Goal: Task Accomplishment & Management: Manage account settings

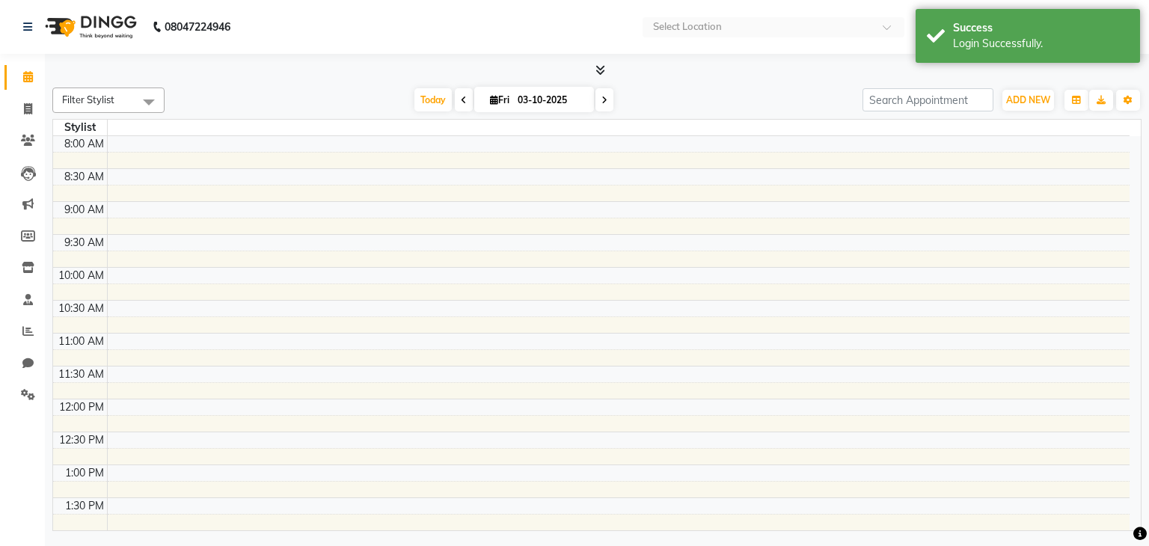
select select "en"
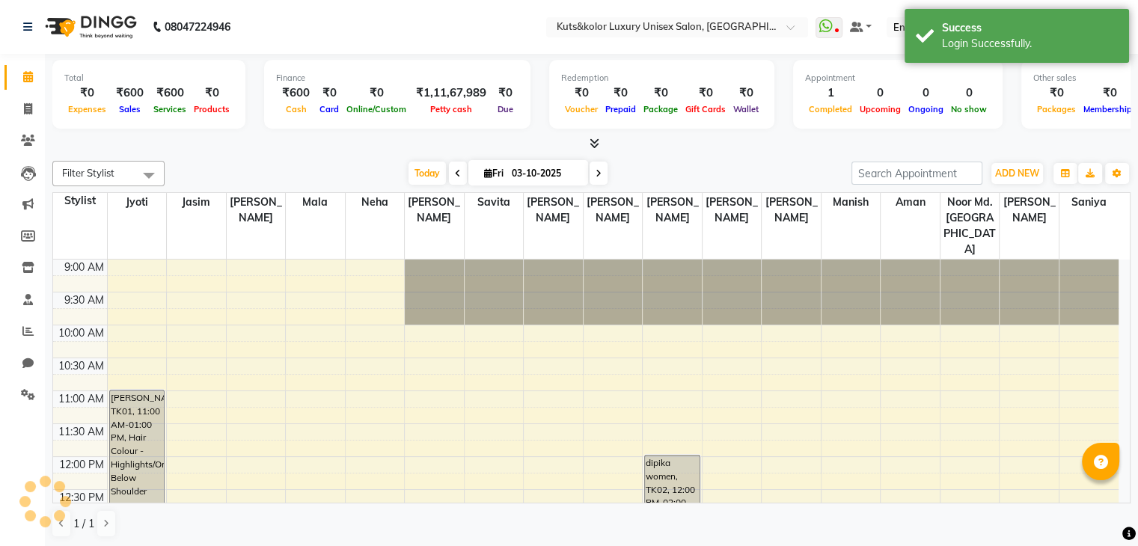
scroll to position [588, 0]
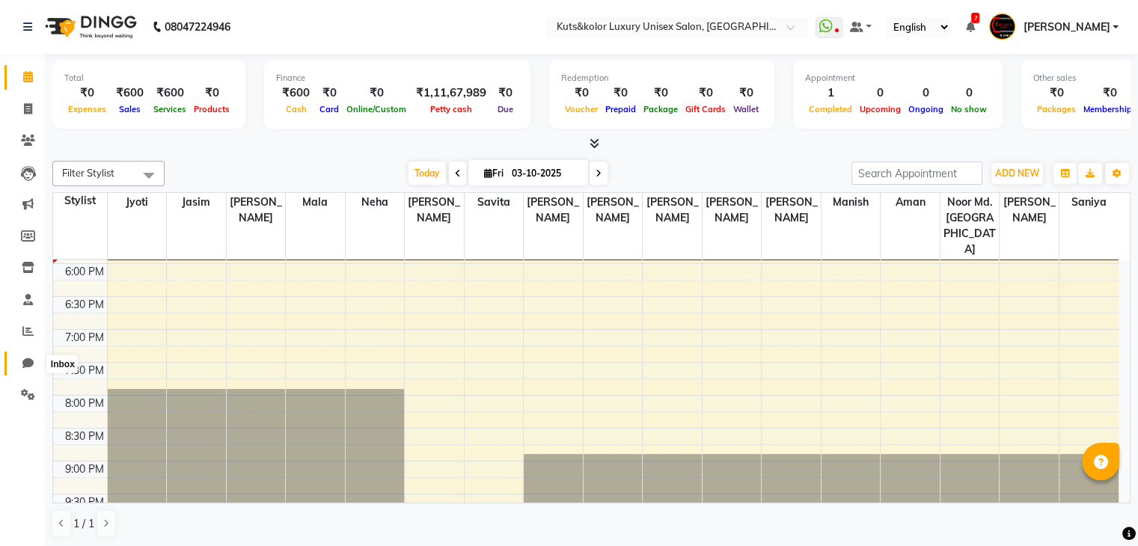
click at [28, 367] on icon at bounding box center [27, 363] width 11 height 11
select select "100"
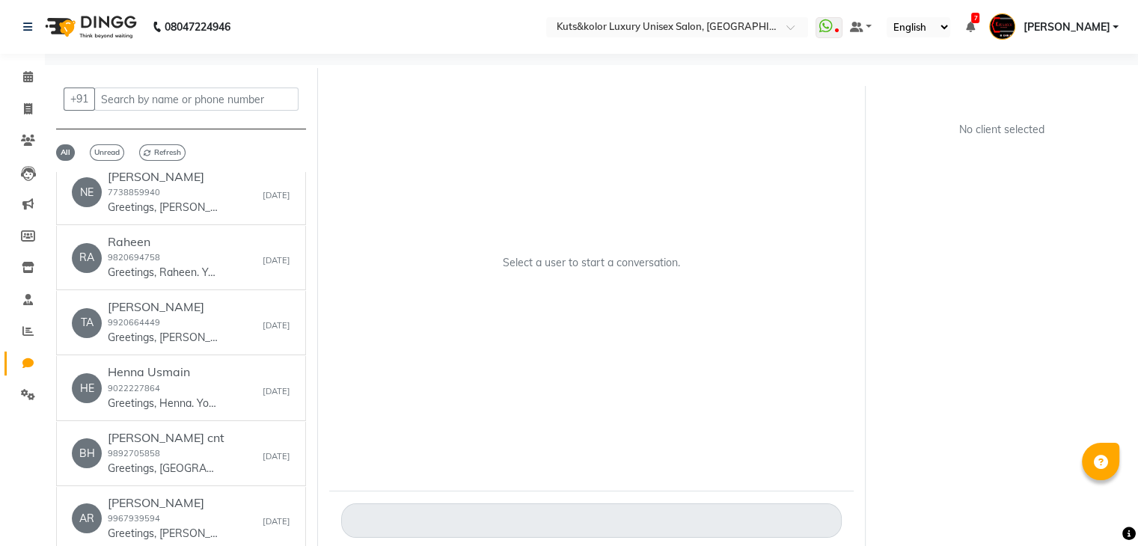
scroll to position [664, 0]
click at [21, 392] on icon at bounding box center [28, 394] width 14 height 11
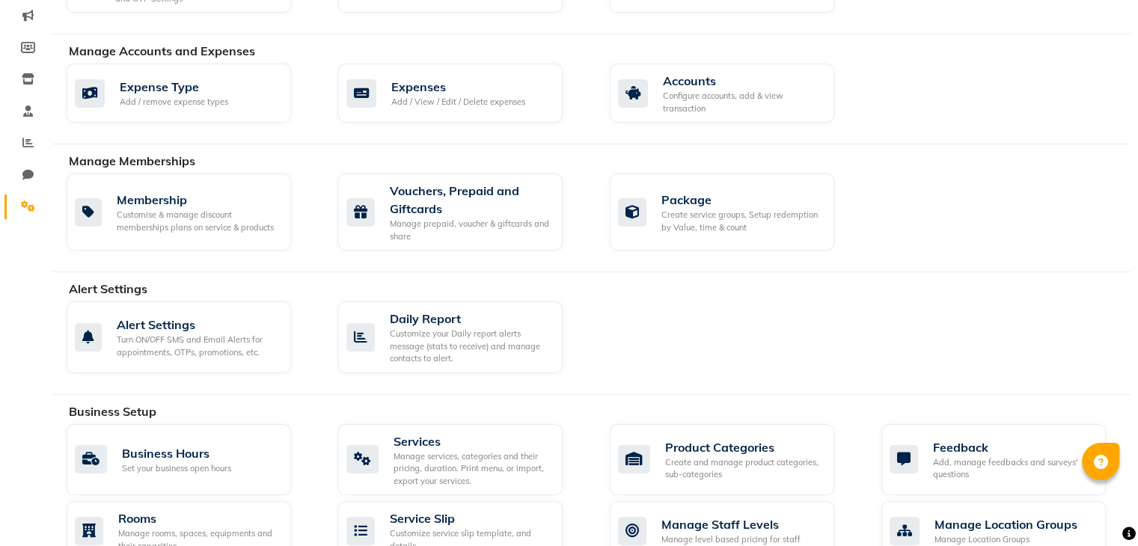
scroll to position [667, 0]
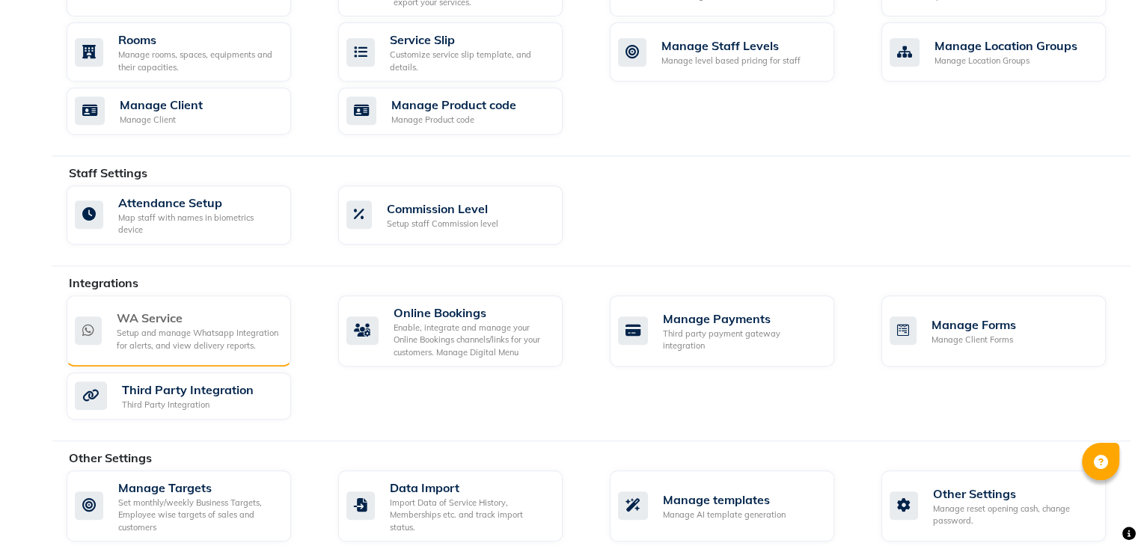
click at [173, 309] on div "WA Service" at bounding box center [198, 318] width 162 height 18
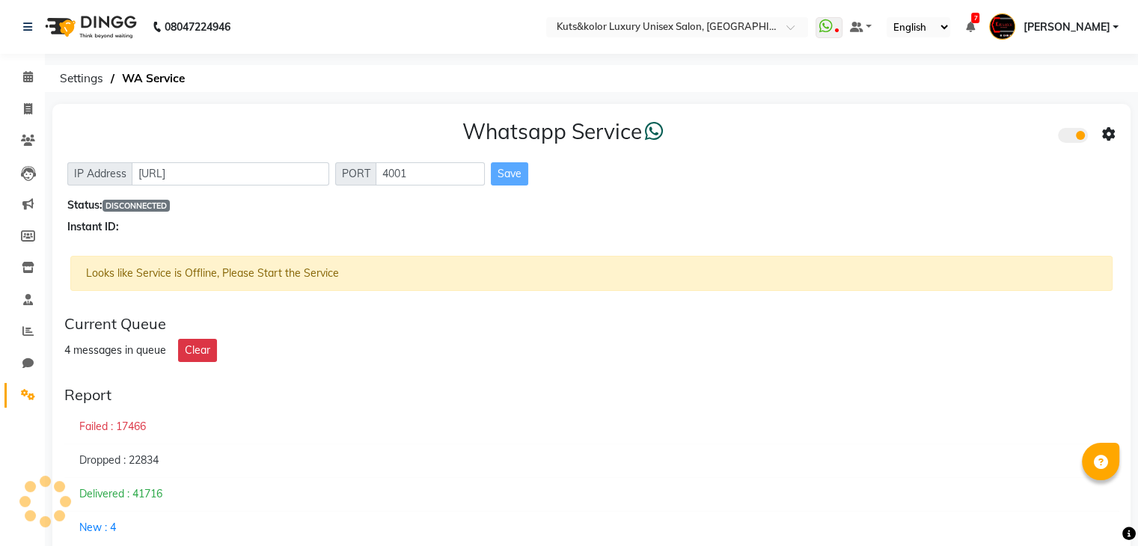
click at [658, 296] on div "Looks like Service is Offline, Please Start the Service" at bounding box center [591, 279] width 1042 height 47
click at [22, 399] on icon at bounding box center [28, 394] width 14 height 11
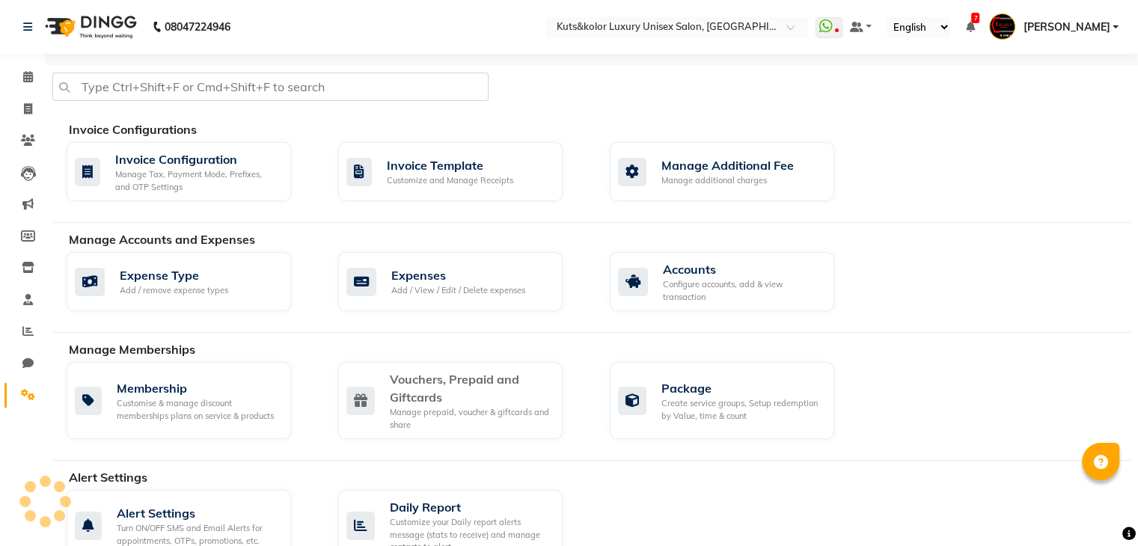
scroll to position [667, 0]
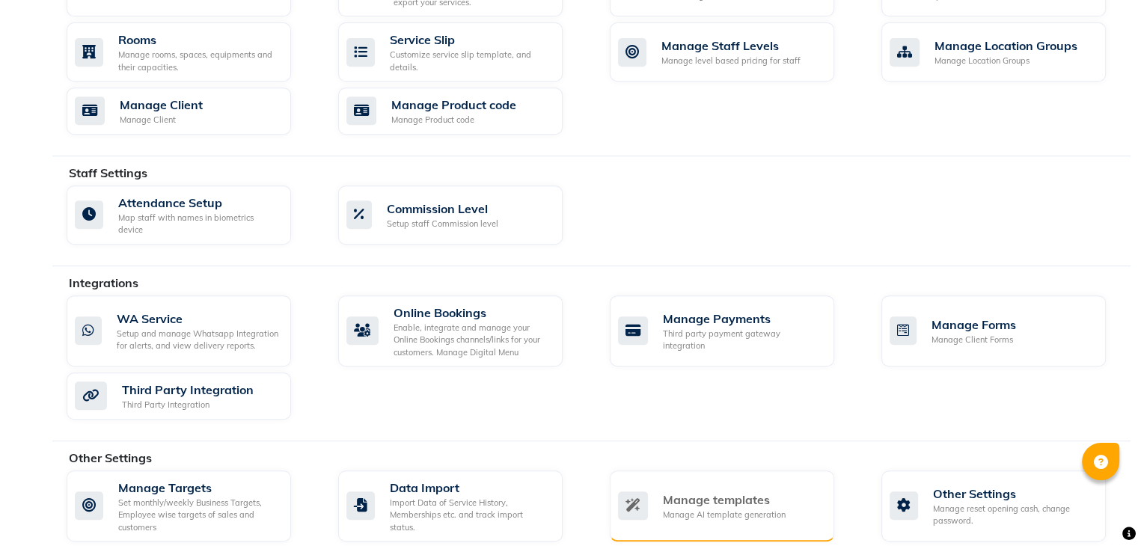
click at [765, 491] on div "Manage templates" at bounding box center [724, 500] width 123 height 18
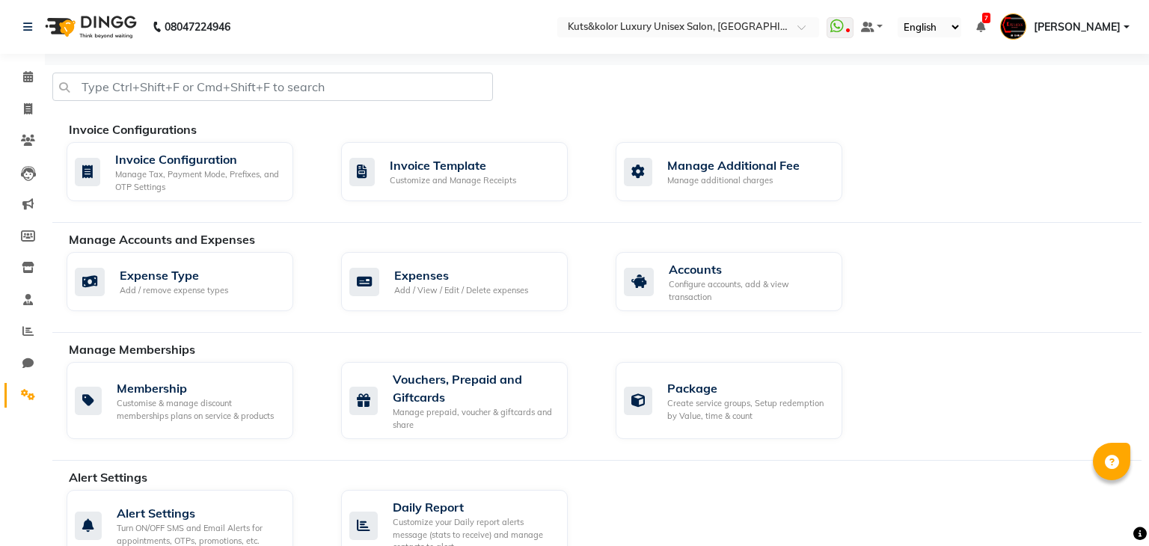
select select "APPROVED"
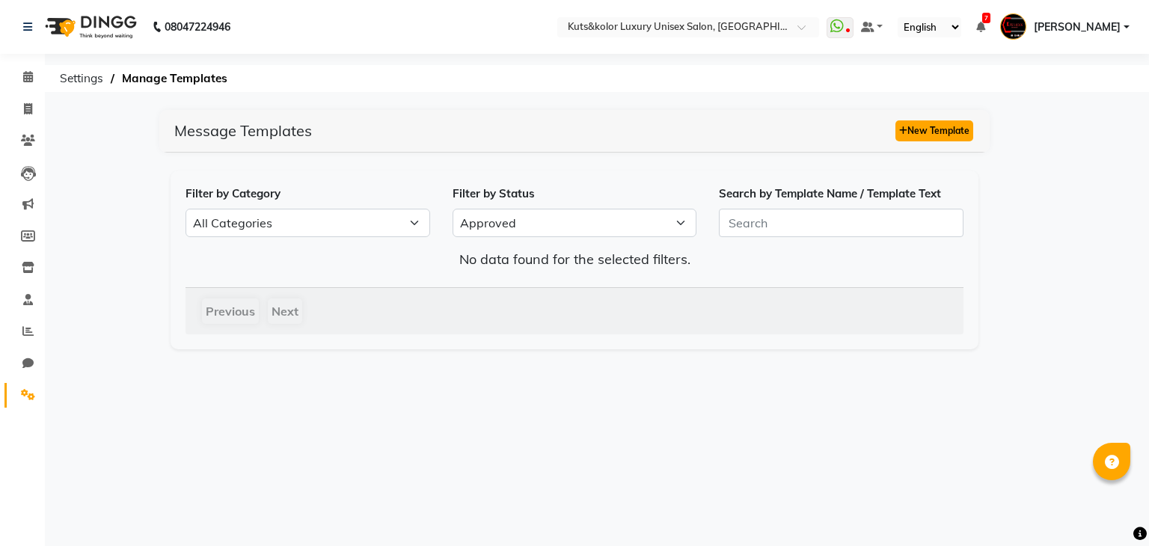
click at [935, 126] on button "New Template" at bounding box center [935, 130] width 78 height 21
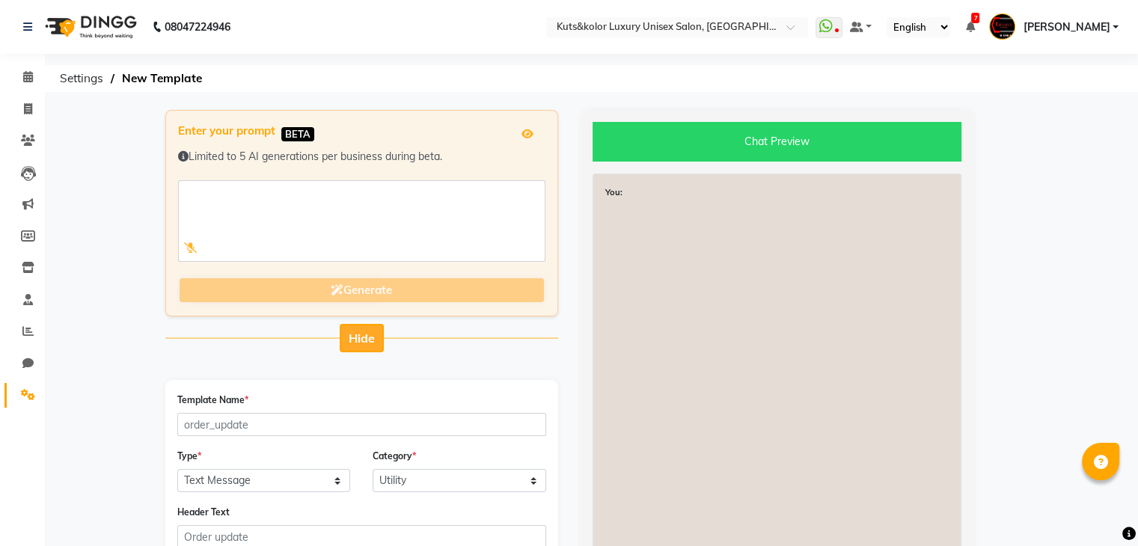
click at [371, 343] on span "Hide" at bounding box center [362, 338] width 26 height 15
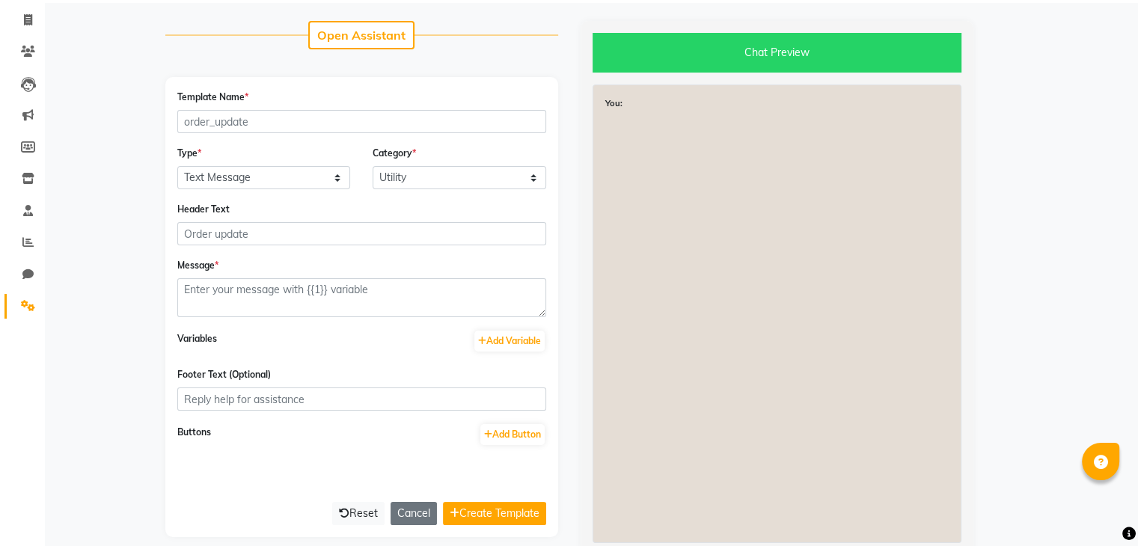
scroll to position [150, 0]
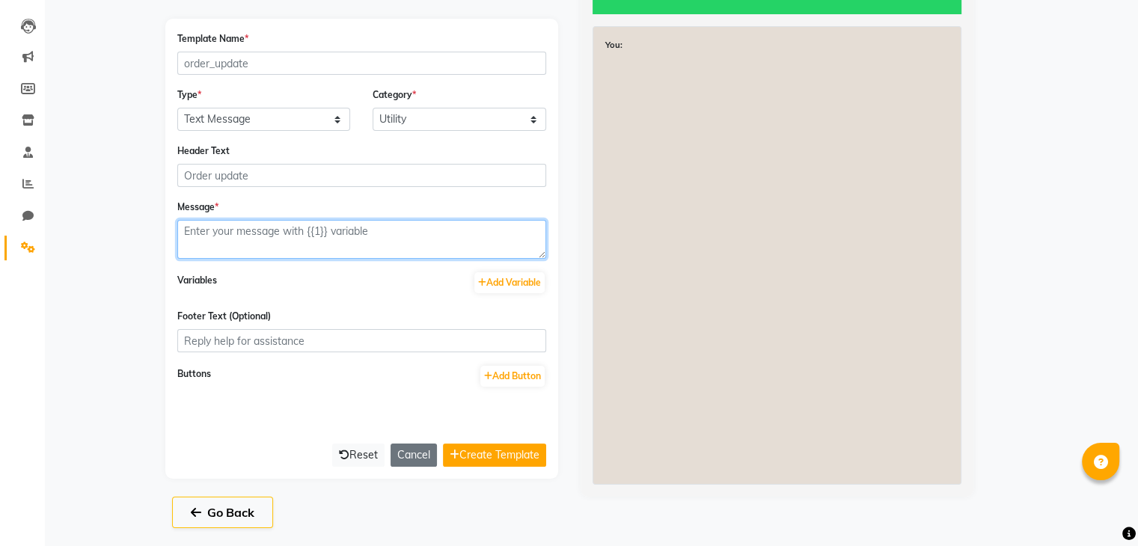
click at [281, 246] on textarea at bounding box center [361, 239] width 369 height 39
paste textarea "Hey <NAME>, 🎉 You’re all set! Your appointment at <BRAND_NAME> is confirmed. 📅 …"
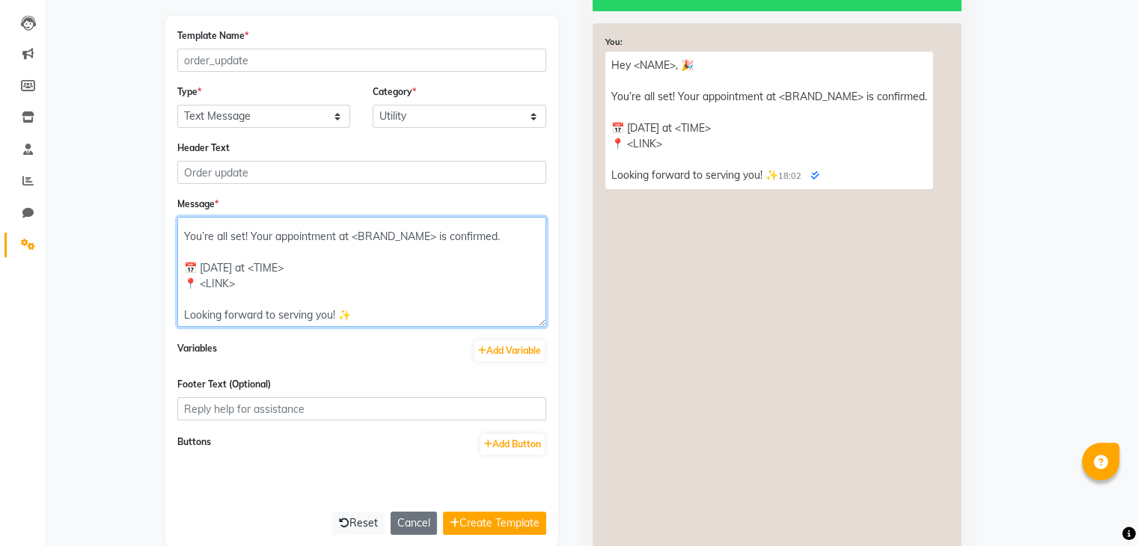
drag, startPoint x: 537, startPoint y: 251, endPoint x: 547, endPoint y: 349, distance: 98.5
click at [547, 349] on div "Template Name * Type * Text Message Image with Text Category * Utility Marketin…" at bounding box center [361, 281] width 393 height 531
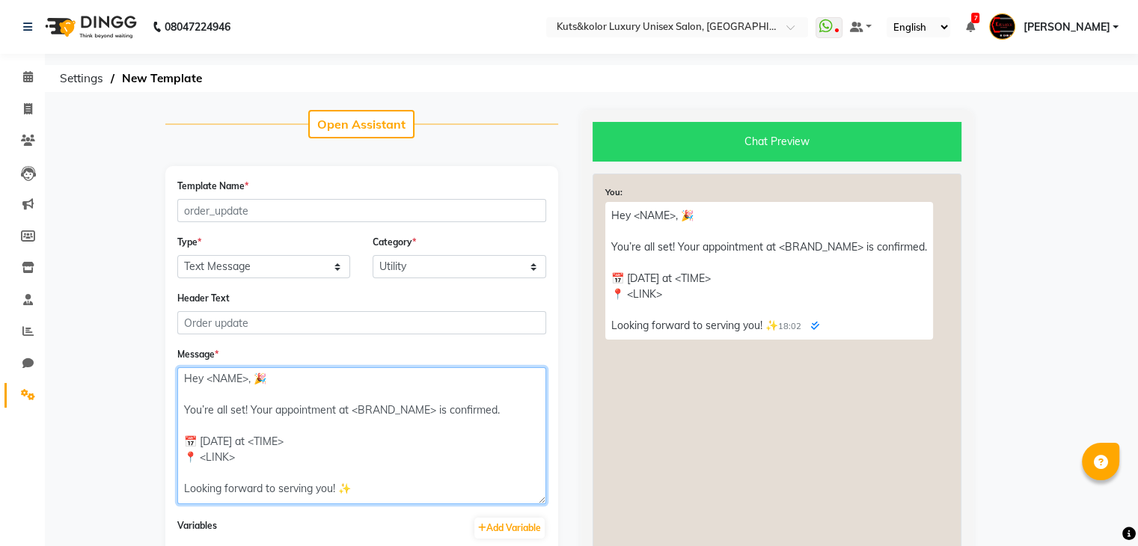
scroll to position [0, 0]
type textarea "Hey <NAME>, 🎉 You’re all set! Your appointment at <BRAND_NAME> is confirmed. 📅 …"
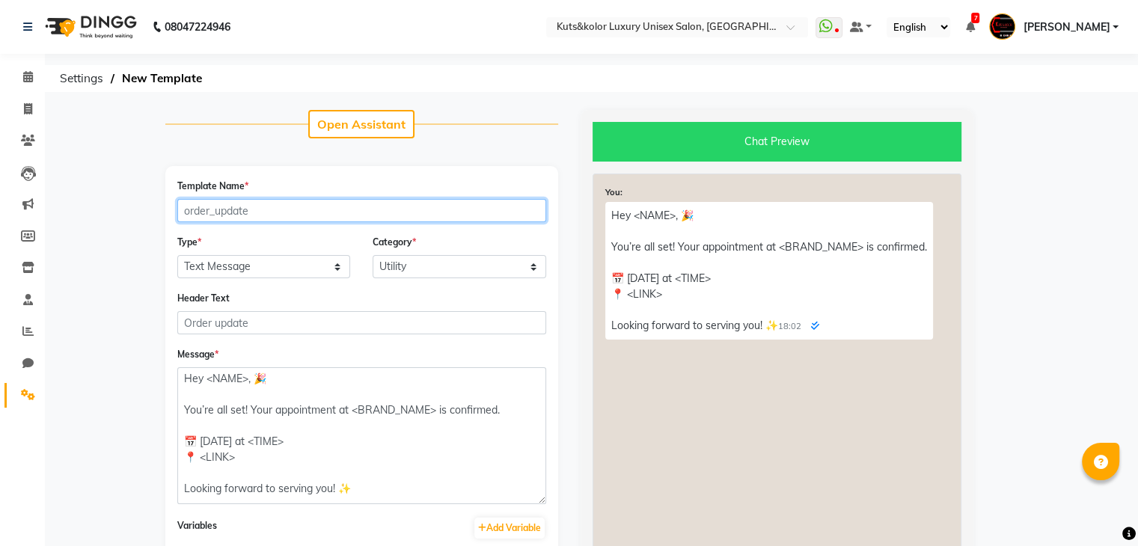
click at [283, 214] on input "Template Name *" at bounding box center [361, 210] width 369 height 23
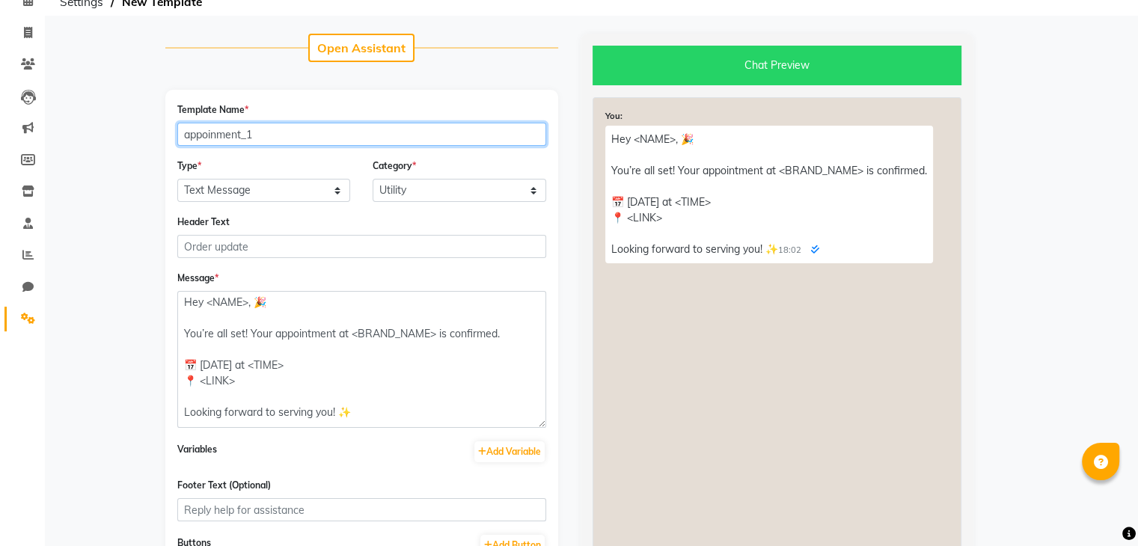
type input "appoinment_1"
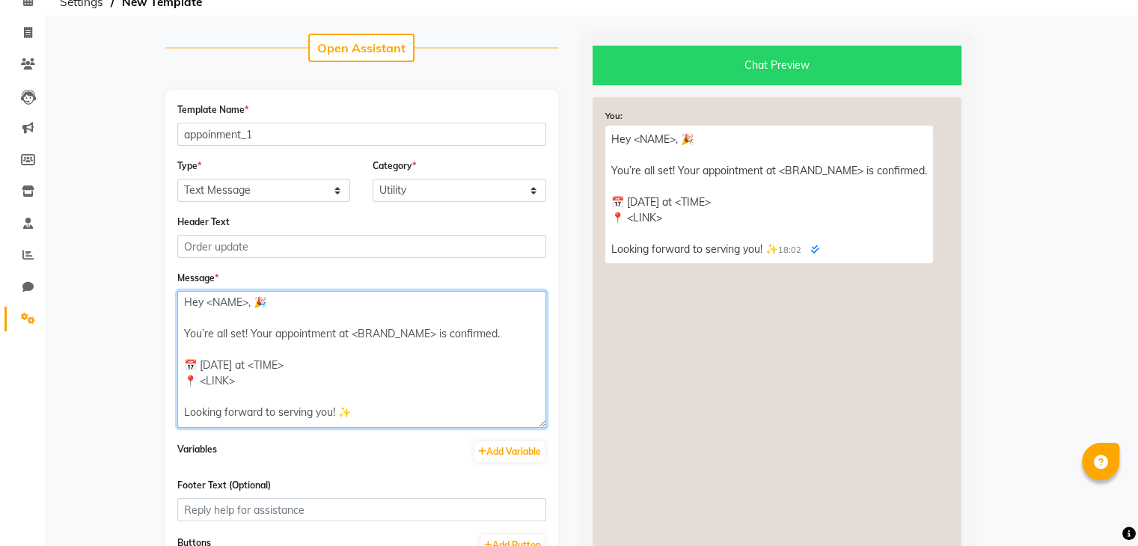
drag, startPoint x: 245, startPoint y: 308, endPoint x: 226, endPoint y: 309, distance: 18.7
click at [226, 309] on textarea "Hey <NAME>, 🎉 You’re all set! Your appointment at <BRAND_NAME> is confirmed. 📅 …" at bounding box center [361, 359] width 369 height 137
drag, startPoint x: 245, startPoint y: 305, endPoint x: 207, endPoint y: 306, distance: 38.2
click at [207, 306] on textarea "Hey <NAME>, 🎉 You’re all set! Your appointment at <BRAND_NAME> is confirmed. 📅 …" at bounding box center [361, 359] width 369 height 137
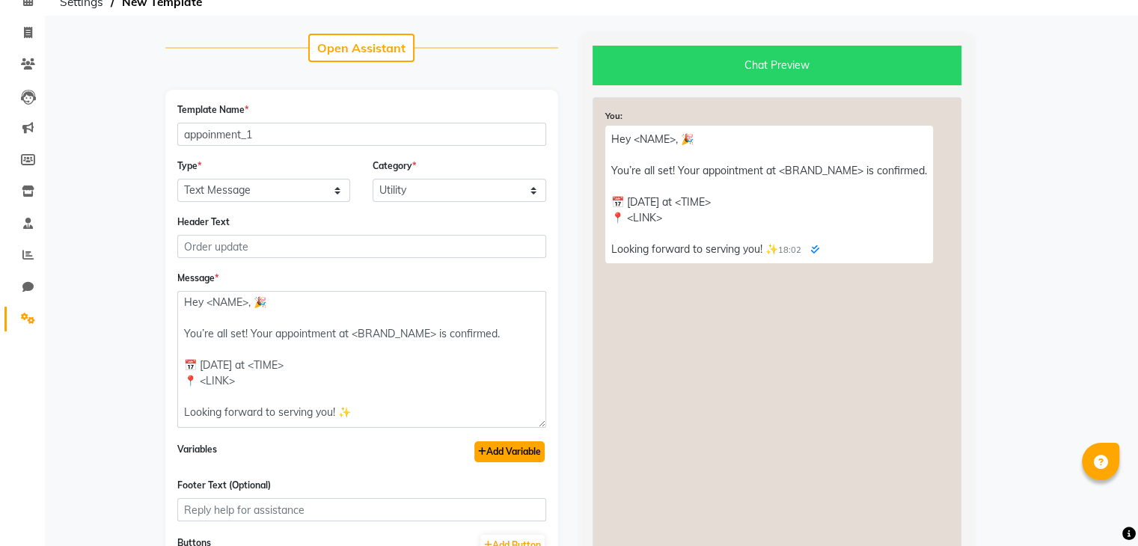
click at [494, 453] on button "Add Variable" at bounding box center [509, 451] width 70 height 21
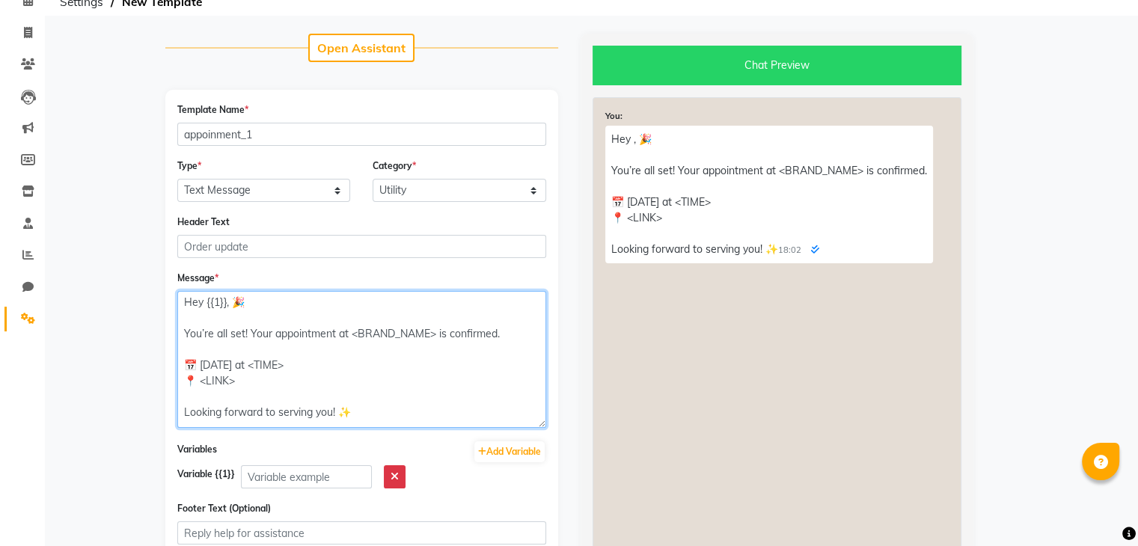
drag, startPoint x: 350, startPoint y: 337, endPoint x: 436, endPoint y: 339, distance: 86.1
click at [436, 339] on textarea "Hey {{1}}, 🎉 You’re all set! Your appointment at <BRAND_NAME> is confirmed. 📅 […" at bounding box center [361, 359] width 369 height 137
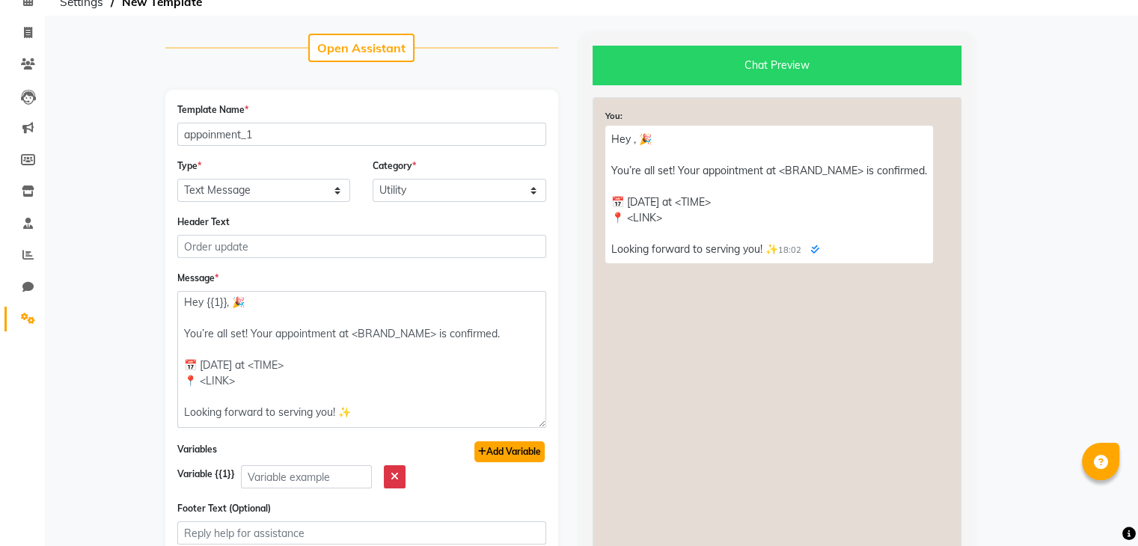
click at [509, 452] on button "Add Variable" at bounding box center [509, 451] width 70 height 21
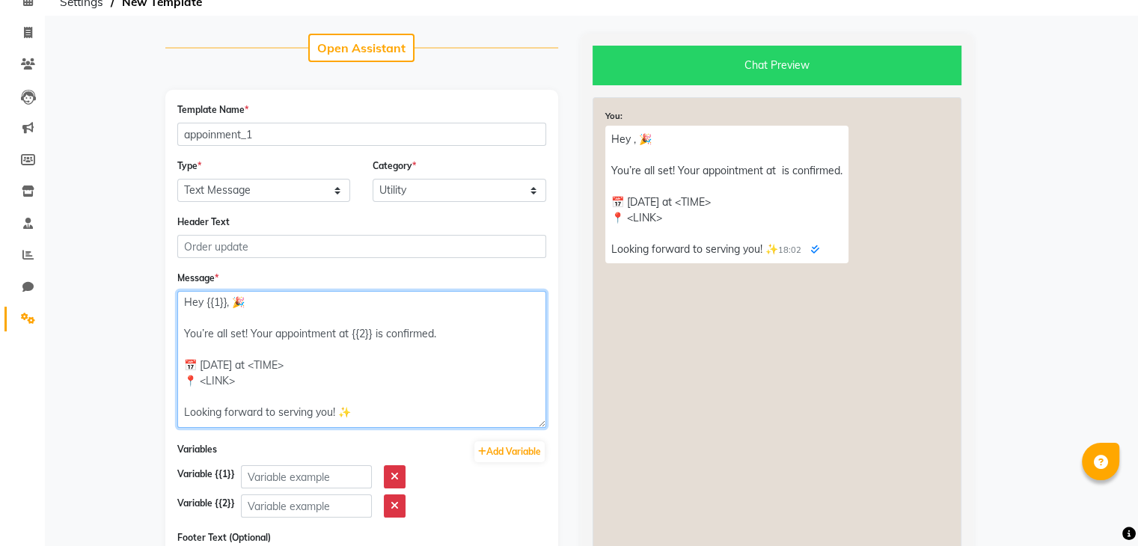
drag, startPoint x: 244, startPoint y: 368, endPoint x: 286, endPoint y: 370, distance: 41.9
click at [286, 370] on textarea "Hey {{1}}, 🎉 You’re all set! Your appointment at {{2}} is confirmed. 📅 [DATE] a…" at bounding box center [361, 359] width 369 height 137
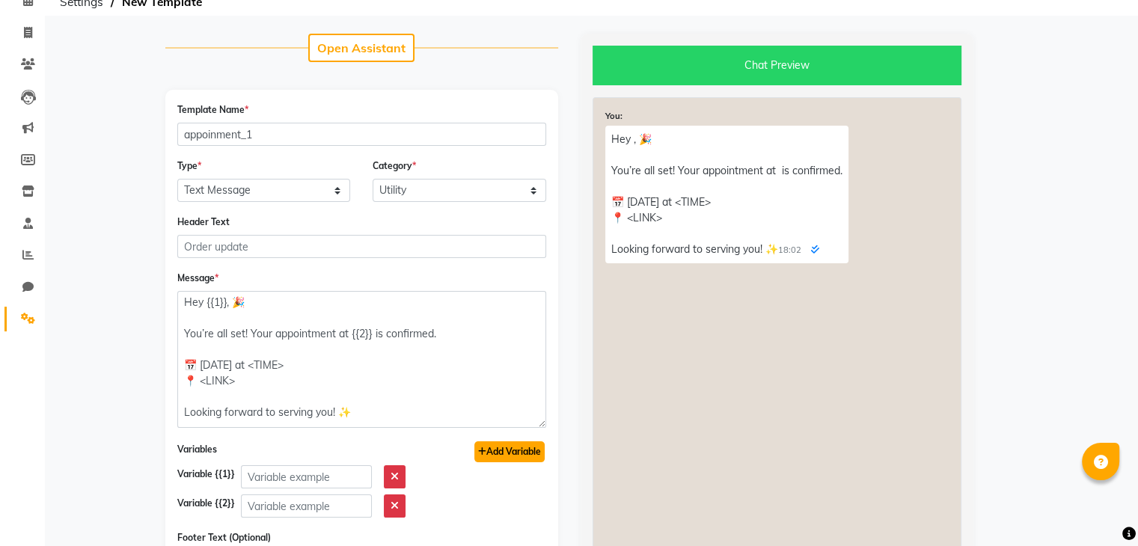
click at [486, 445] on button "Add Variable" at bounding box center [509, 451] width 70 height 21
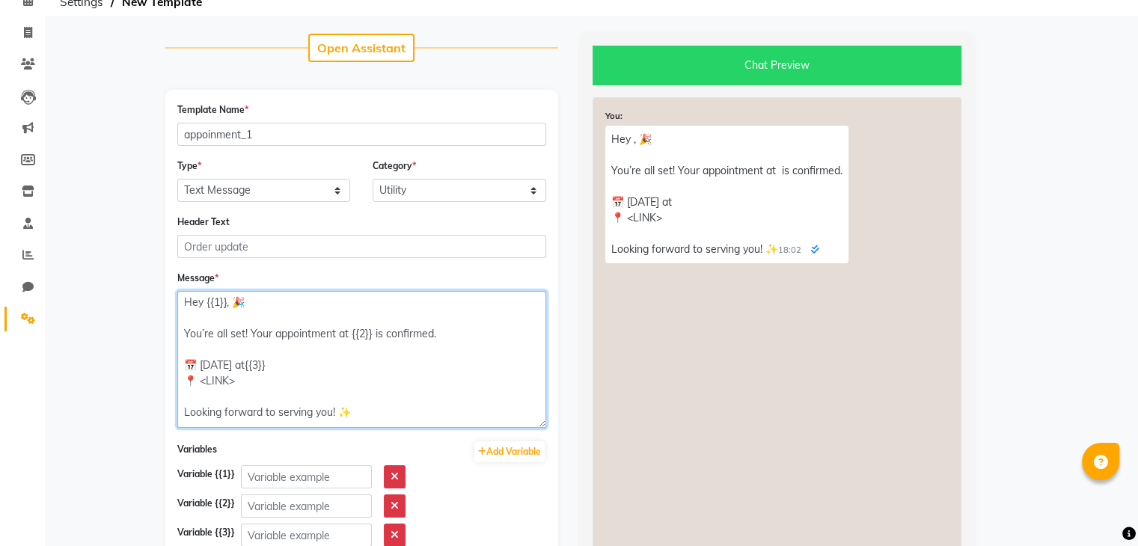
drag, startPoint x: 200, startPoint y: 383, endPoint x: 238, endPoint y: 381, distance: 38.2
click at [238, 381] on textarea "Hey {{1}}, 🎉 You’re all set! Your appointment at {{2}} is confirmed. 📅 [DATE] a…" at bounding box center [361, 359] width 369 height 137
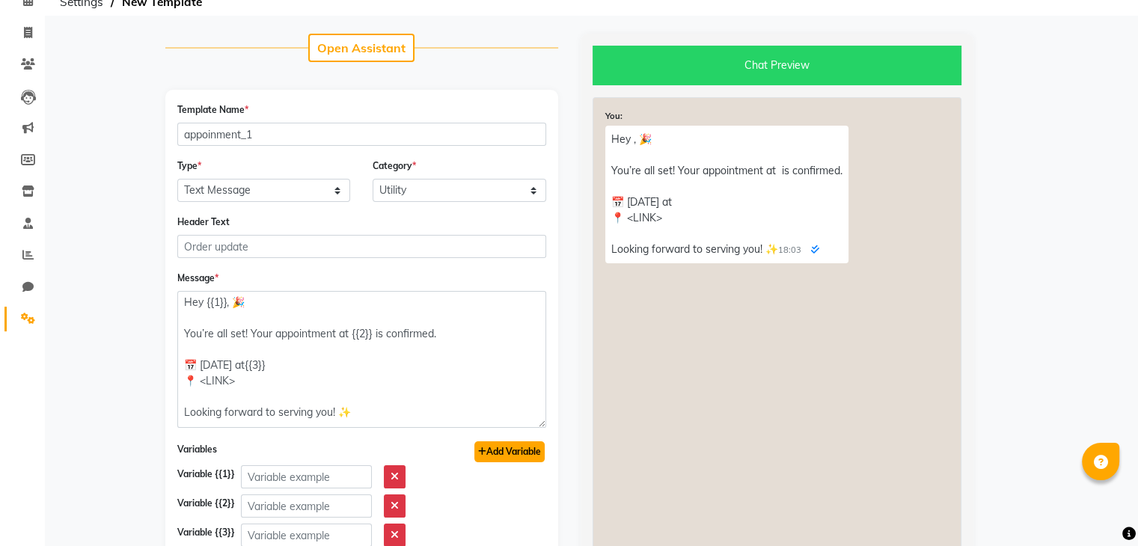
click at [507, 456] on button "Add Variable" at bounding box center [509, 451] width 70 height 21
type textarea "Hey {{1}}, 🎉 You’re all set! Your appointment at {{2}} is confirmed. 📅 [DATE] a…"
click at [346, 474] on input "text" at bounding box center [306, 476] width 131 height 23
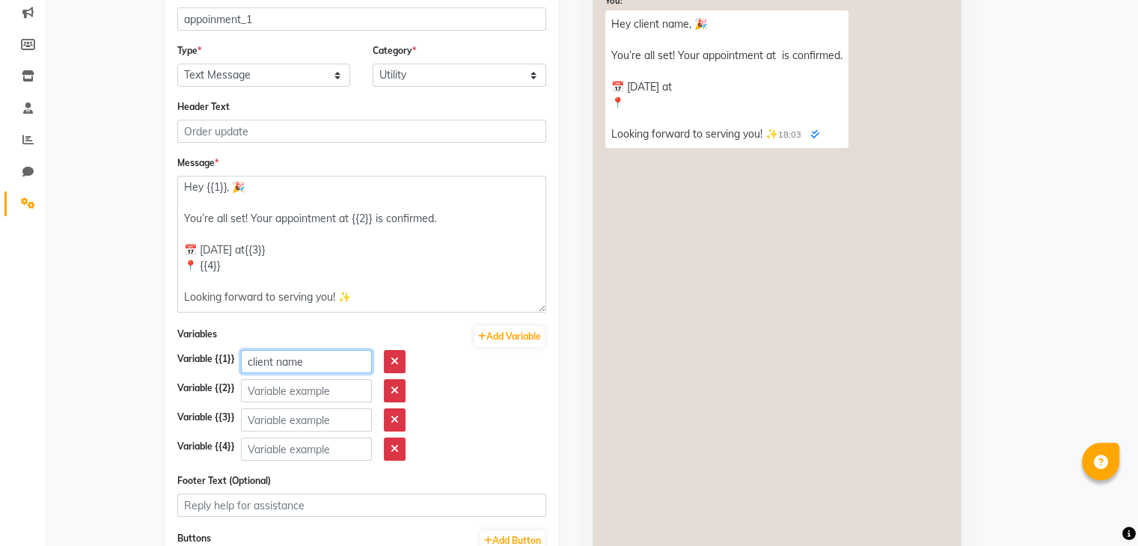
scroll to position [213, 0]
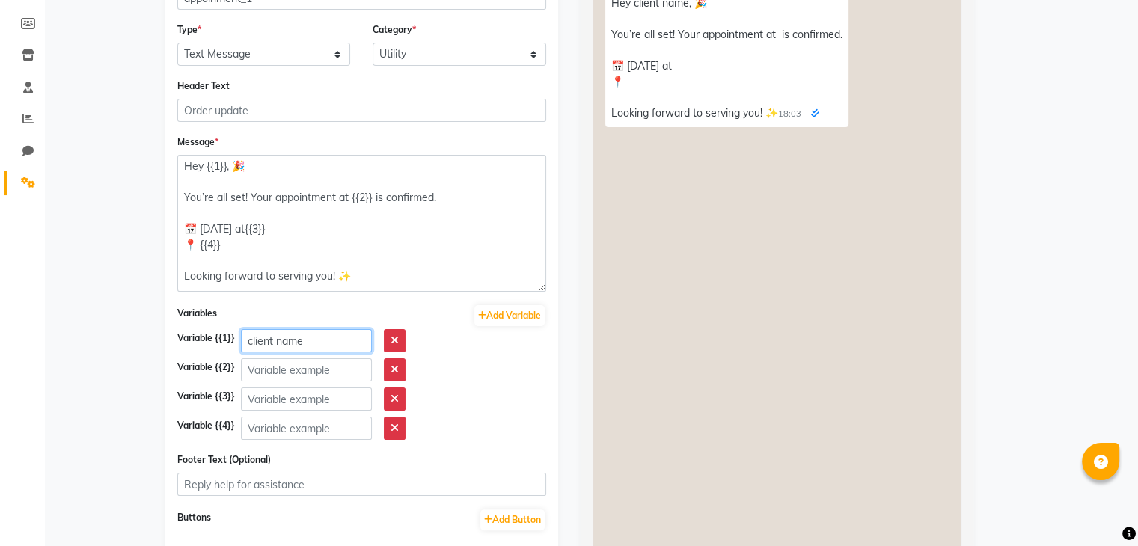
type input "client name"
click at [281, 382] on input "text" at bounding box center [306, 369] width 131 height 23
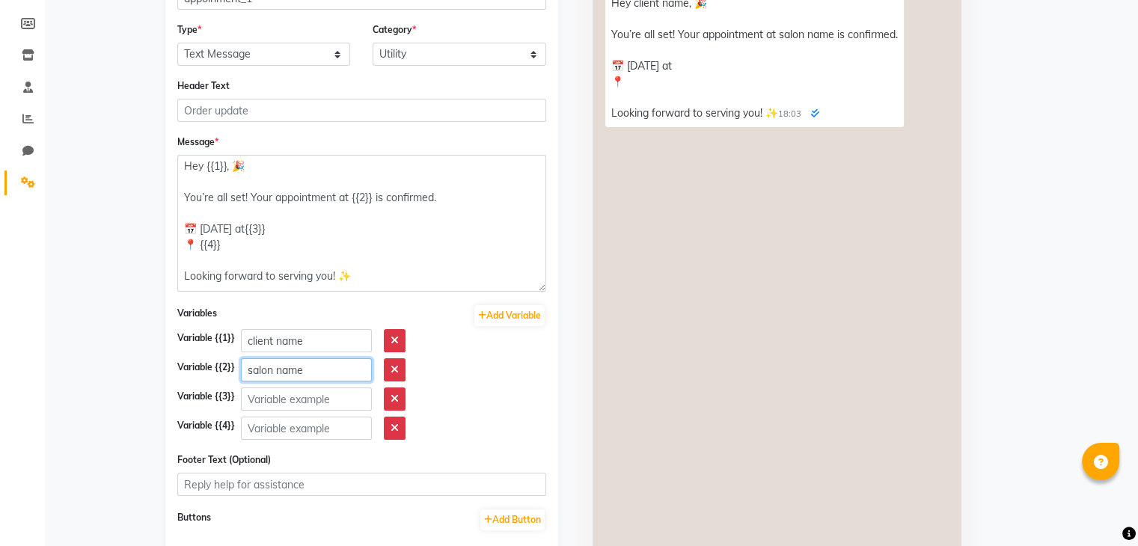
type input "salon name"
click at [286, 401] on input "text" at bounding box center [306, 399] width 131 height 23
type input "date"
click at [291, 432] on input "text" at bounding box center [306, 428] width 131 height 23
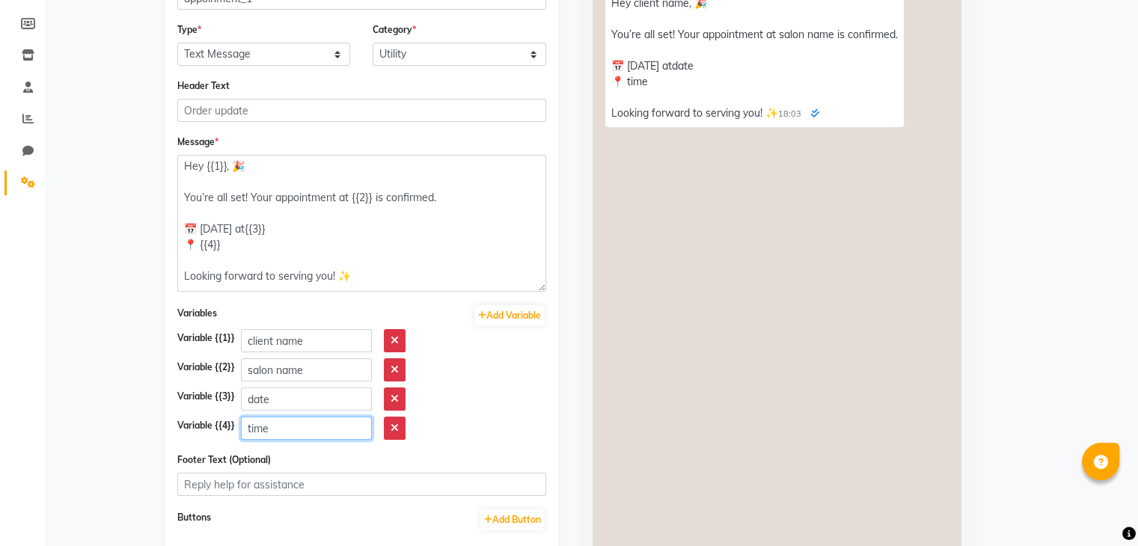
type input "time"
click at [500, 352] on div "Variable {{1}} client name" at bounding box center [361, 340] width 369 height 23
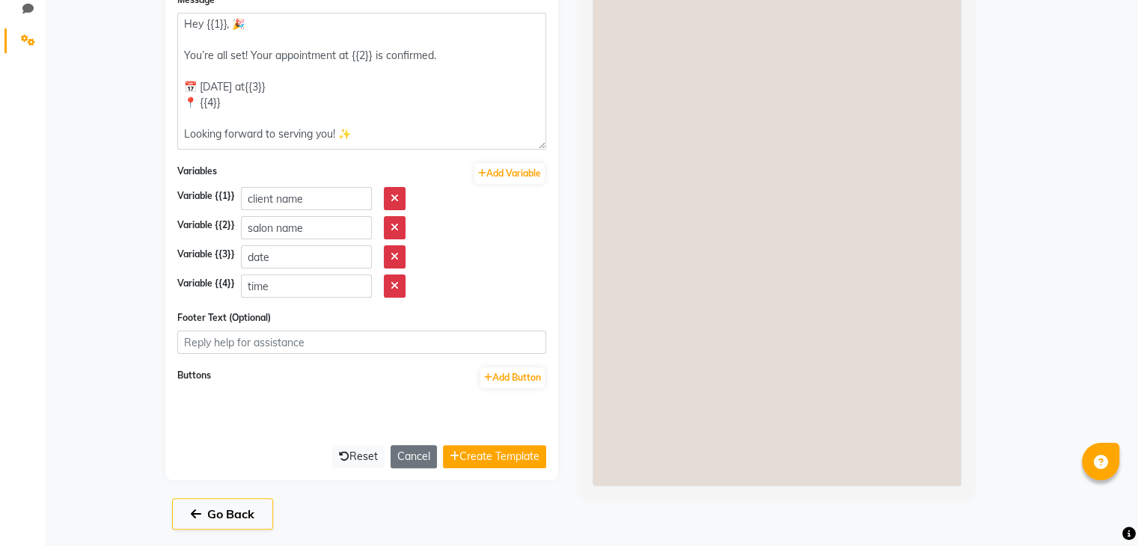
scroll to position [359, 0]
click at [501, 455] on button "Create Template" at bounding box center [494, 455] width 103 height 23
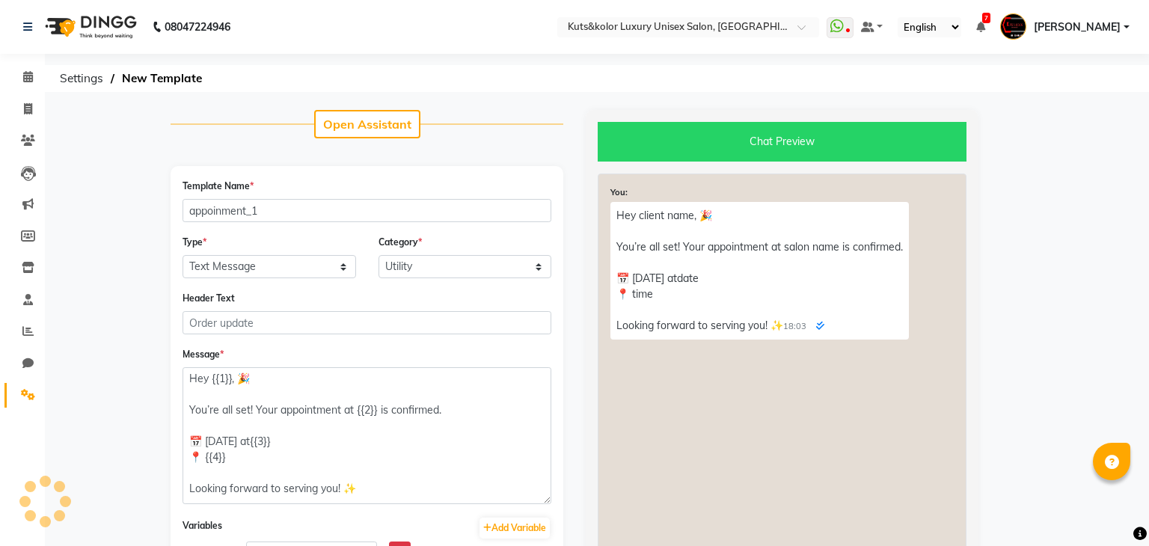
select select "APPROVED"
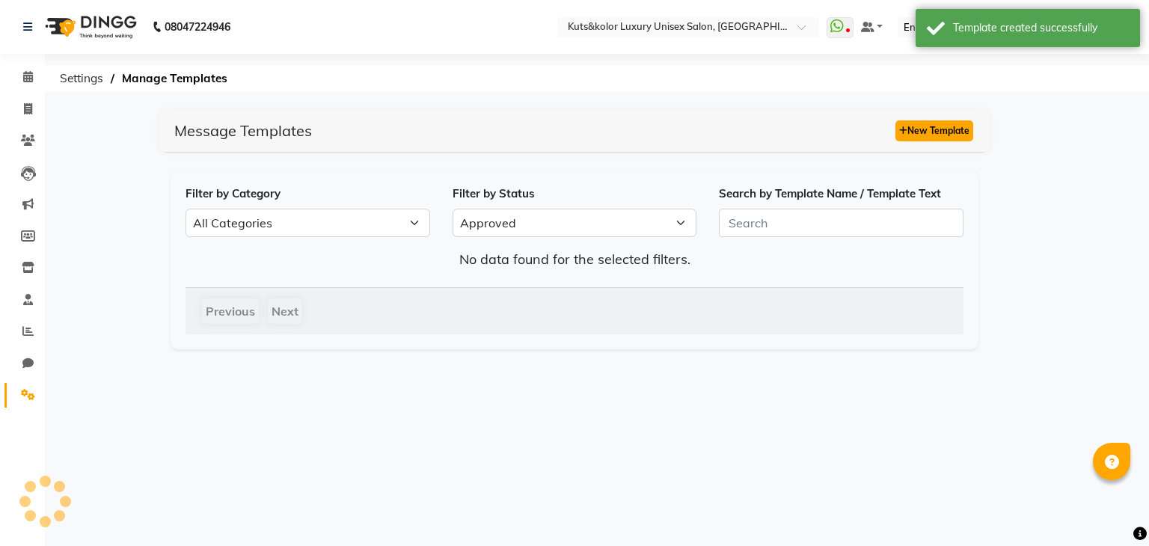
click at [907, 135] on button "New Template" at bounding box center [935, 130] width 78 height 21
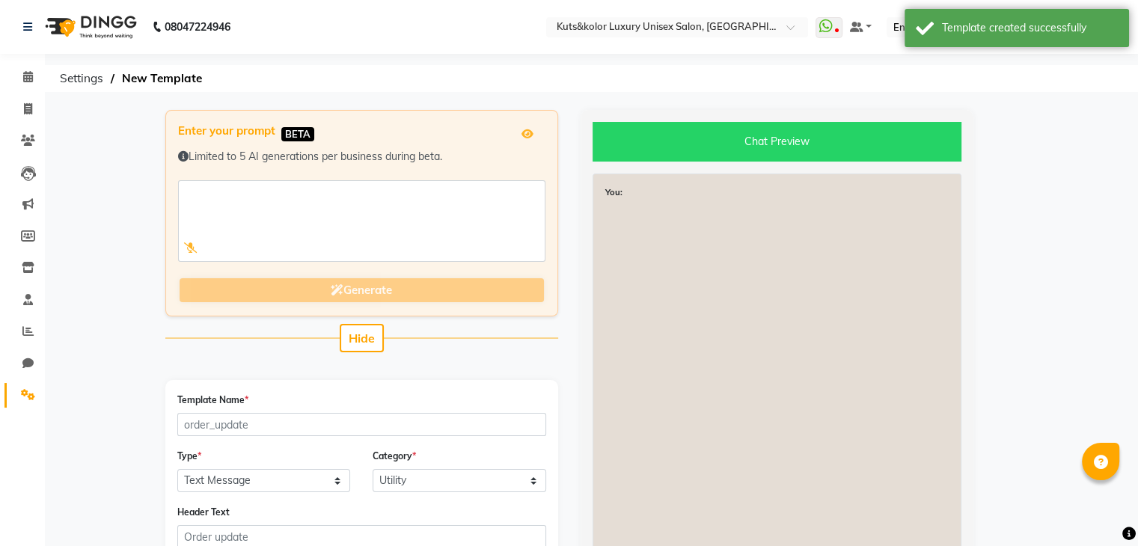
scroll to position [364, 0]
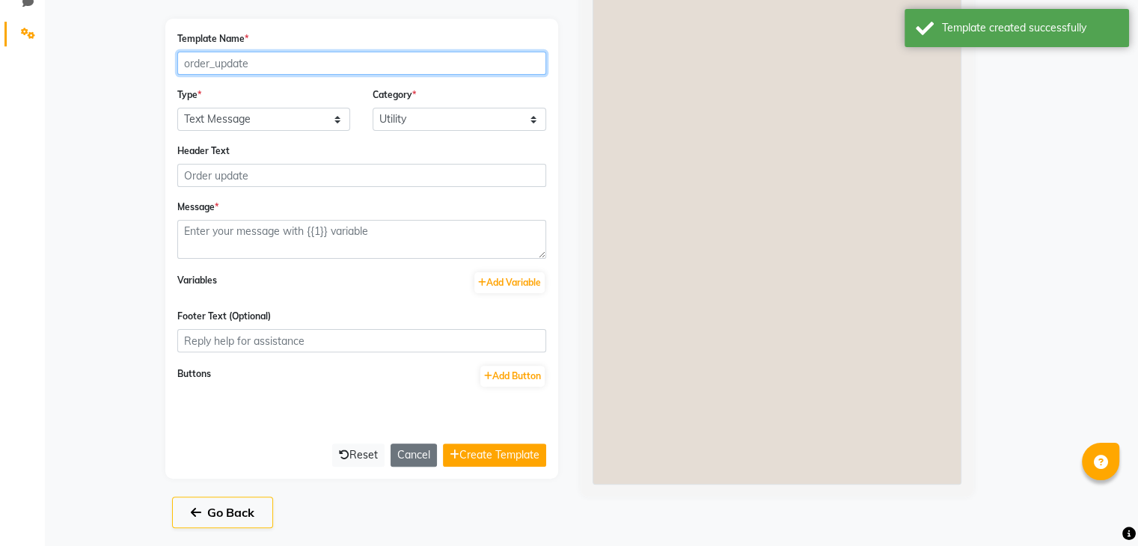
click at [322, 69] on input "Template Name *" at bounding box center [361, 63] width 369 height 23
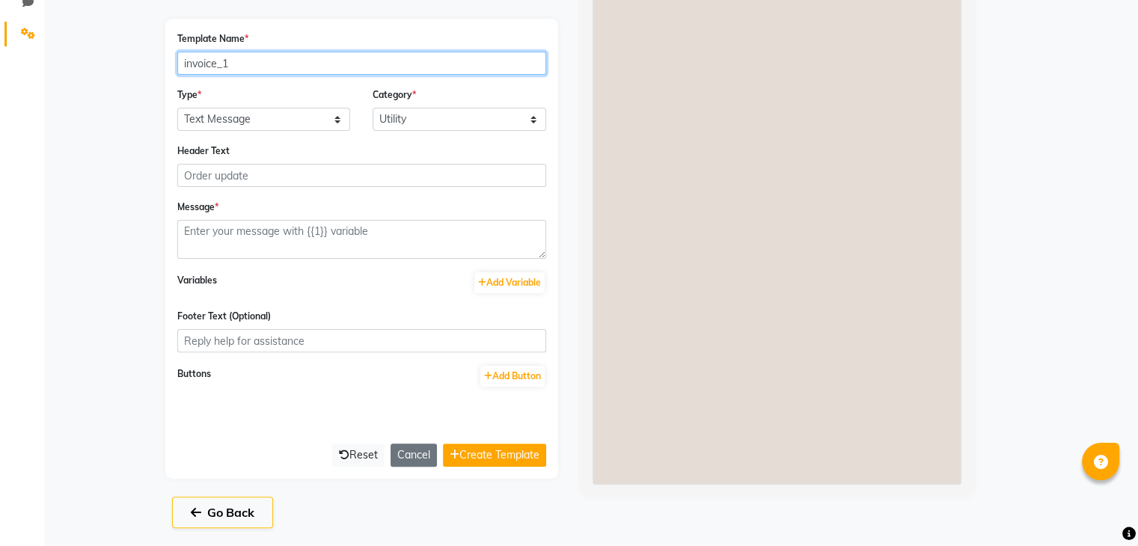
type input "invoice_1"
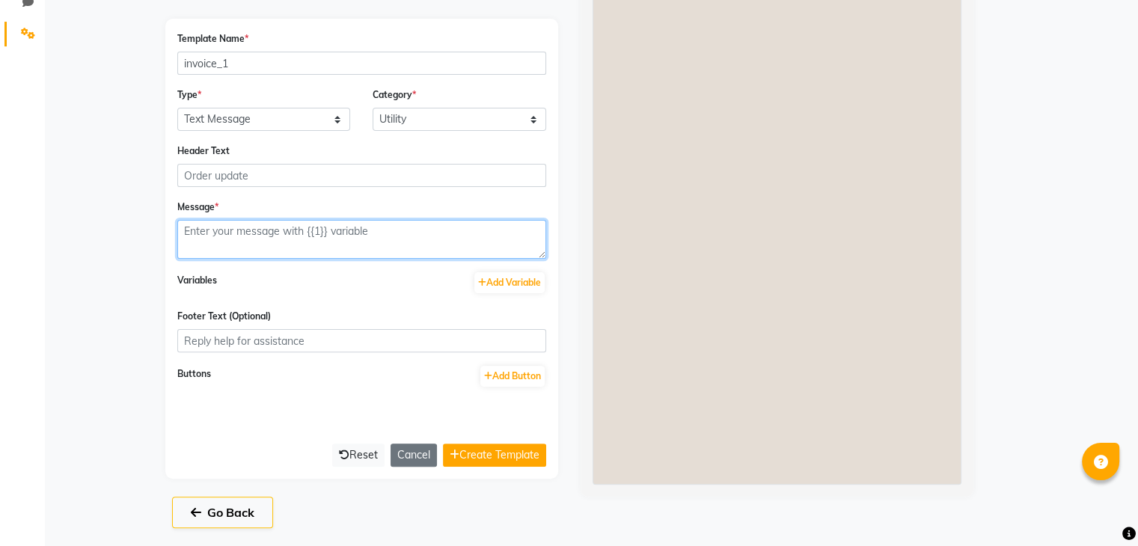
click at [301, 243] on textarea at bounding box center [361, 239] width 369 height 39
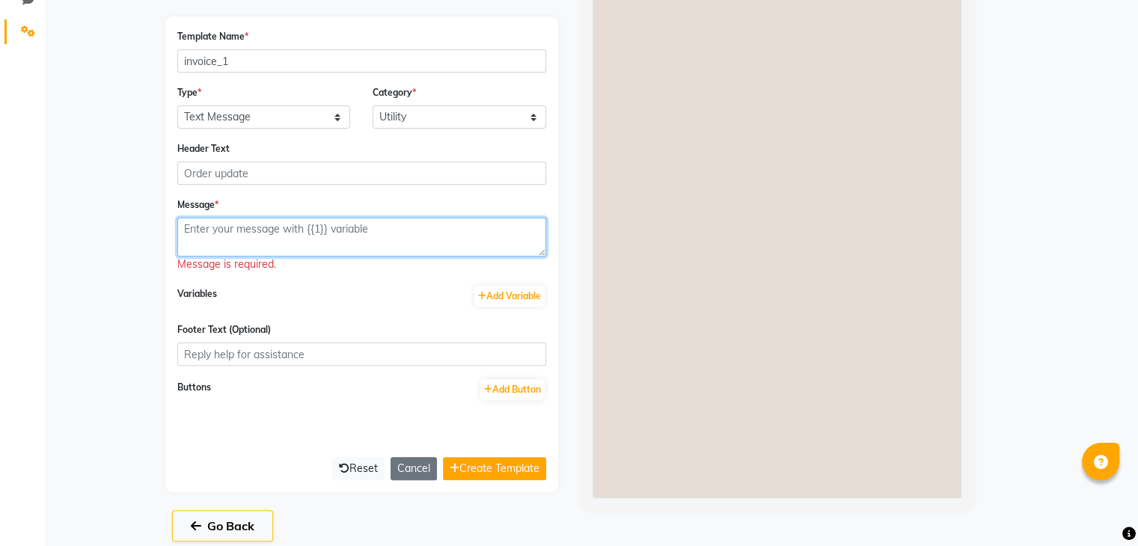
paste textarea "Hello <NAME>, 😊 Here’s your invoice from <BRAND_NAME>. 💰 [PERSON_NAME]: <AMOUNT…"
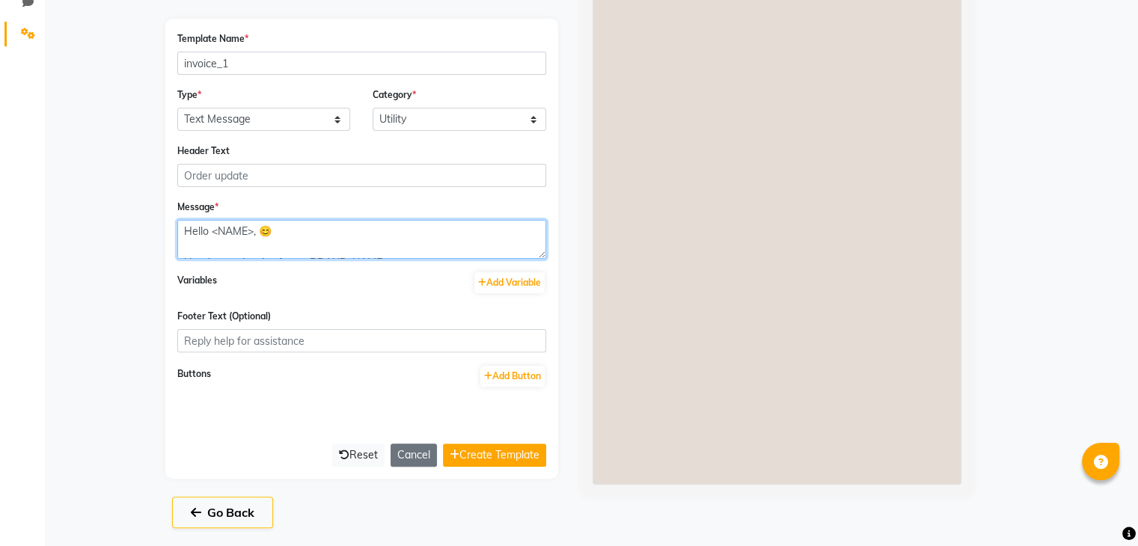
scroll to position [137, 0]
drag, startPoint x: 536, startPoint y: 257, endPoint x: 572, endPoint y: 391, distance: 139.4
click at [572, 391] on div "Enter your prompt BETA Limited to 5 AI generations per business during beta. Ge…" at bounding box center [569, 148] width 831 height 798
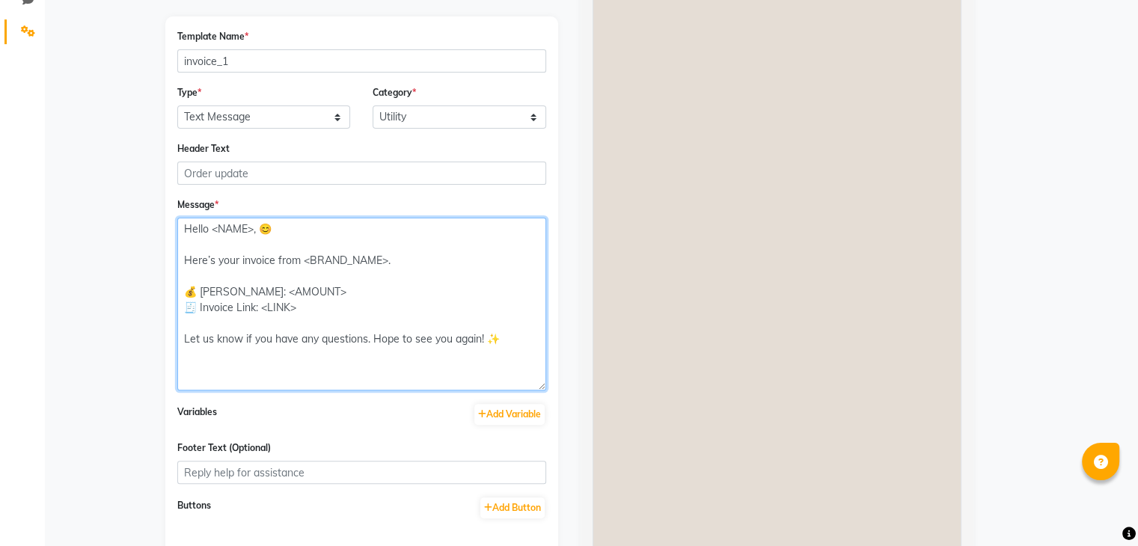
scroll to position [7, 0]
drag, startPoint x: 251, startPoint y: 242, endPoint x: 210, endPoint y: 247, distance: 42.1
click at [210, 247] on textarea "Hello <NAME>, 😊 Here’s your invoice from <BRAND_NAME>. 💰 [PERSON_NAME]: <AMOUNT…" at bounding box center [361, 304] width 369 height 173
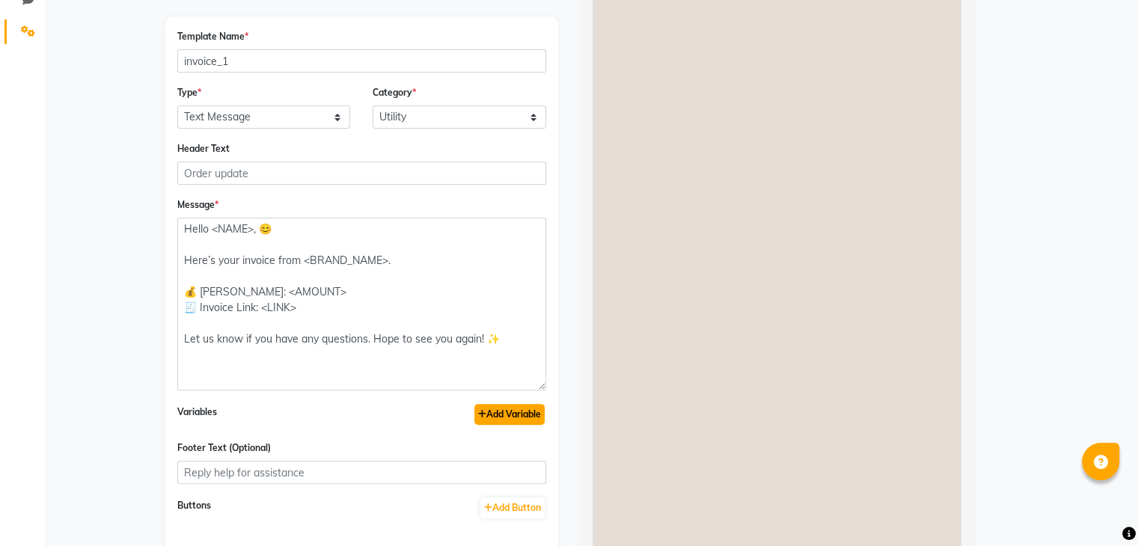
click at [491, 414] on button "Add Variable" at bounding box center [509, 414] width 70 height 21
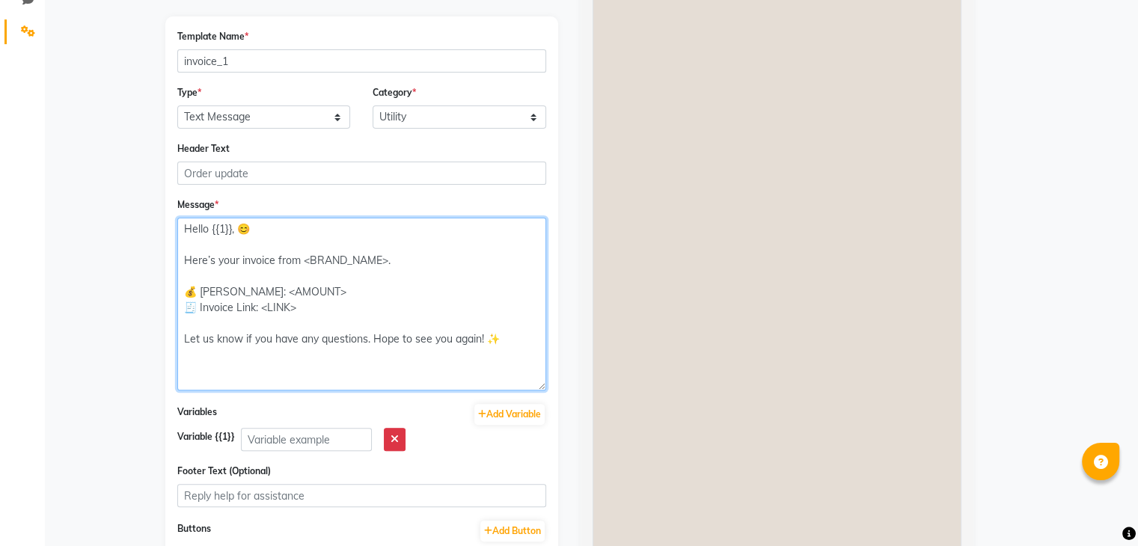
drag, startPoint x: 301, startPoint y: 271, endPoint x: 385, endPoint y: 271, distance: 84.6
click at [385, 271] on textarea "Hello {{1}}, 😊 Here’s your invoice from <BRAND_NAME>. 💰 [PERSON_NAME]: <AMOUNT>…" at bounding box center [361, 304] width 369 height 173
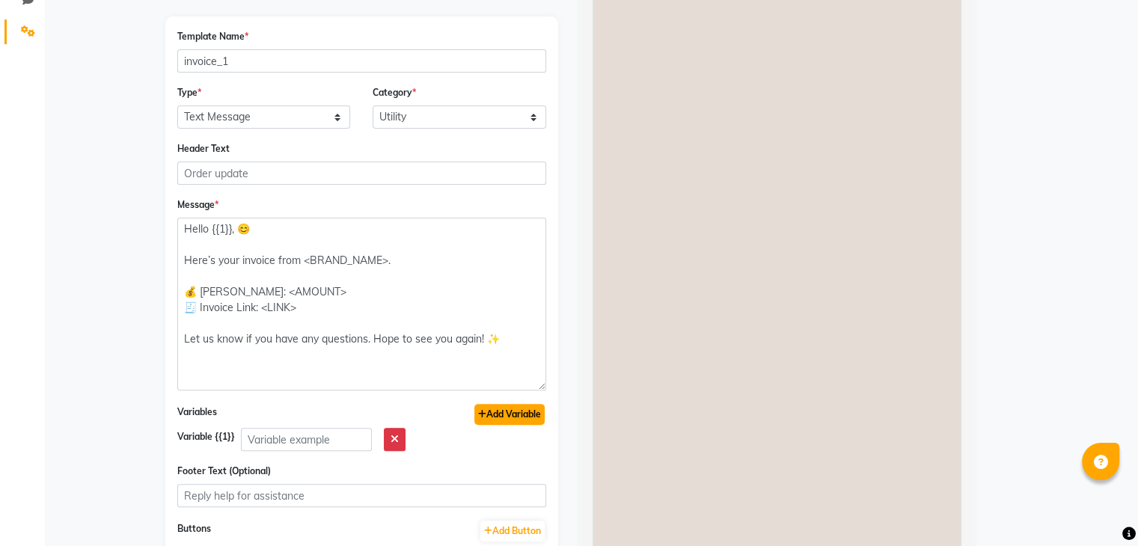
click at [497, 411] on button "Add Variable" at bounding box center [509, 414] width 70 height 21
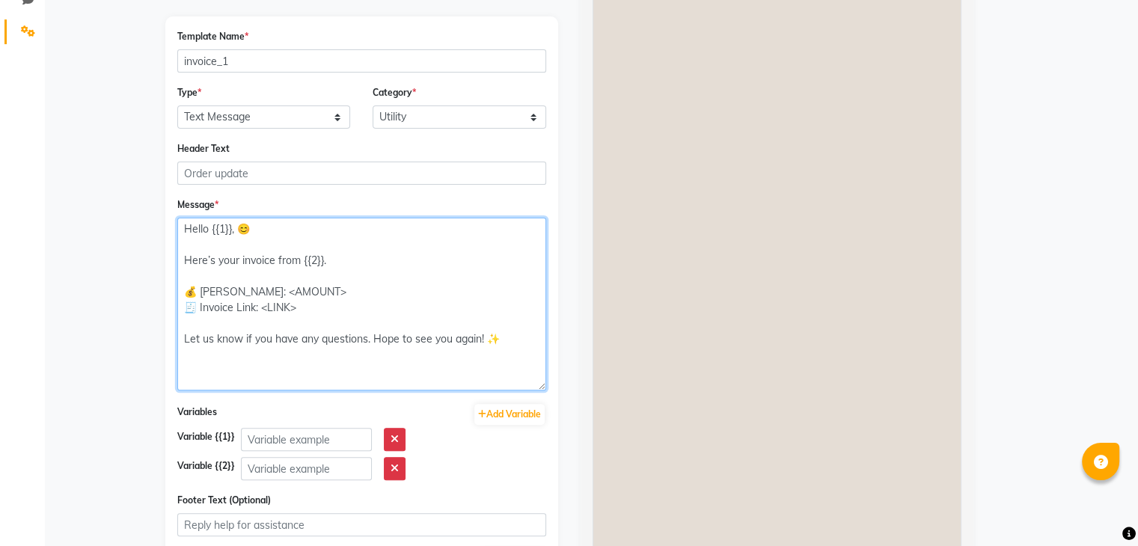
drag, startPoint x: 261, startPoint y: 304, endPoint x: 322, endPoint y: 304, distance: 61.4
click at [322, 304] on textarea "Hello {{1}}, 😊 Here’s your invoice from {{2}}. 💰 [PERSON_NAME]: <AMOUNT> 🧾 Invo…" at bounding box center [361, 304] width 369 height 173
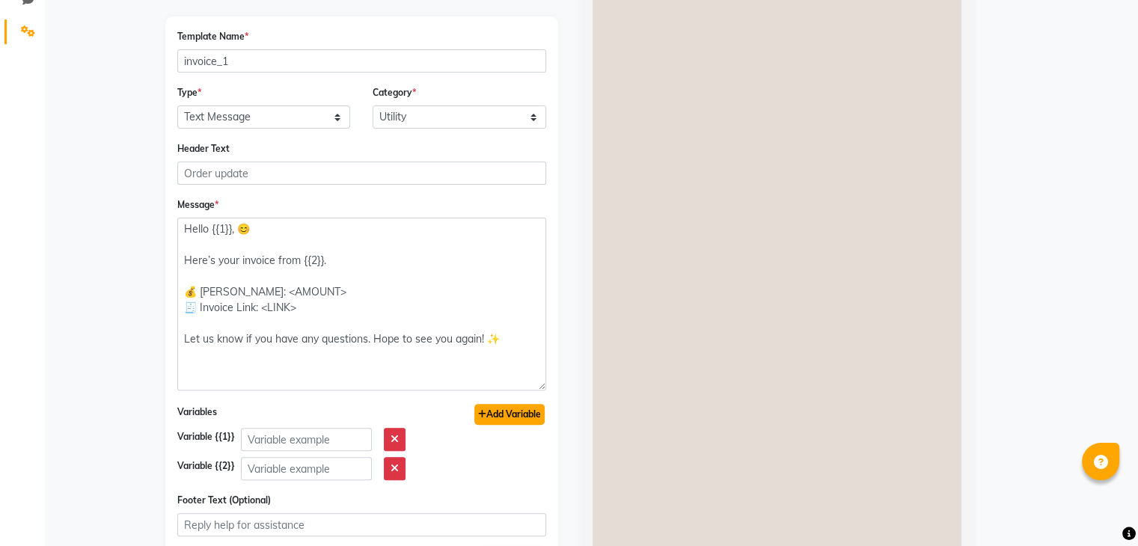
click at [497, 414] on button "Add Variable" at bounding box center [509, 414] width 70 height 21
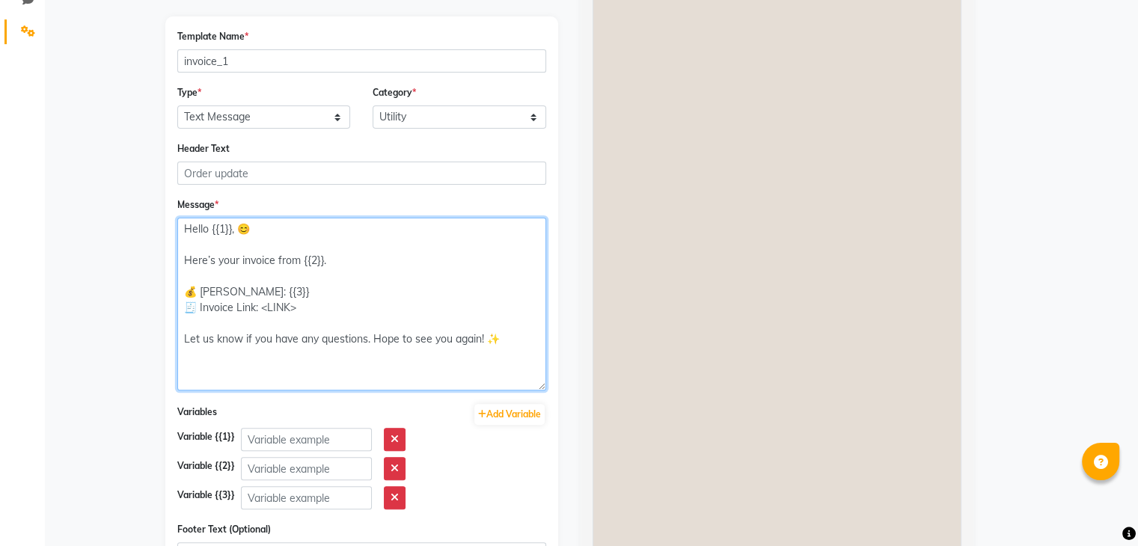
drag, startPoint x: 260, startPoint y: 318, endPoint x: 317, endPoint y: 324, distance: 57.2
click at [317, 324] on textarea "Hello {{1}}, 😊 Here’s your invoice from {{2}}. 💰 [PERSON_NAME]: {{3}} 🧾 Invoice…" at bounding box center [361, 304] width 369 height 173
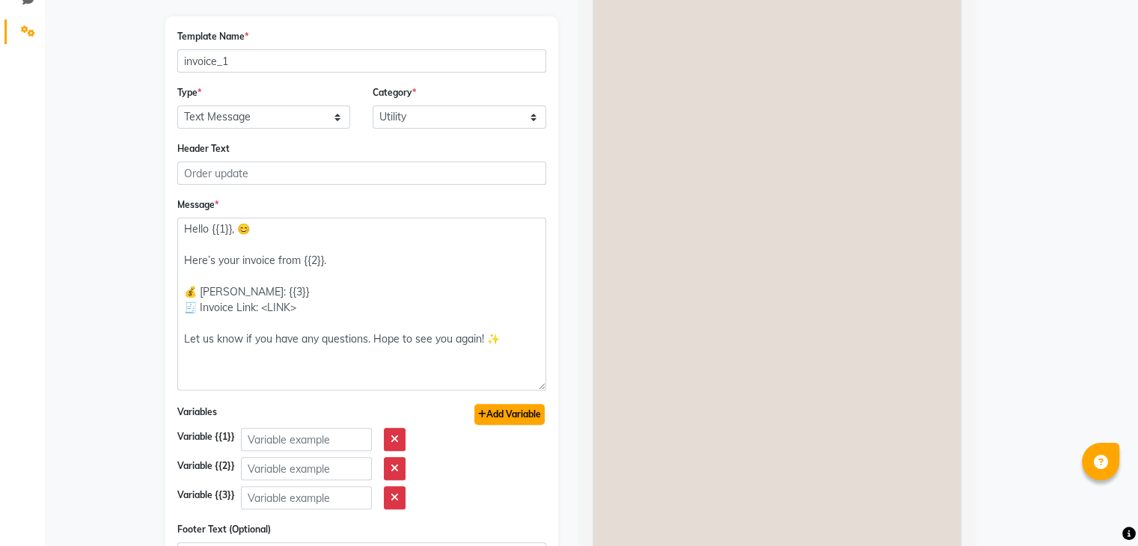
click at [503, 417] on button "Add Variable" at bounding box center [509, 414] width 70 height 21
type textarea "Hello {{1}}, 😊 Here’s your invoice from {{2}}. 💰 [PERSON_NAME]: {{3}} 🧾 Invoice…"
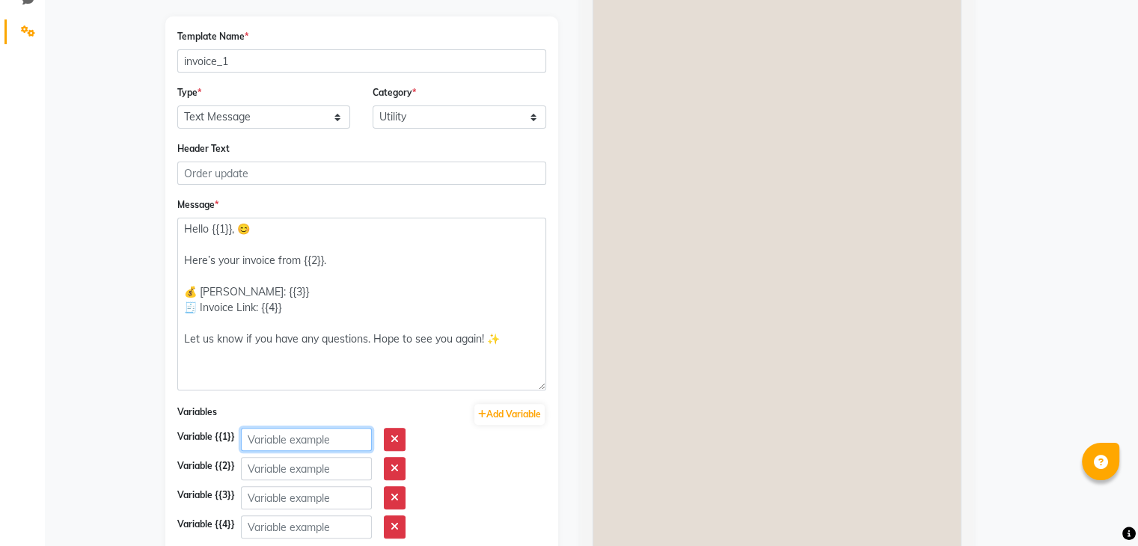
click at [329, 441] on input "text" at bounding box center [306, 439] width 131 height 23
type input "s"
type input "client name"
click at [326, 474] on input "text" at bounding box center [306, 468] width 131 height 23
type input "salon name"
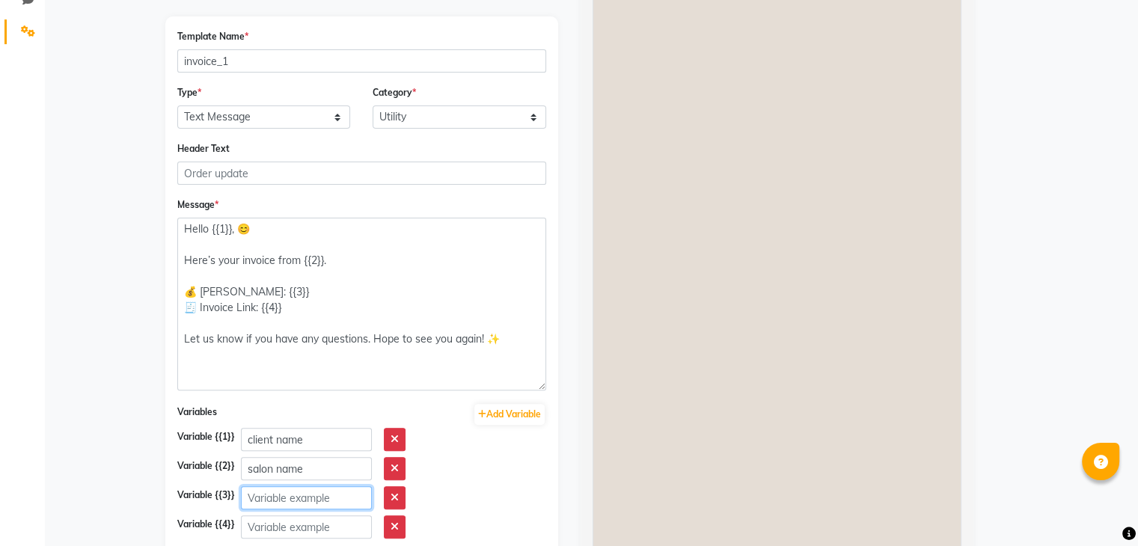
click at [326, 498] on input "text" at bounding box center [306, 497] width 131 height 23
type input "bill amount"
click at [327, 533] on input "text" at bounding box center [306, 527] width 131 height 23
type input "[PERSON_NAME]"
click at [479, 486] on div "Variables Add Variable Variable {{1}} client name Variable {{2}} salon name Var…" at bounding box center [361, 471] width 369 height 136
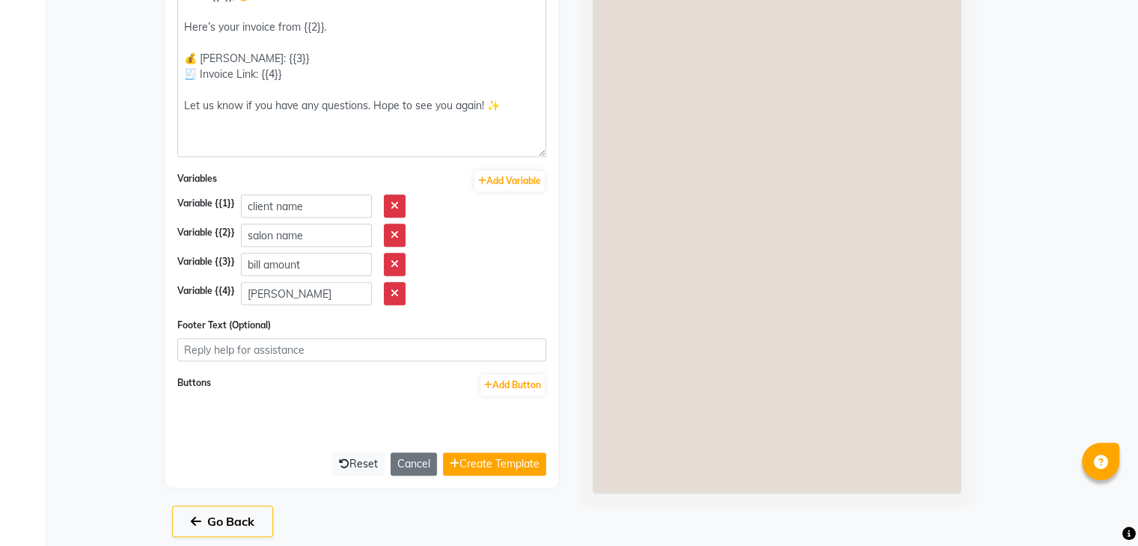
scroll to position [609, 0]
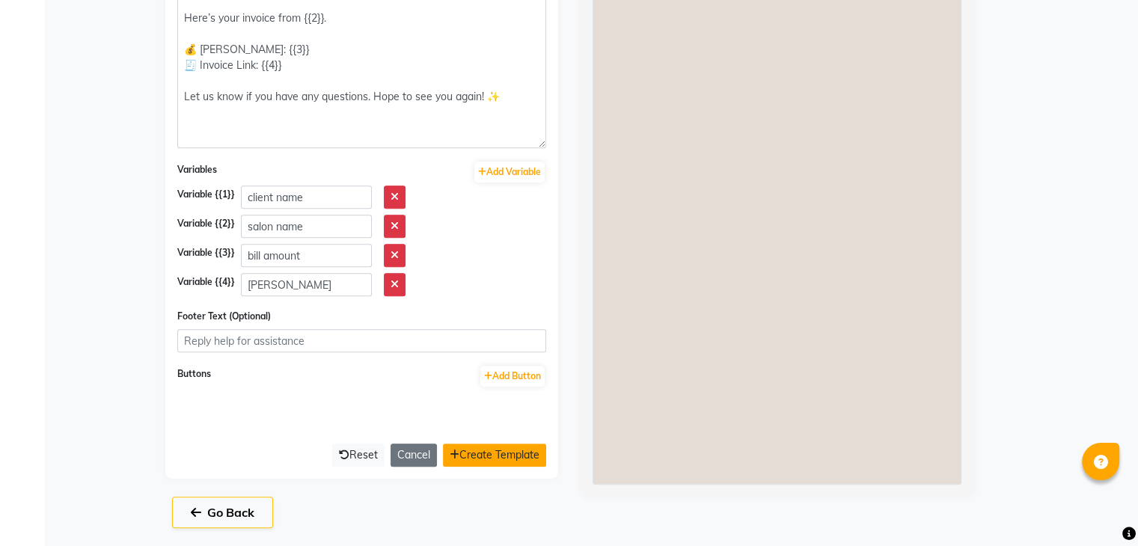
click at [510, 459] on button "Create Template" at bounding box center [494, 455] width 103 height 23
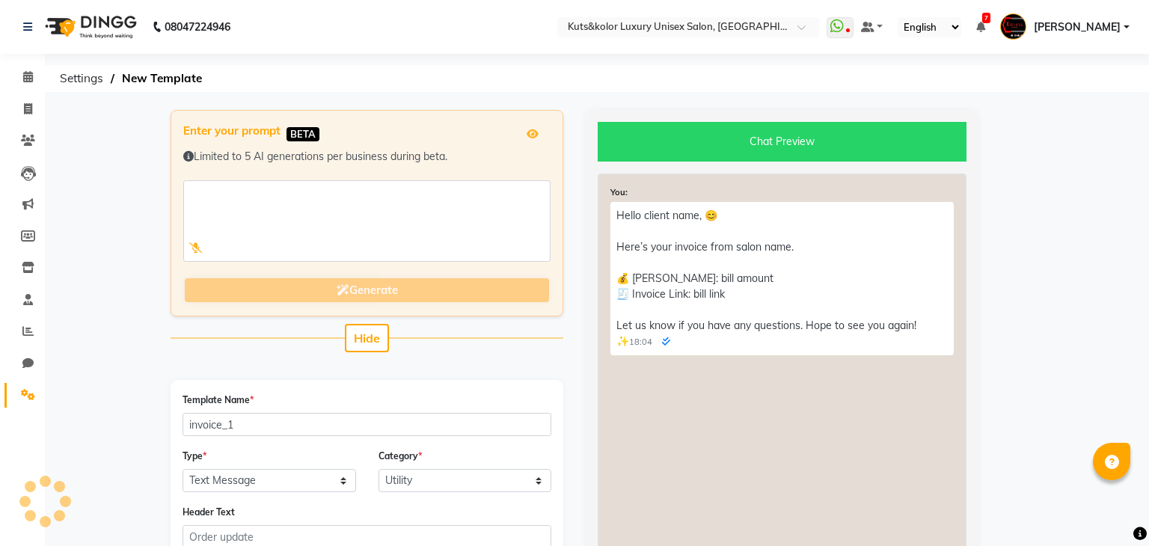
select select "APPROVED"
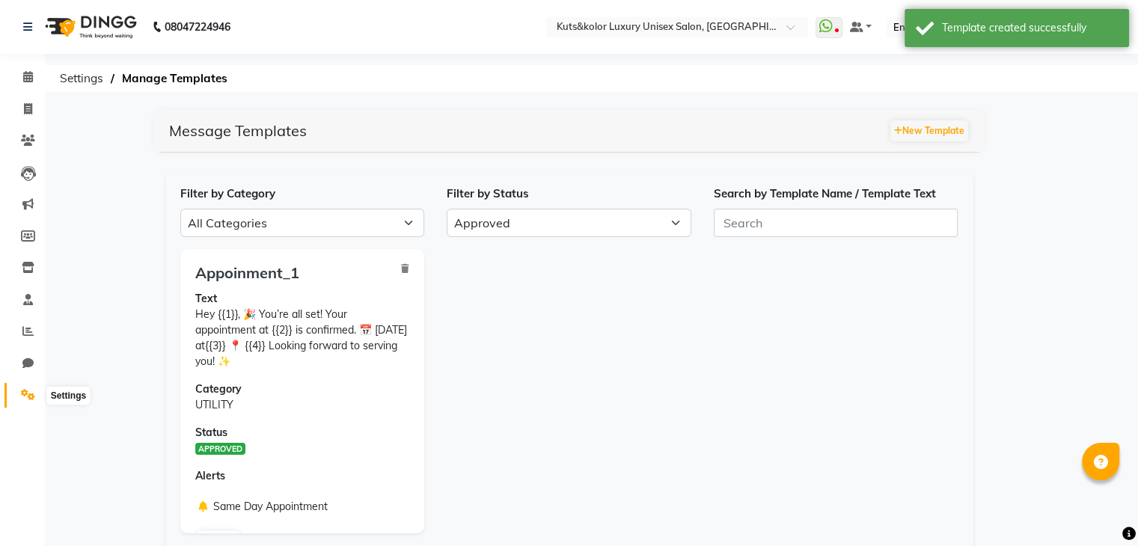
click at [39, 388] on span at bounding box center [28, 395] width 26 height 17
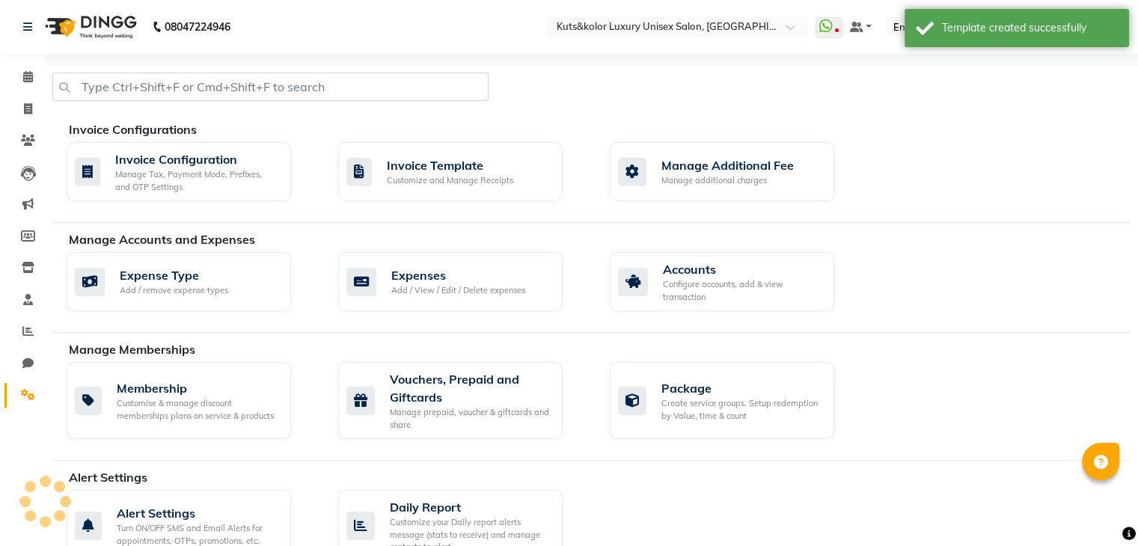
click at [30, 397] on icon at bounding box center [28, 394] width 14 height 11
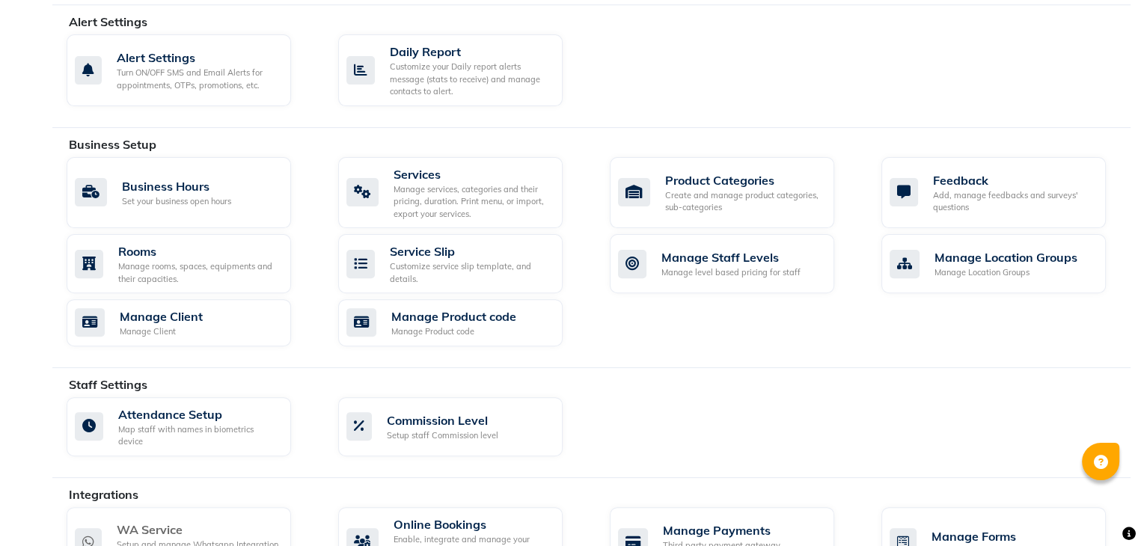
scroll to position [401, 0]
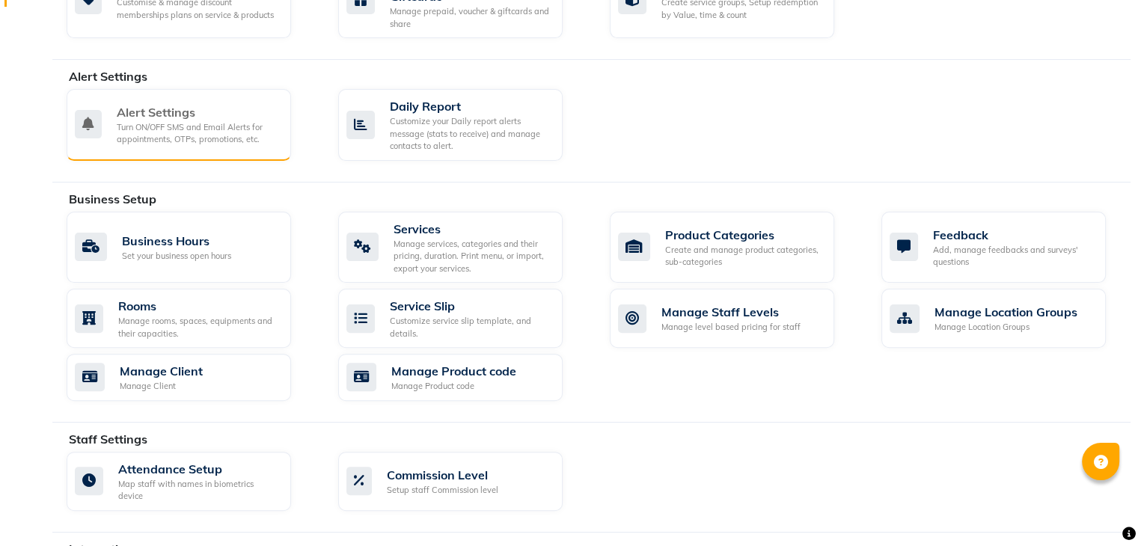
click at [181, 135] on div "Turn ON/OFF SMS and Email Alerts for appointments, OTPs, promotions, etc." at bounding box center [198, 133] width 162 height 25
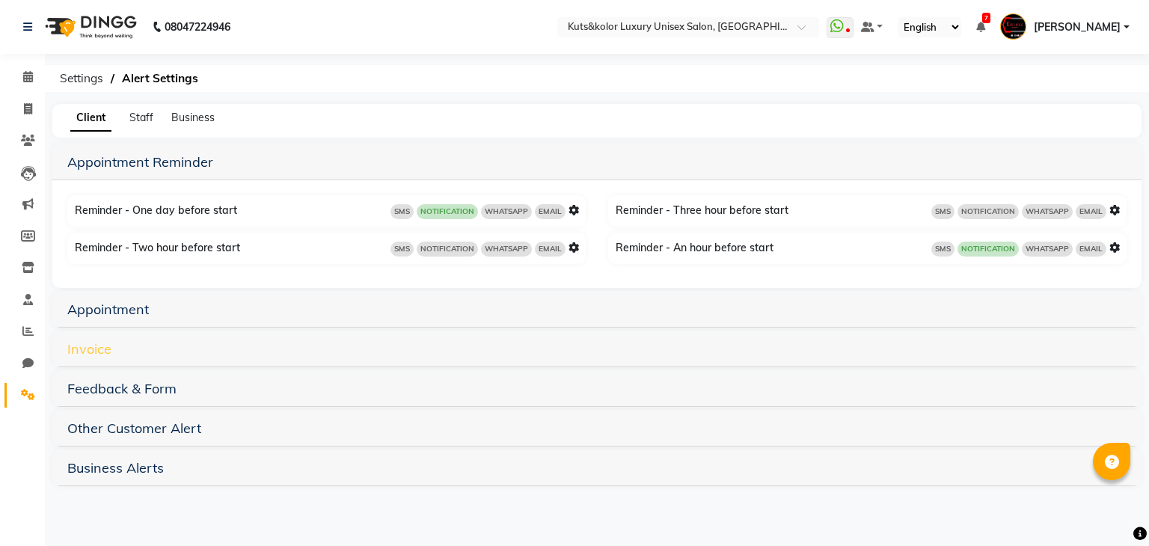
click at [93, 351] on link "Invoice" at bounding box center [89, 348] width 44 height 17
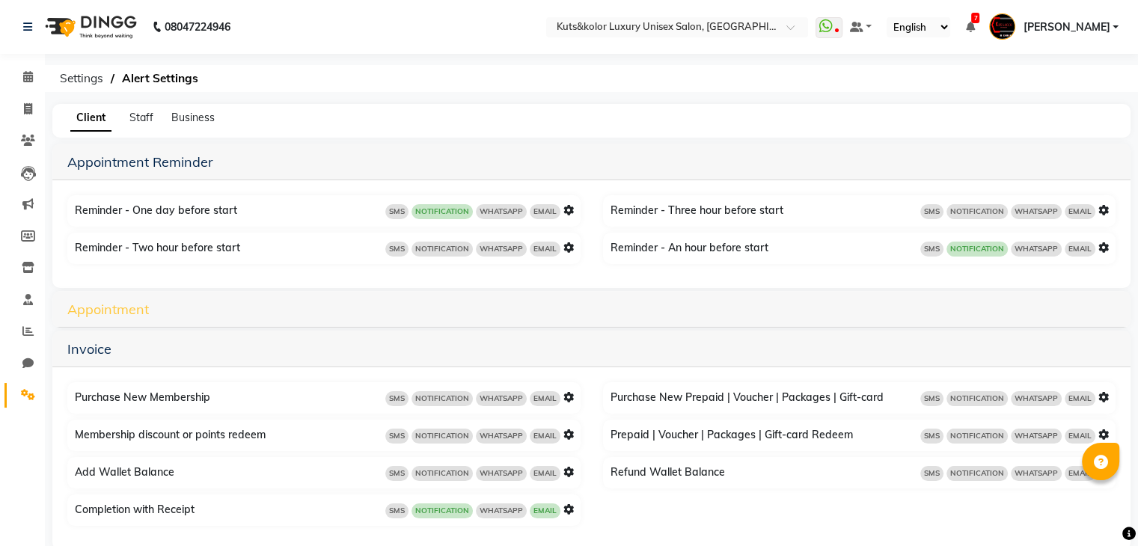
click at [114, 306] on link "Appointment" at bounding box center [108, 309] width 82 height 17
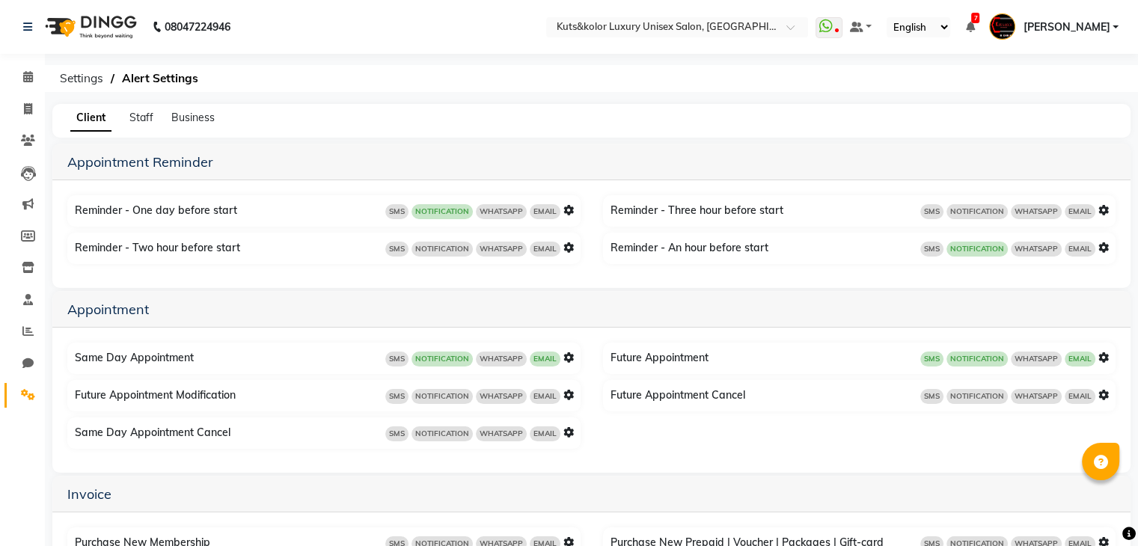
click at [572, 354] on icon at bounding box center [568, 357] width 10 height 10
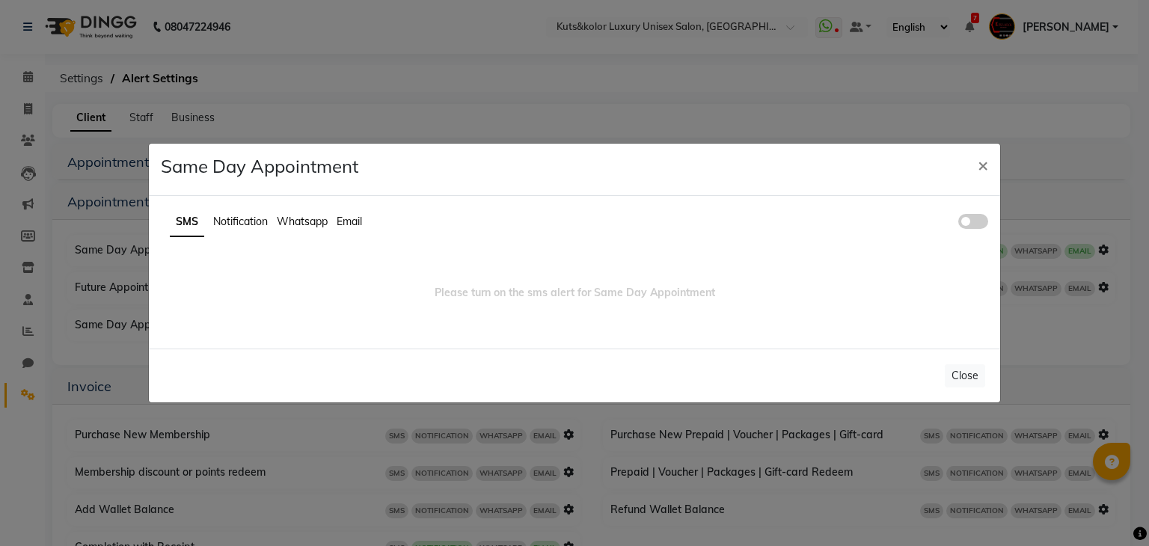
click at [241, 218] on span "Notification" at bounding box center [240, 221] width 55 height 13
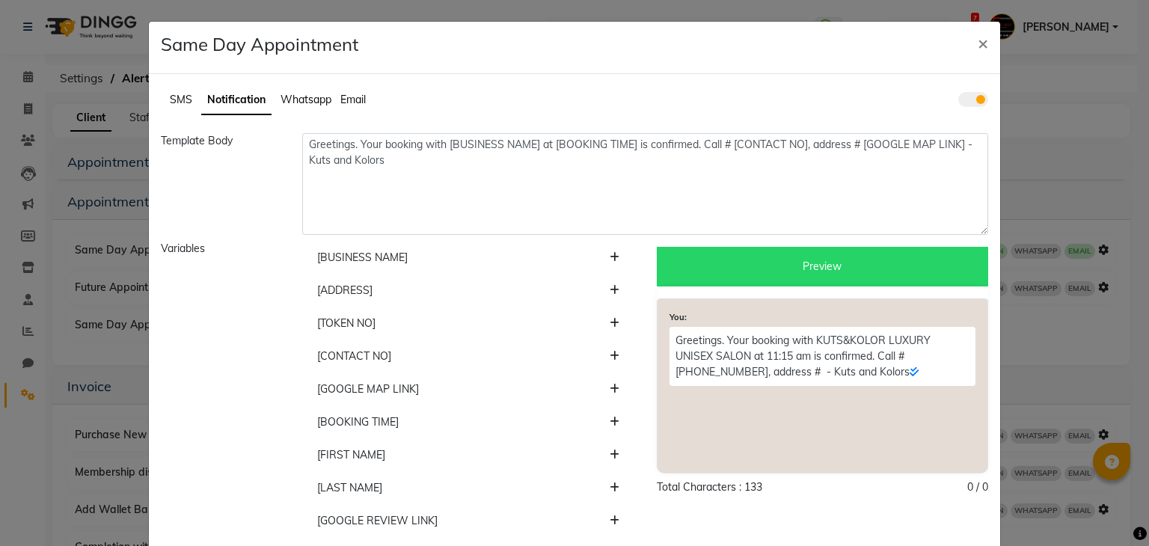
click at [970, 104] on span at bounding box center [973, 99] width 30 height 15
click at [958, 102] on input "checkbox" at bounding box center [958, 102] width 0 height 0
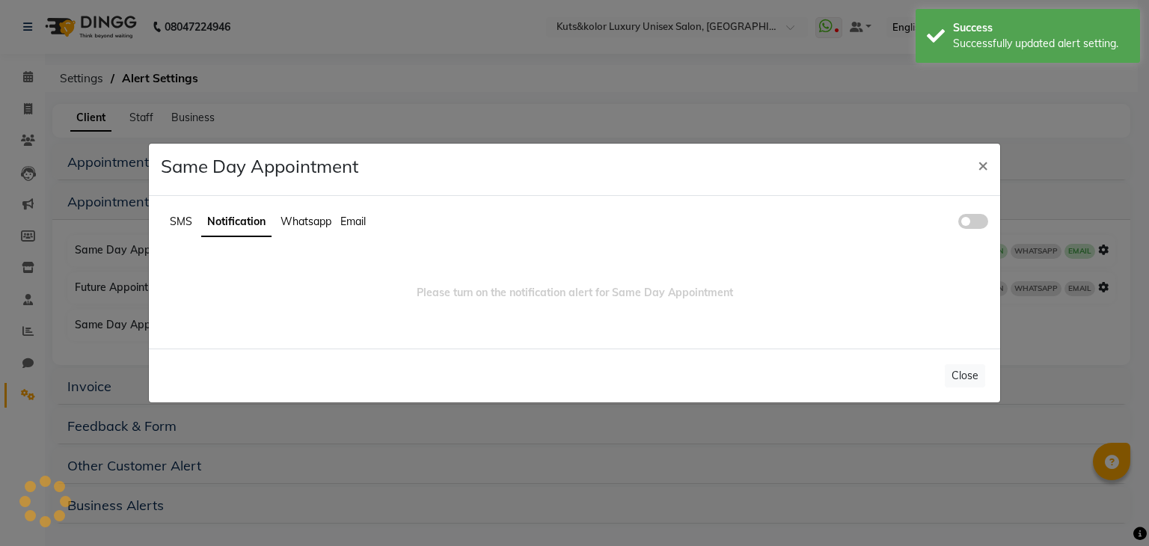
click at [308, 230] on ul "SMS Notification Whatsapp Email" at bounding box center [575, 222] width 828 height 29
click at [312, 224] on span "Whatsapp" at bounding box center [306, 221] width 51 height 13
click at [987, 224] on span at bounding box center [973, 221] width 30 height 15
click at [958, 224] on input "checkbox" at bounding box center [958, 224] width 0 height 0
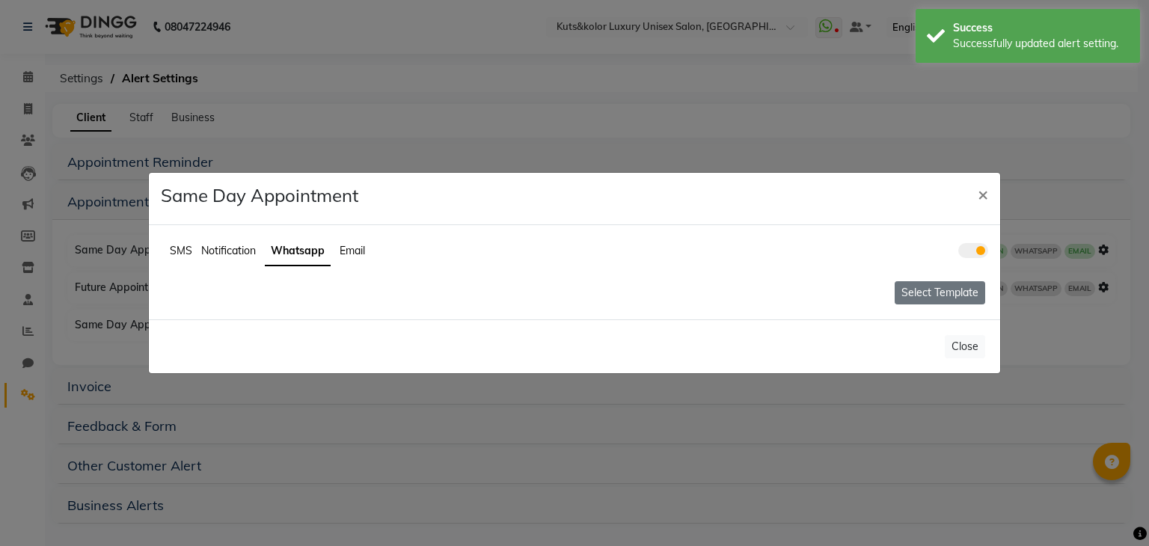
click at [911, 289] on button "Select Template" at bounding box center [940, 292] width 91 height 23
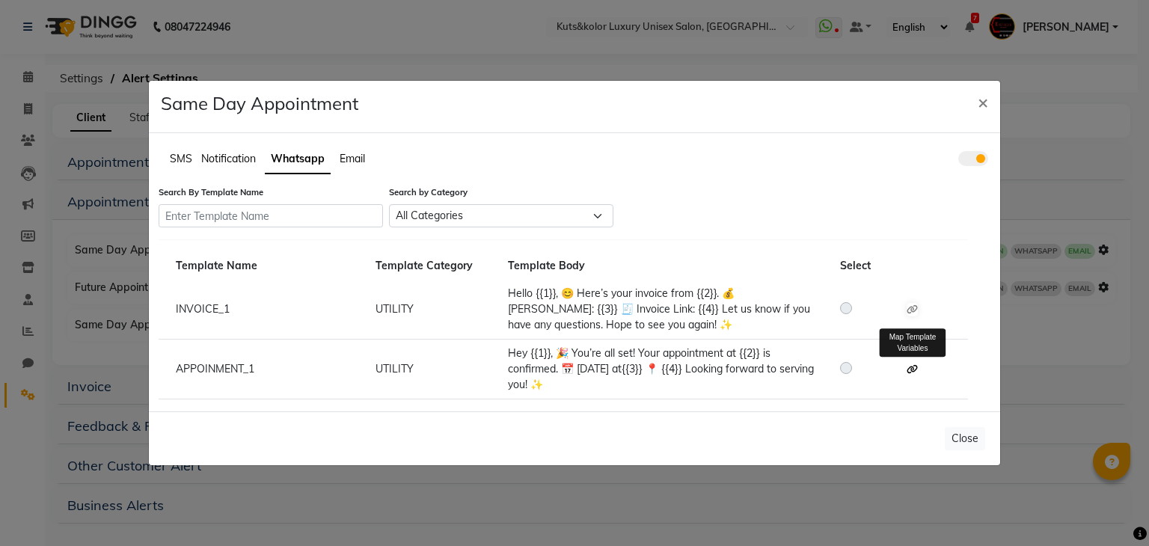
click at [913, 367] on icon at bounding box center [912, 369] width 11 height 9
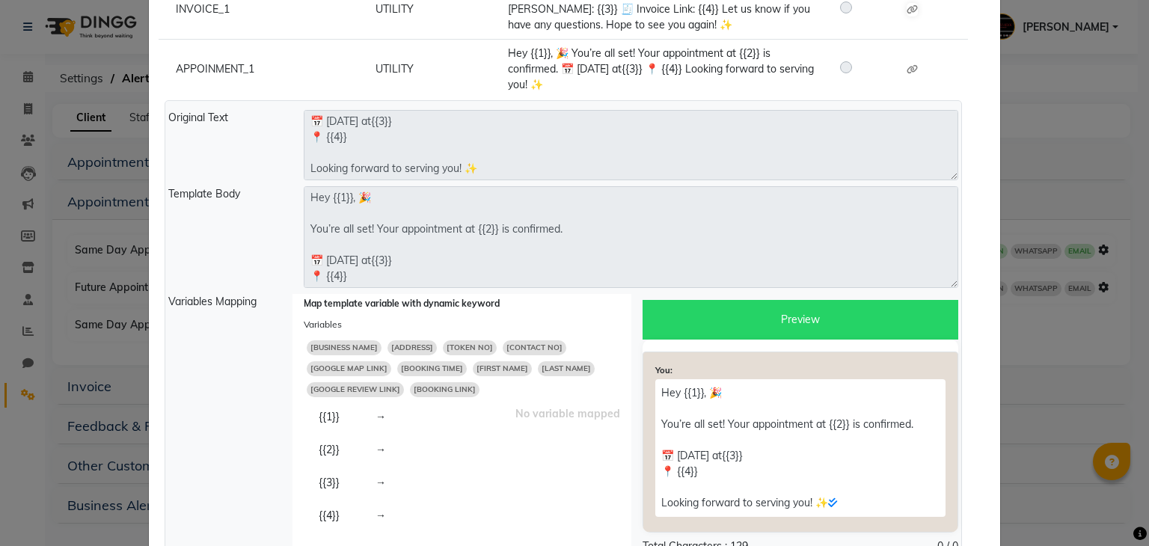
scroll to position [269, 0]
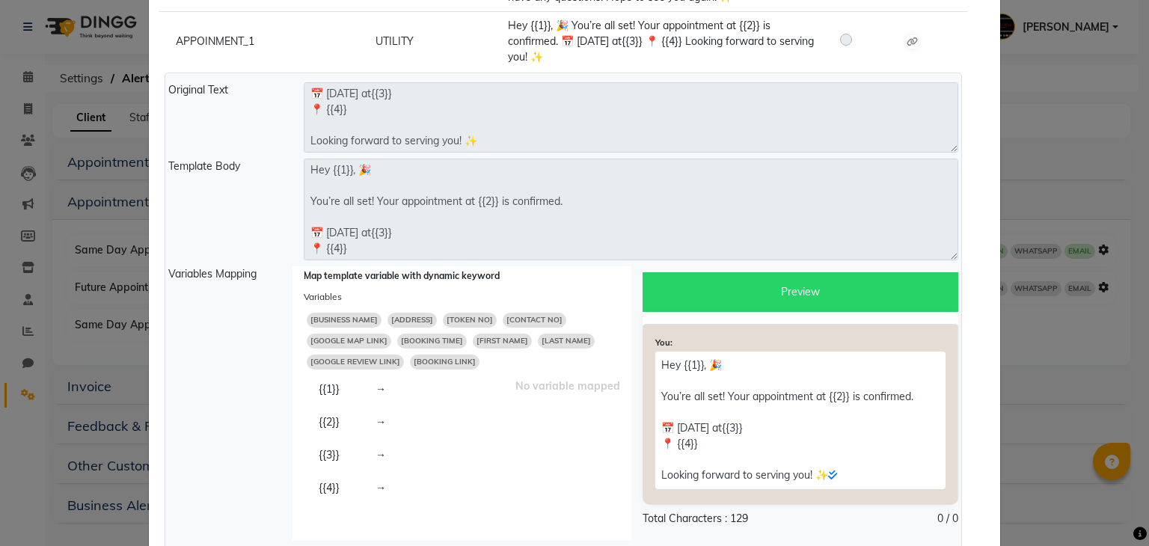
click at [475, 339] on span "[FIRST NAME]" at bounding box center [502, 341] width 59 height 15
click at [355, 319] on span "[BUSINESS NAME]" at bounding box center [344, 320] width 75 height 15
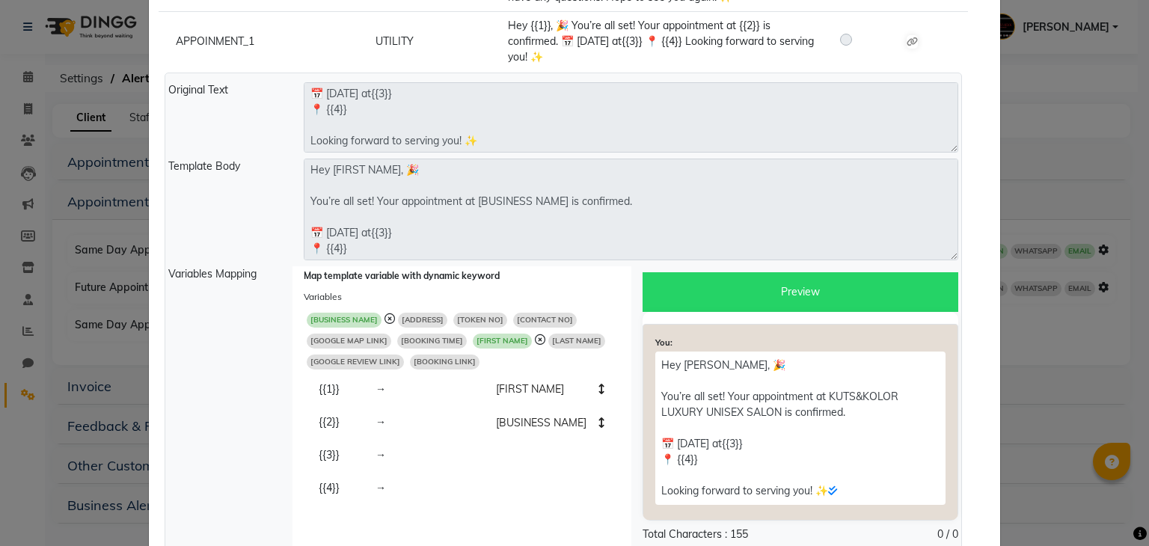
click at [409, 337] on span "[BOOKING TIME]" at bounding box center [432, 341] width 70 height 15
click at [354, 338] on span "[GOOGLE MAP LINK]" at bounding box center [349, 341] width 85 height 15
type textarea "Hey [FIRST NAME], 🎉 You’re all set! Your appointment at [BUSINESS NAME] is conf…"
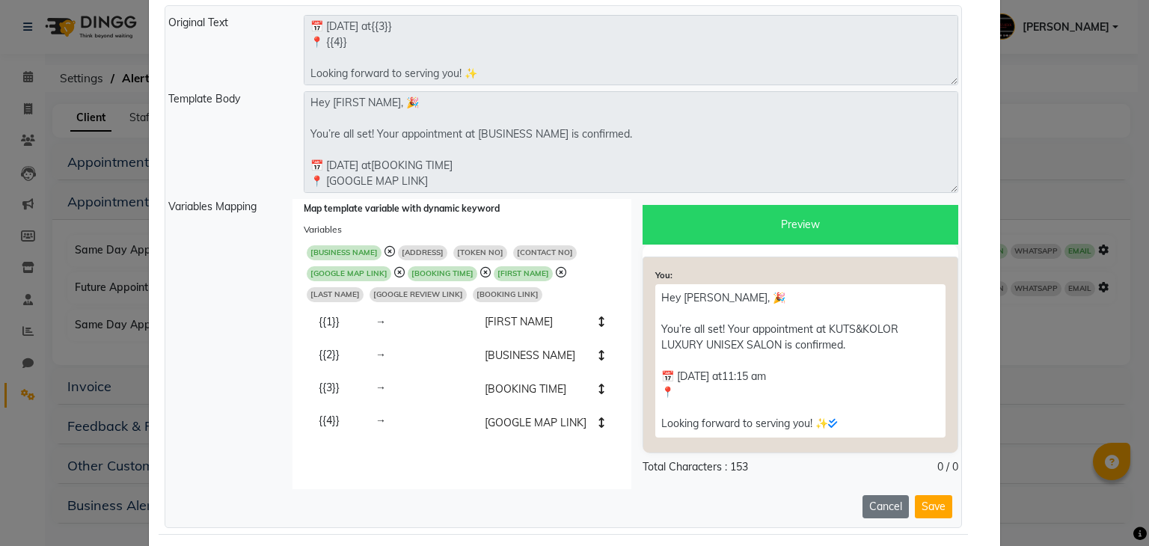
scroll to position [410, 0]
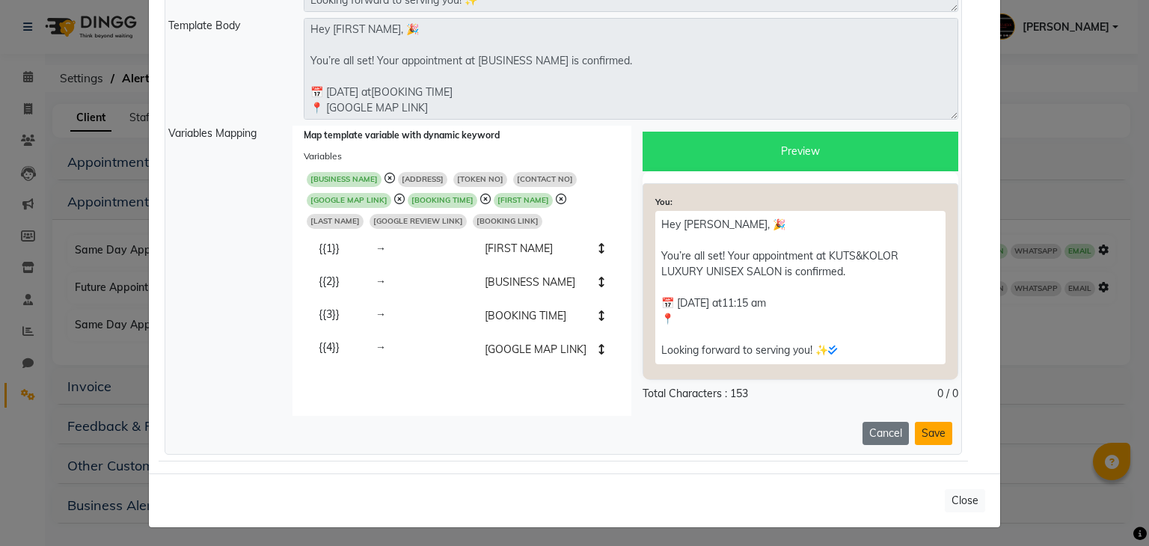
click at [931, 438] on button "Save" at bounding box center [933, 433] width 37 height 23
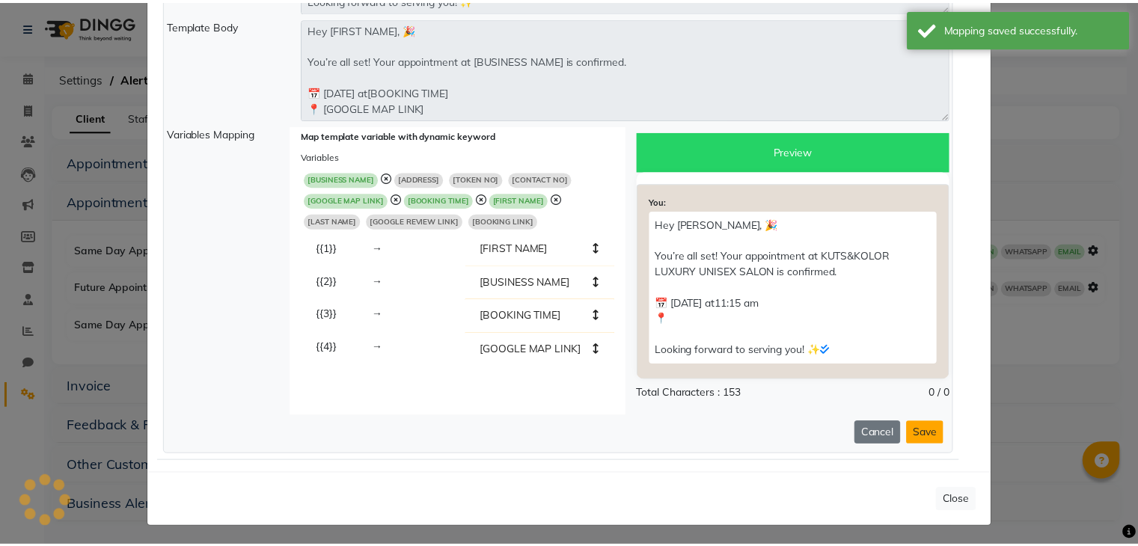
scroll to position [0, 0]
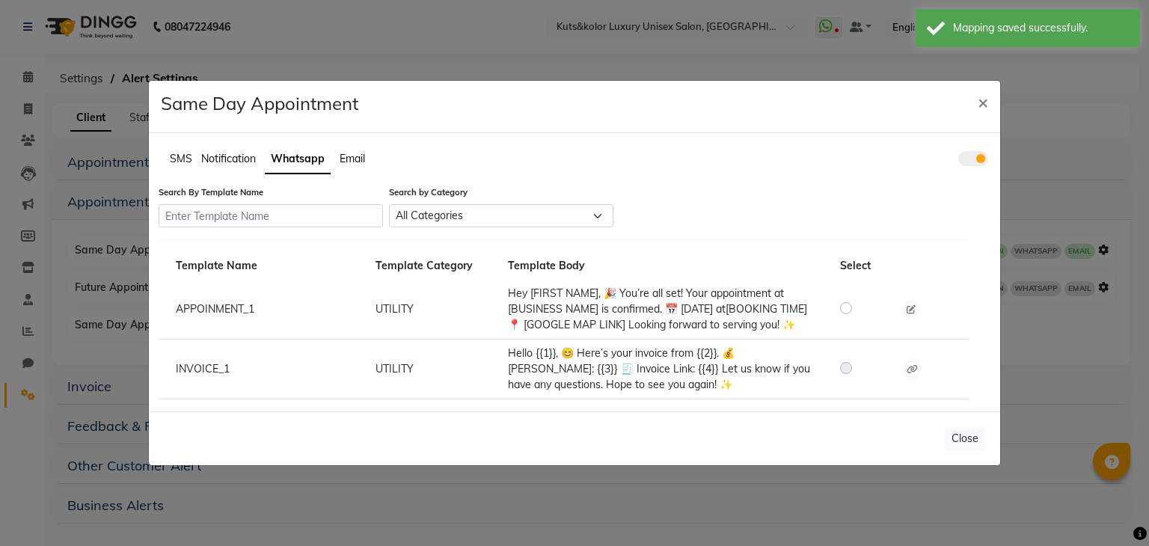
click at [858, 312] on label at bounding box center [858, 308] width 0 height 18
click at [846, 312] on input "radio" at bounding box center [848, 307] width 10 height 10
radio input "true"
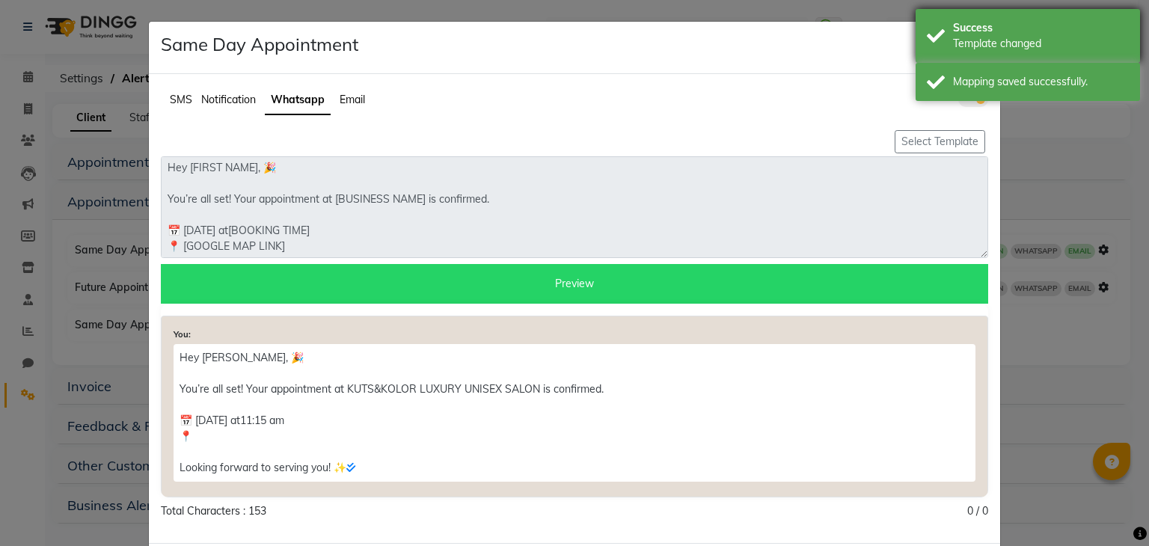
click at [958, 29] on div "Success" at bounding box center [1041, 28] width 176 height 16
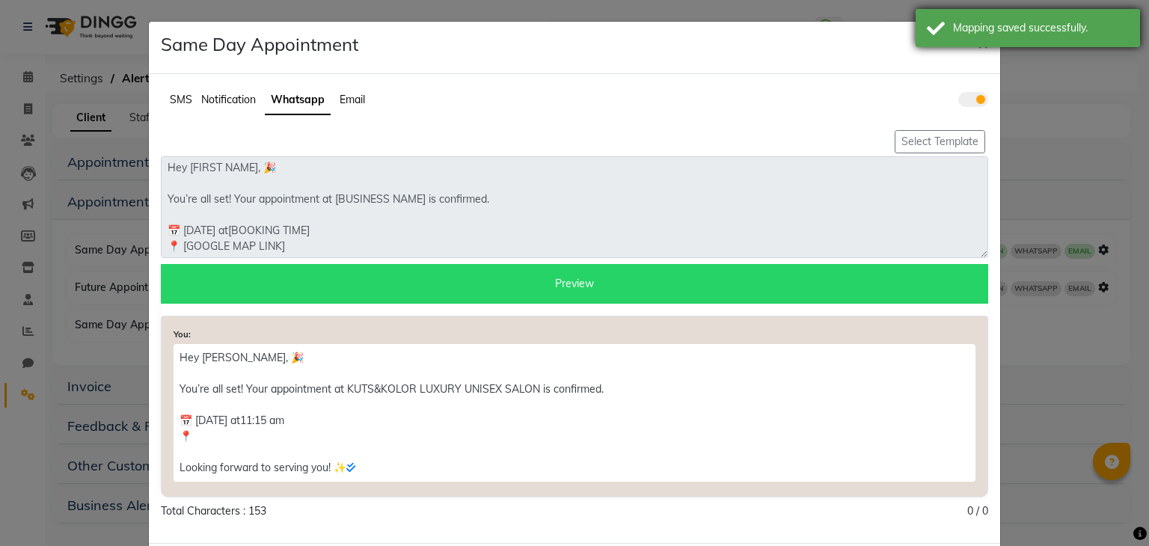
click at [971, 38] on div "Mapping saved successfully." at bounding box center [1028, 28] width 224 height 38
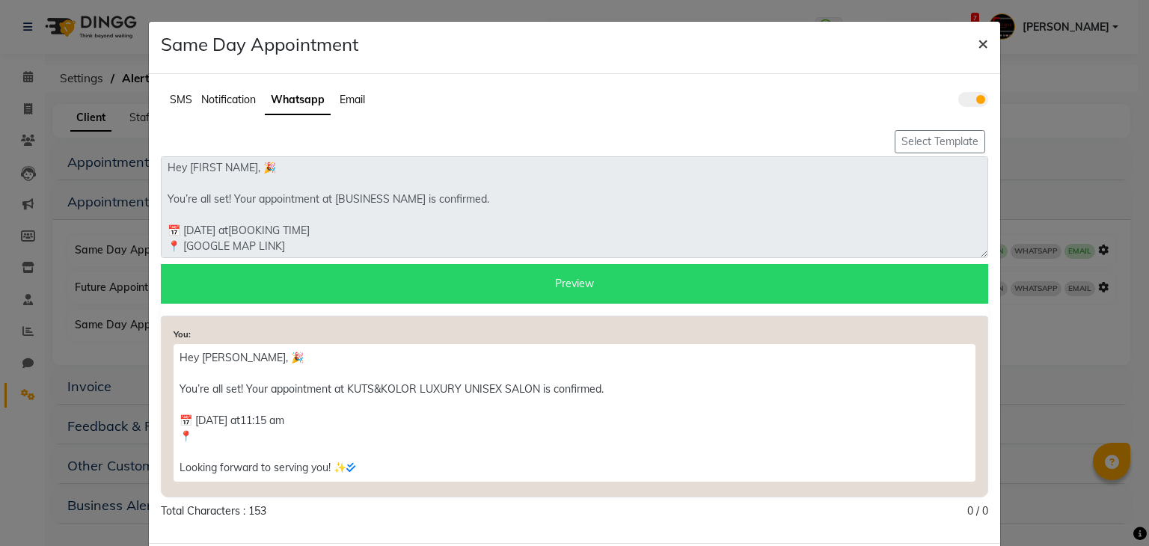
click at [978, 46] on span "×" at bounding box center [983, 42] width 10 height 22
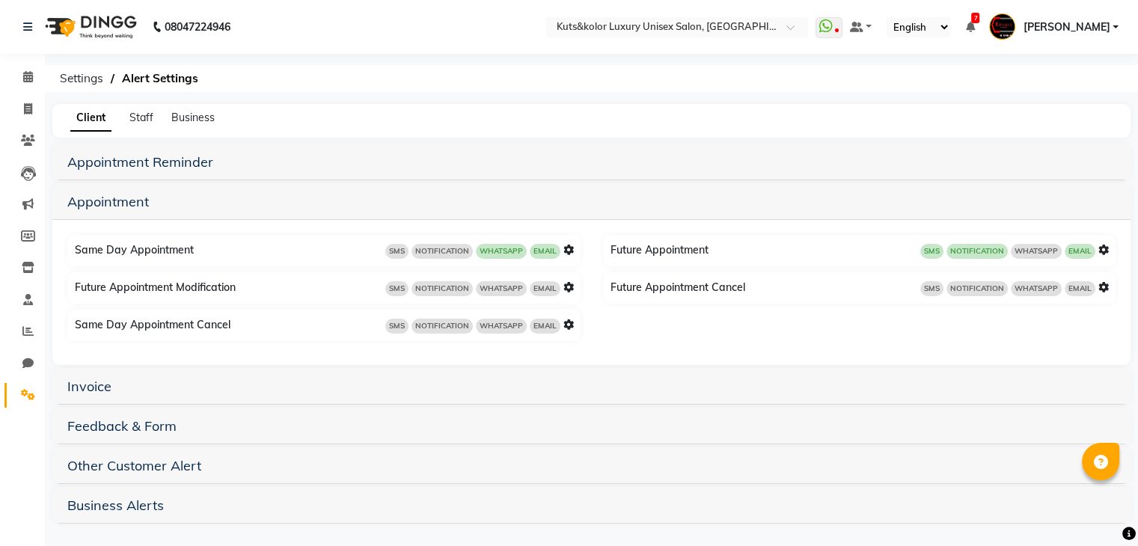
click at [88, 397] on div "Invoice" at bounding box center [591, 386] width 1078 height 37
click at [91, 390] on link "Invoice" at bounding box center [89, 386] width 44 height 17
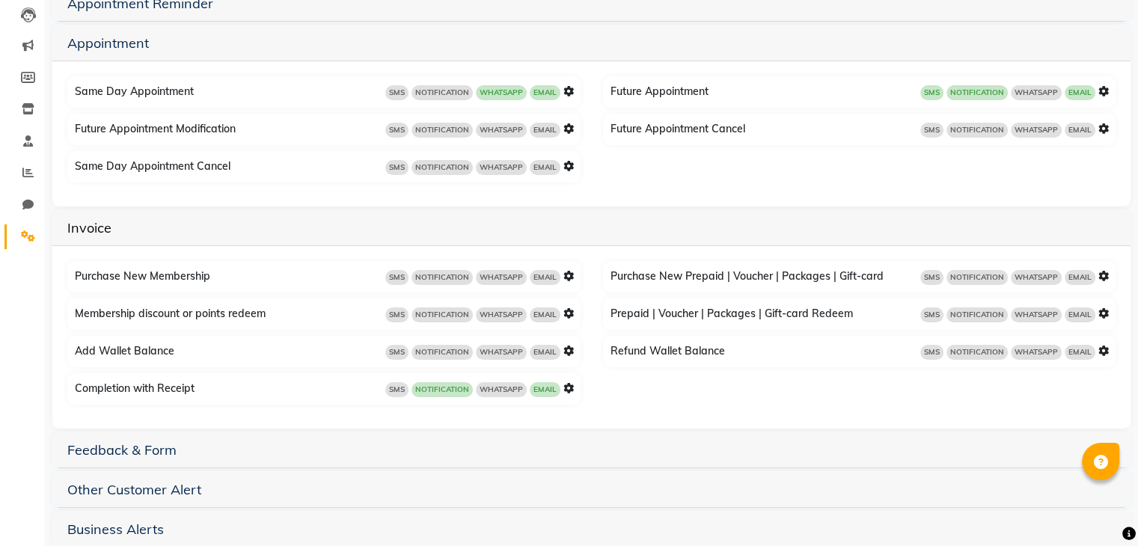
scroll to position [186, 0]
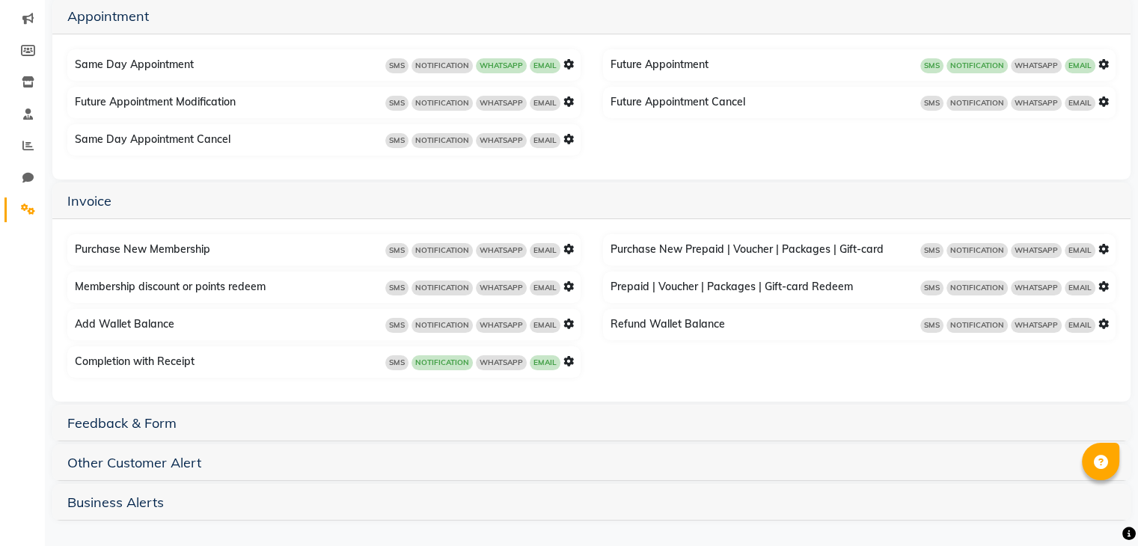
click at [571, 364] on icon at bounding box center [568, 361] width 10 height 10
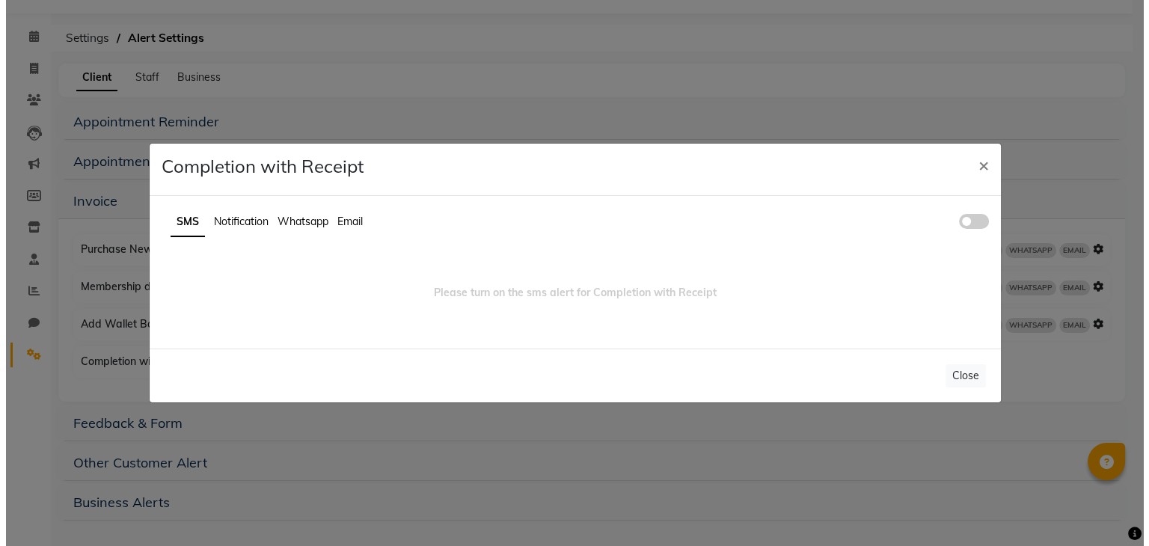
scroll to position [40, 0]
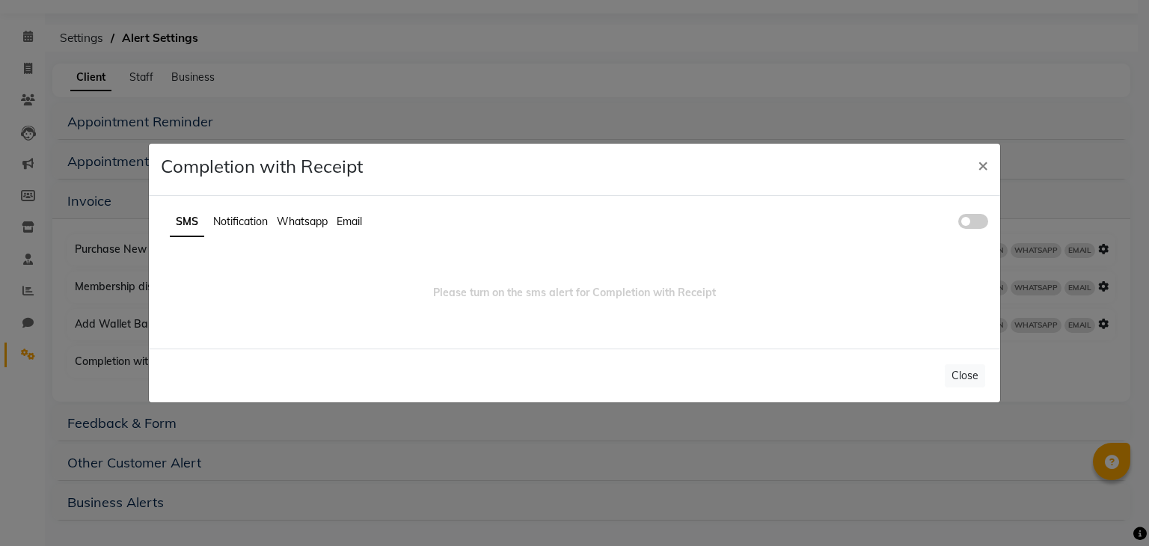
click at [257, 226] on span "Notification" at bounding box center [240, 221] width 55 height 13
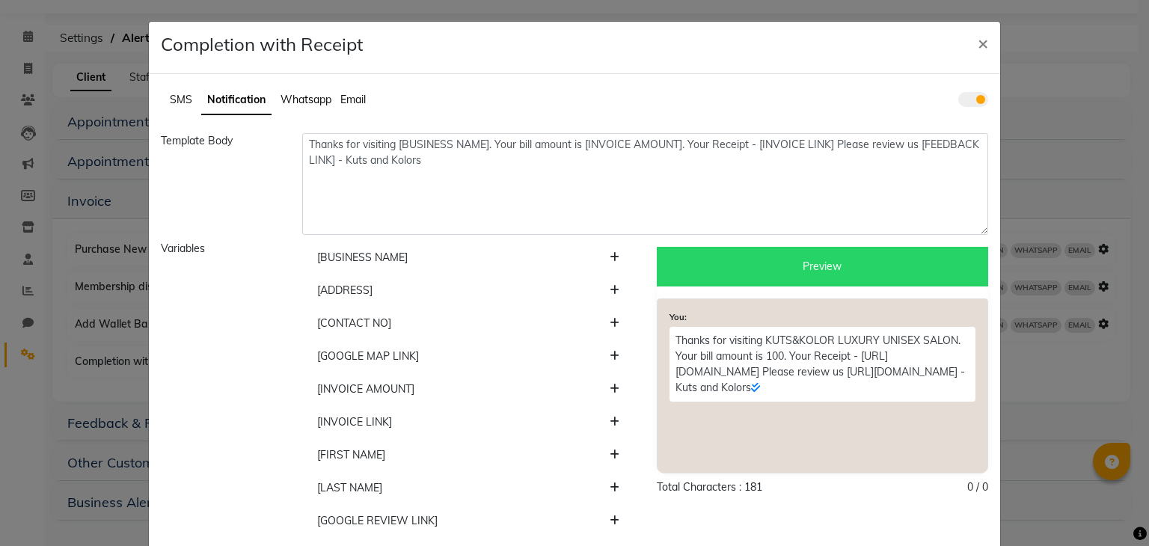
click at [958, 100] on span at bounding box center [973, 99] width 30 height 15
click at [958, 102] on input "checkbox" at bounding box center [958, 102] width 0 height 0
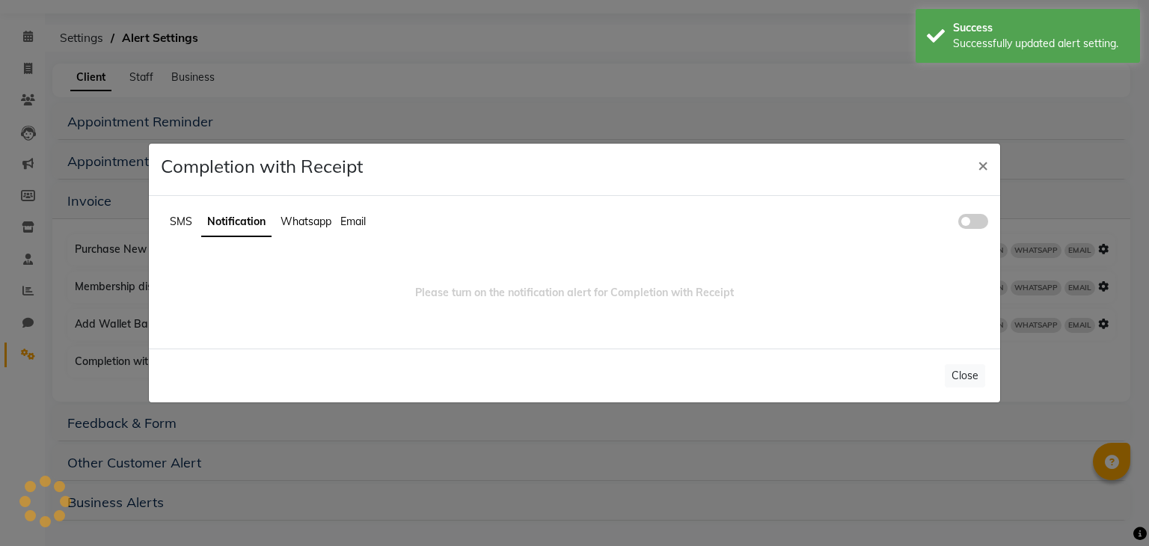
scroll to position [0, 0]
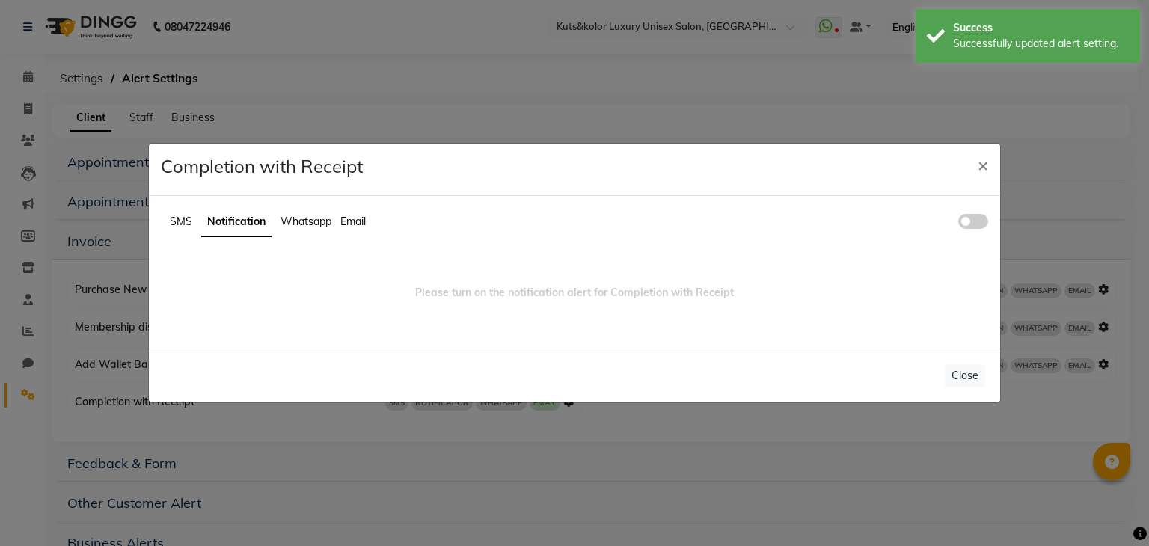
click at [305, 224] on span "Whatsapp" at bounding box center [306, 221] width 51 height 13
click at [962, 219] on span at bounding box center [973, 221] width 30 height 15
click at [958, 224] on input "checkbox" at bounding box center [958, 224] width 0 height 0
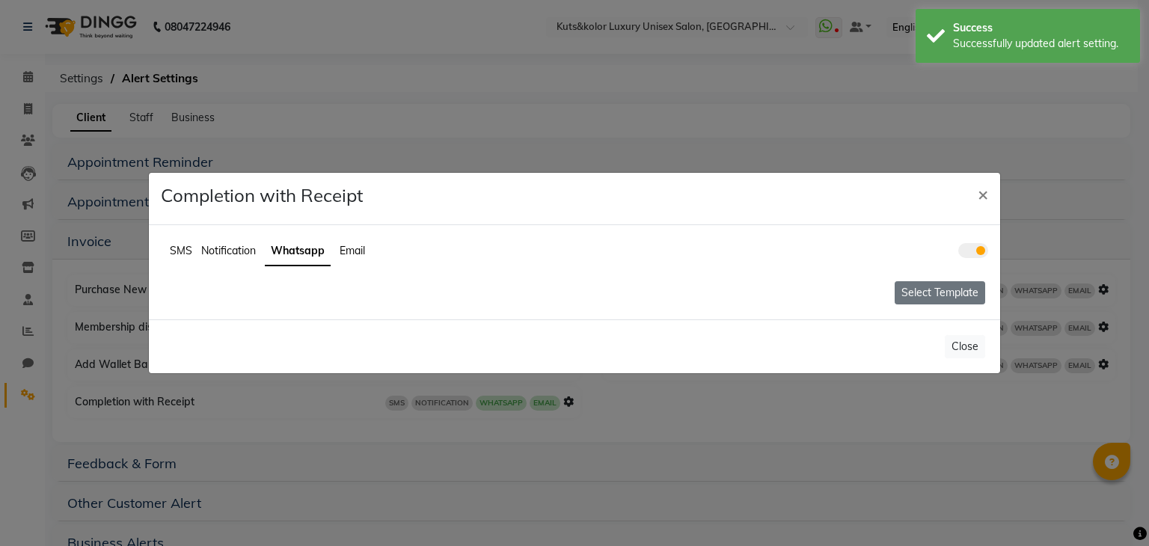
click at [920, 294] on button "Select Template" at bounding box center [940, 292] width 91 height 23
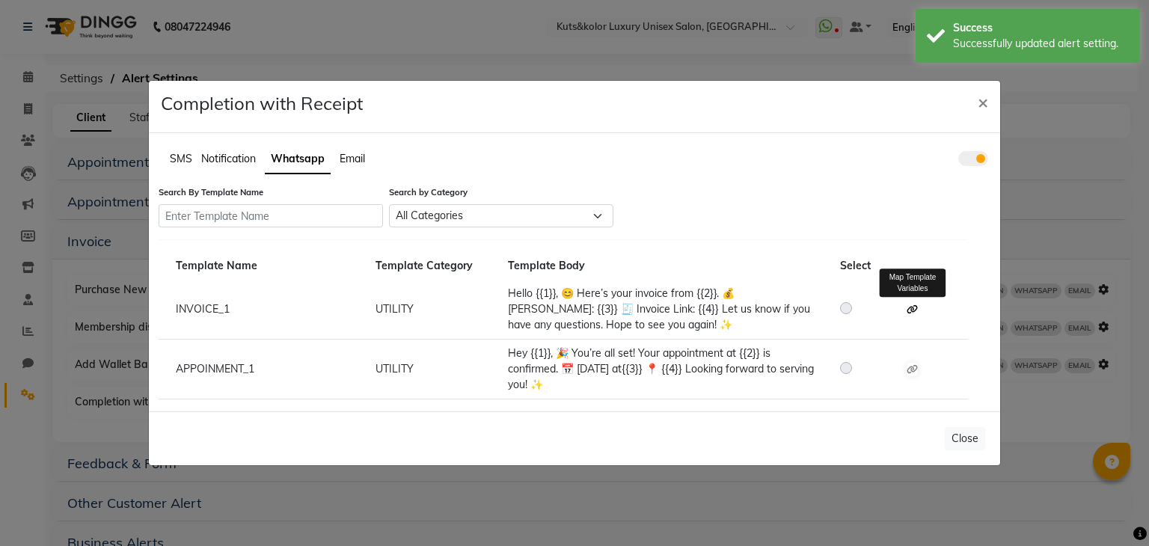
click at [913, 308] on icon at bounding box center [912, 309] width 11 height 9
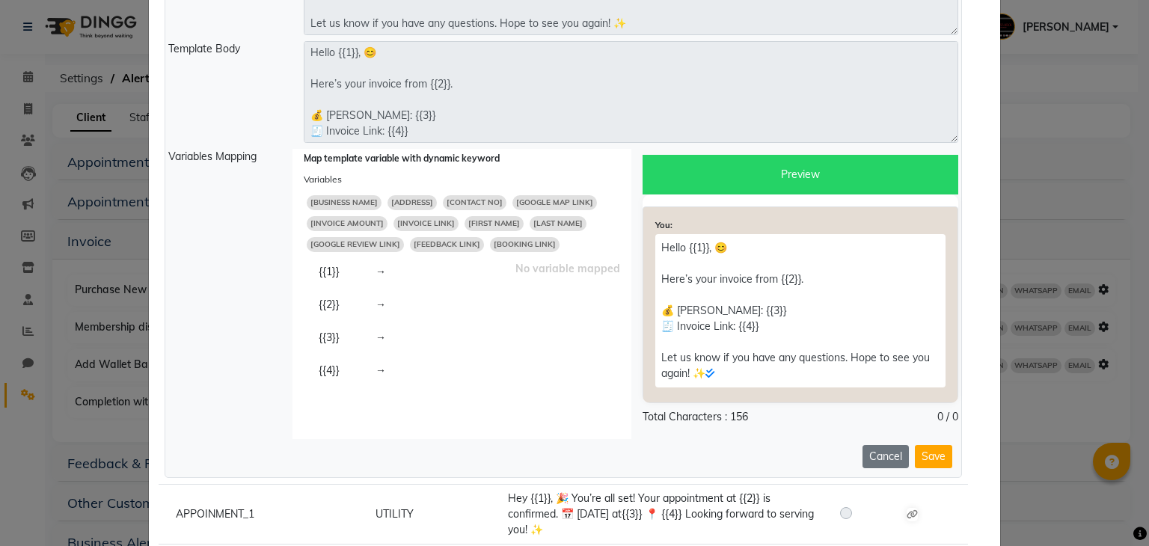
scroll to position [353, 0]
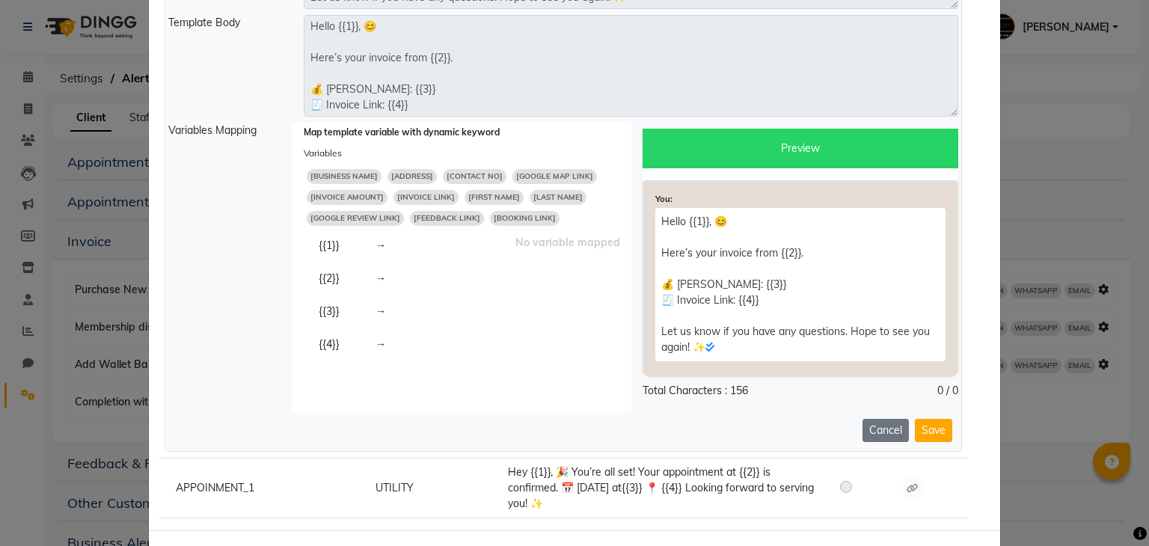
click at [474, 197] on span "[FIRST NAME]" at bounding box center [494, 197] width 59 height 15
click at [353, 174] on span "[BUSINESS NAME]" at bounding box center [344, 176] width 75 height 15
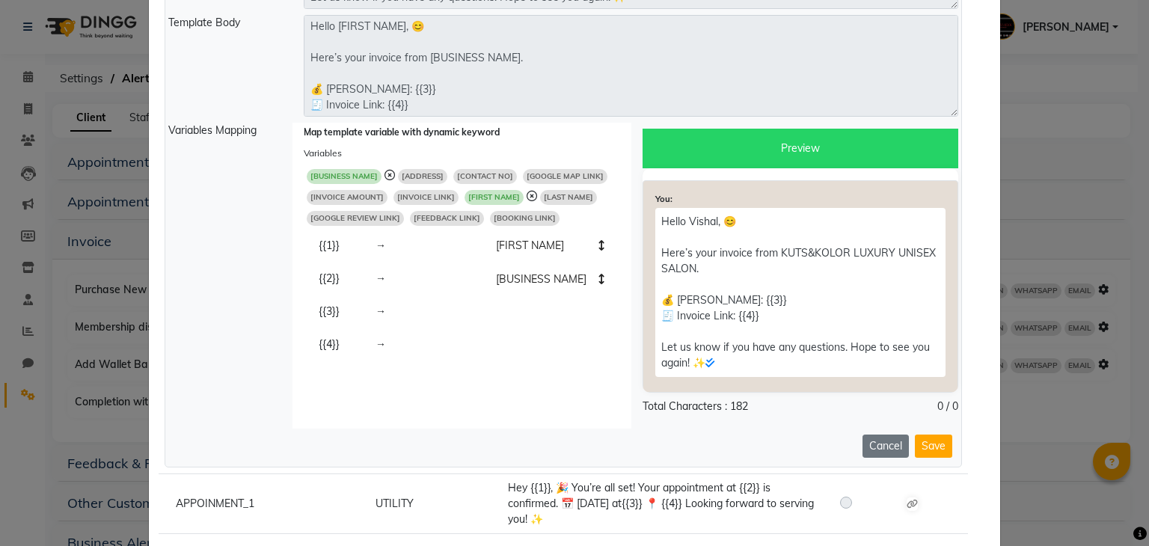
click at [367, 198] on span "[INVOICE AMOUNT]" at bounding box center [347, 197] width 81 height 15
click at [407, 198] on span "[INVOICE LINK]" at bounding box center [436, 197] width 65 height 15
type textarea "Hello [FIRST NAME], 😊 Here’s your invoice from [BUSINESS NAME]. 💰 [PERSON_NAME]…"
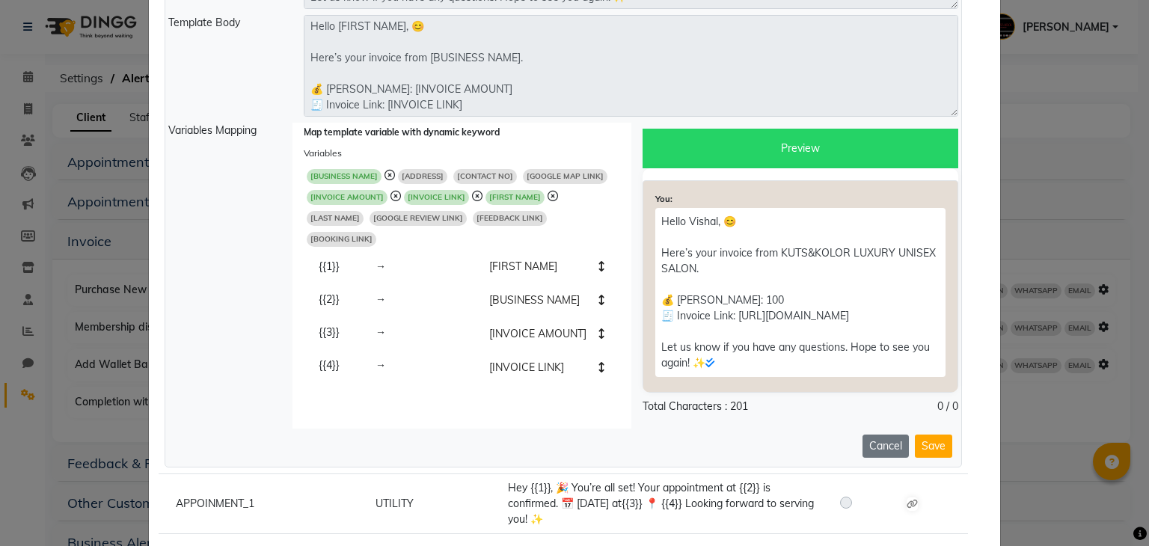
scroll to position [426, 0]
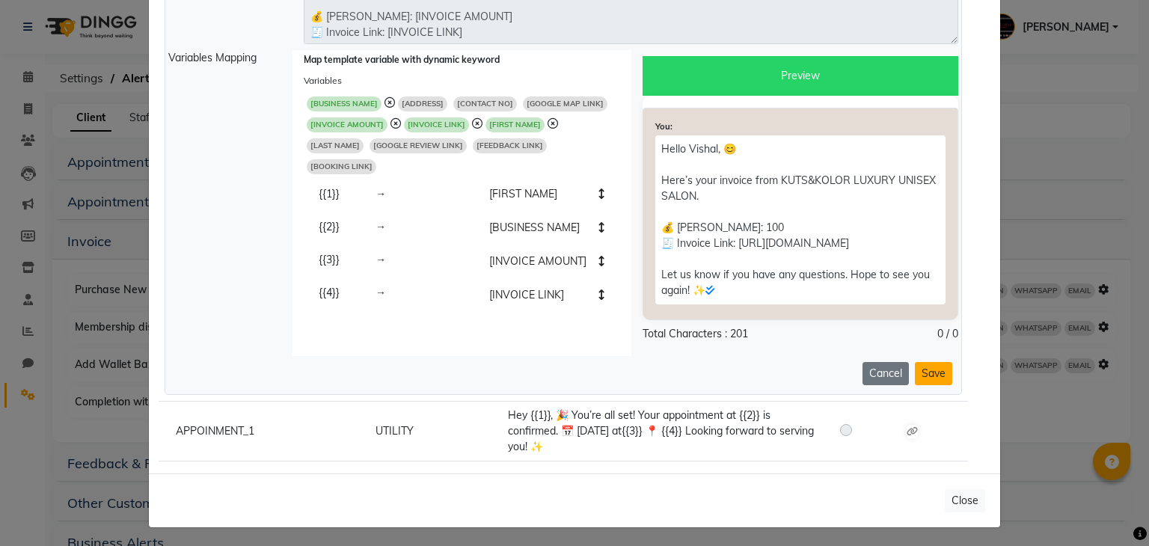
click at [926, 381] on button "Save" at bounding box center [933, 373] width 37 height 23
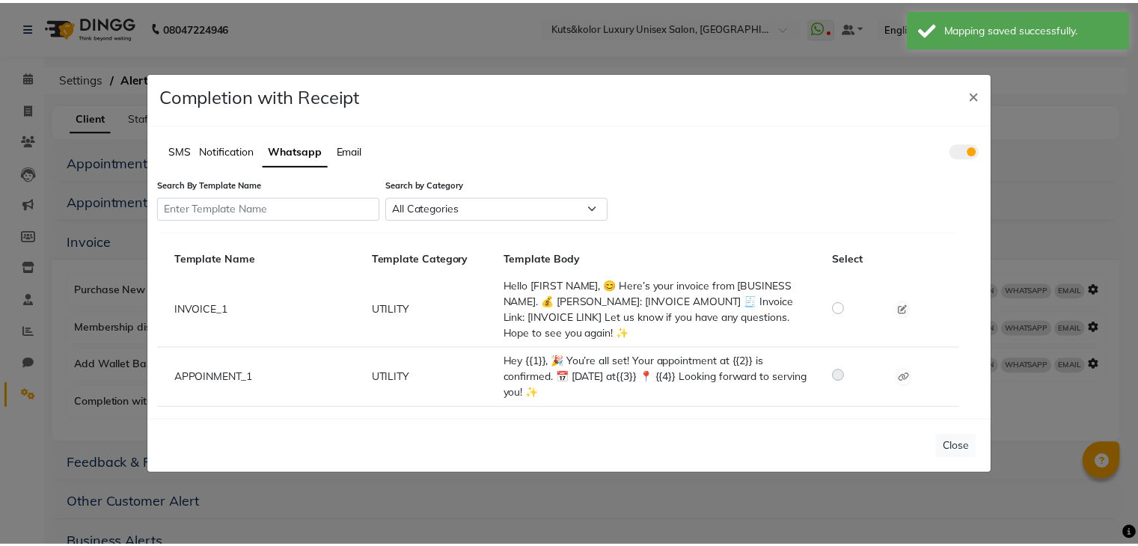
scroll to position [0, 0]
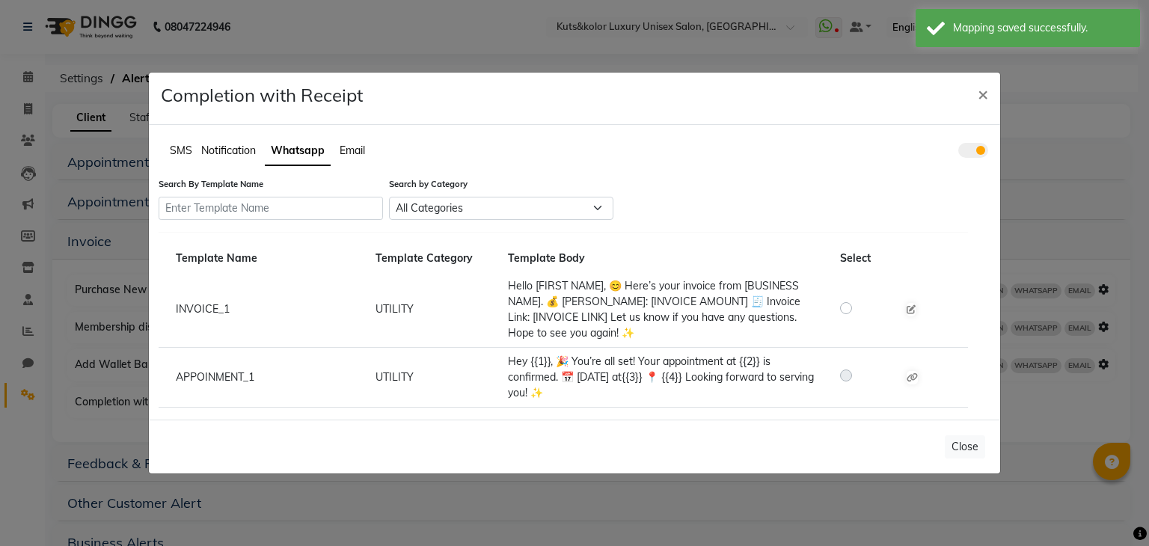
click at [858, 309] on label at bounding box center [858, 308] width 0 height 18
click at [843, 309] on input "radio" at bounding box center [848, 307] width 10 height 10
radio input "true"
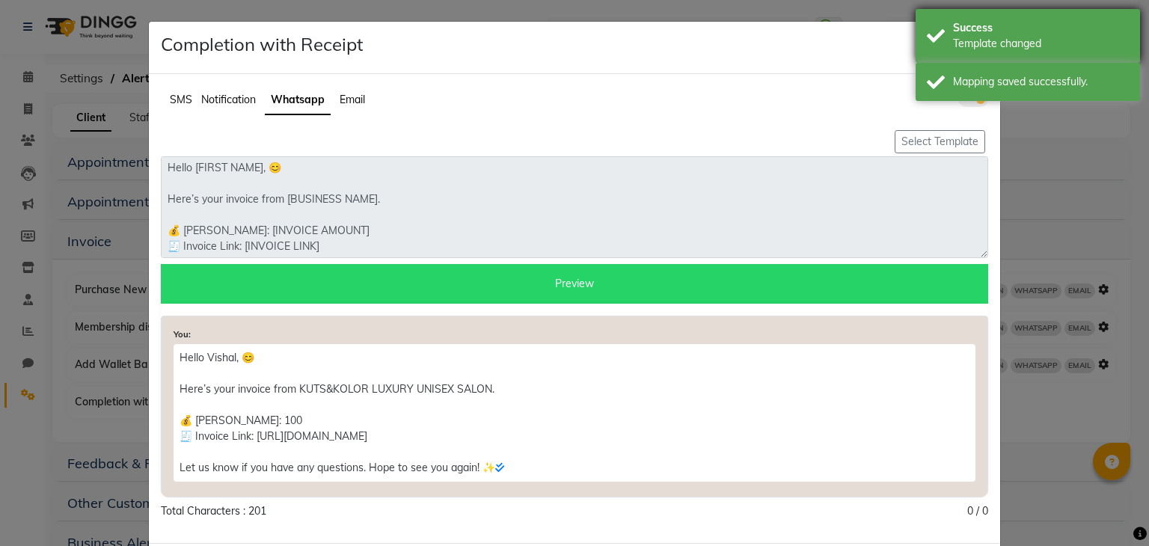
click at [954, 28] on div "Success" at bounding box center [1041, 28] width 176 height 16
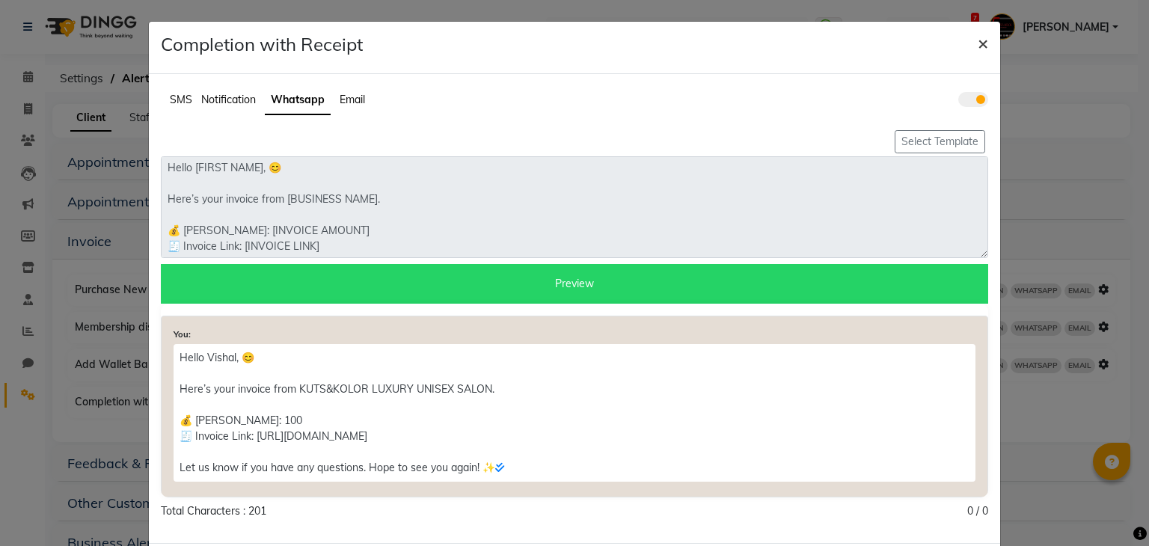
click at [979, 43] on span "×" at bounding box center [983, 42] width 10 height 22
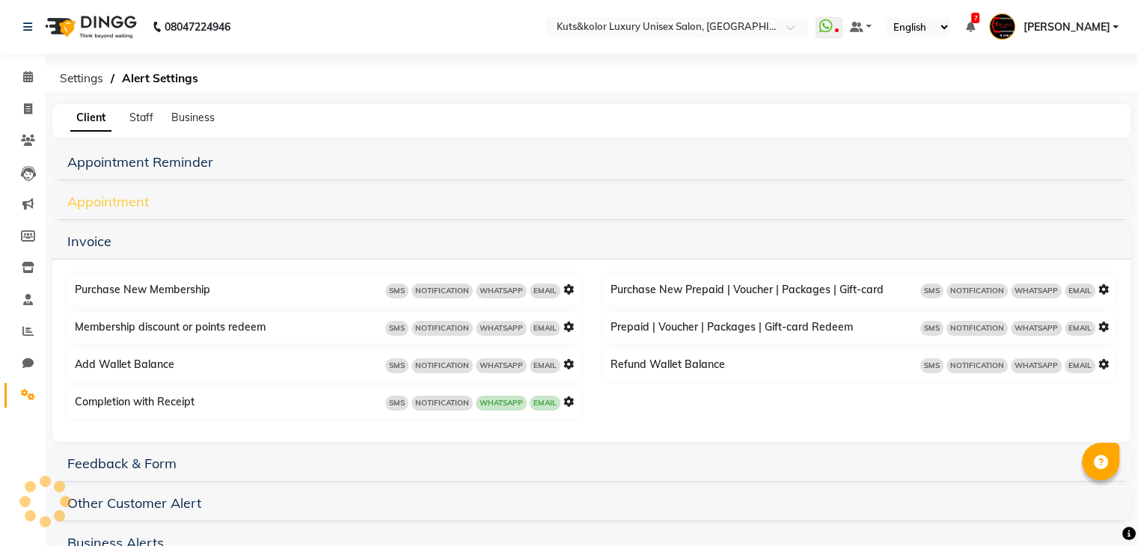
click at [141, 197] on link "Appointment" at bounding box center [108, 201] width 82 height 17
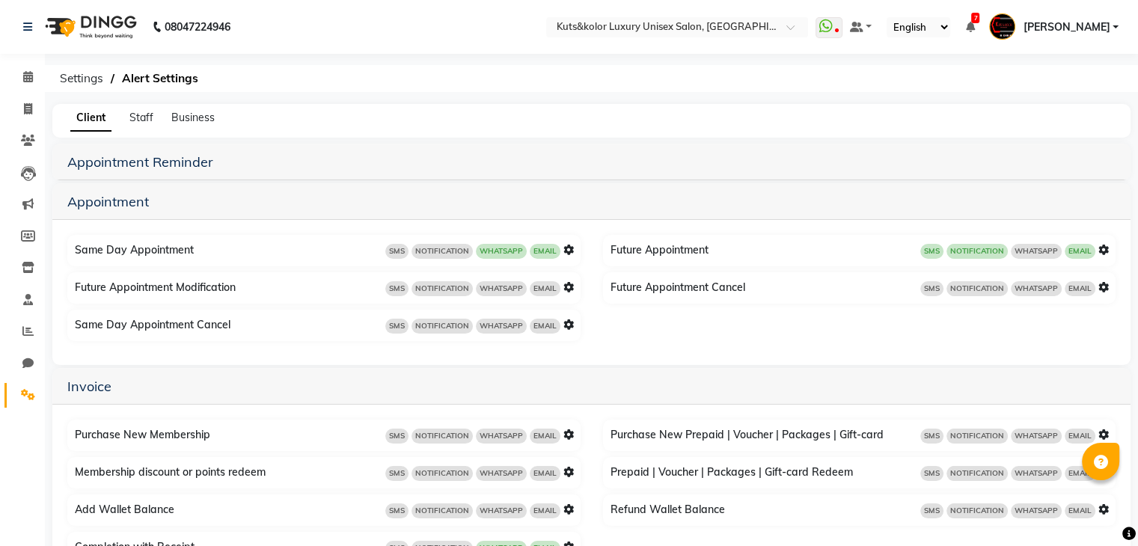
click at [1098, 252] on icon at bounding box center [1103, 250] width 10 height 10
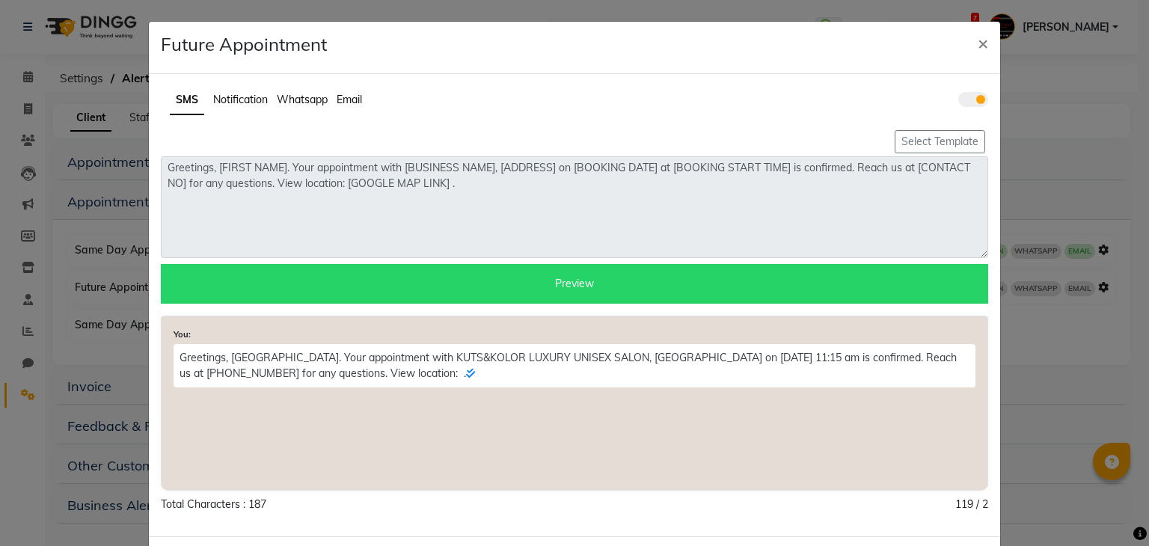
click at [968, 106] on ul "SMS Notification Whatsapp Email" at bounding box center [575, 100] width 828 height 29
click at [970, 97] on span at bounding box center [973, 99] width 30 height 15
click at [958, 102] on input "checkbox" at bounding box center [958, 102] width 0 height 0
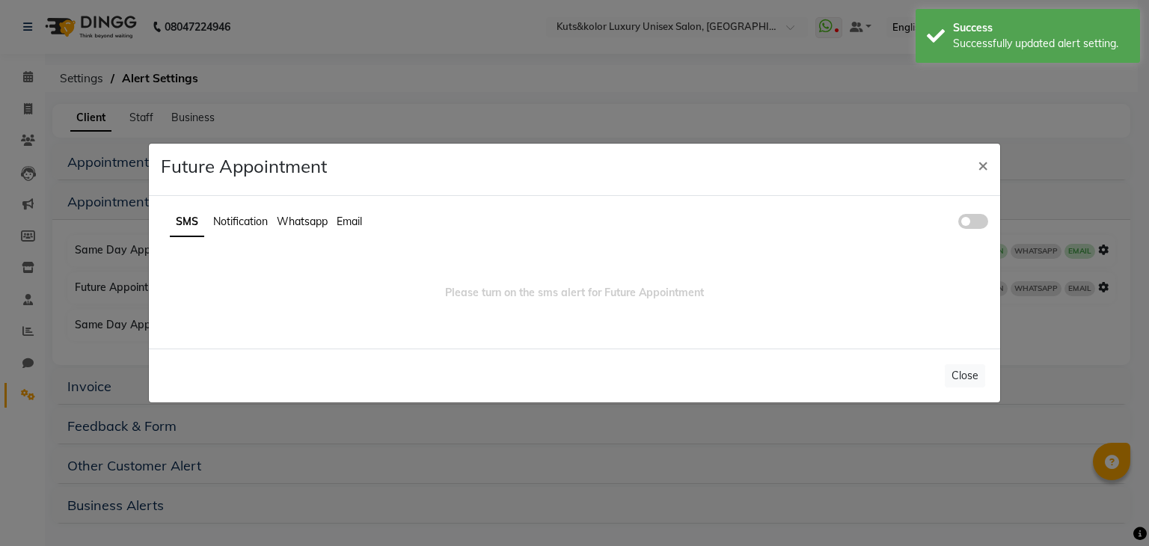
click at [242, 230] on ul "SMS Notification Whatsapp Email" at bounding box center [575, 222] width 828 height 29
click at [244, 224] on span "Notification" at bounding box center [240, 221] width 55 height 13
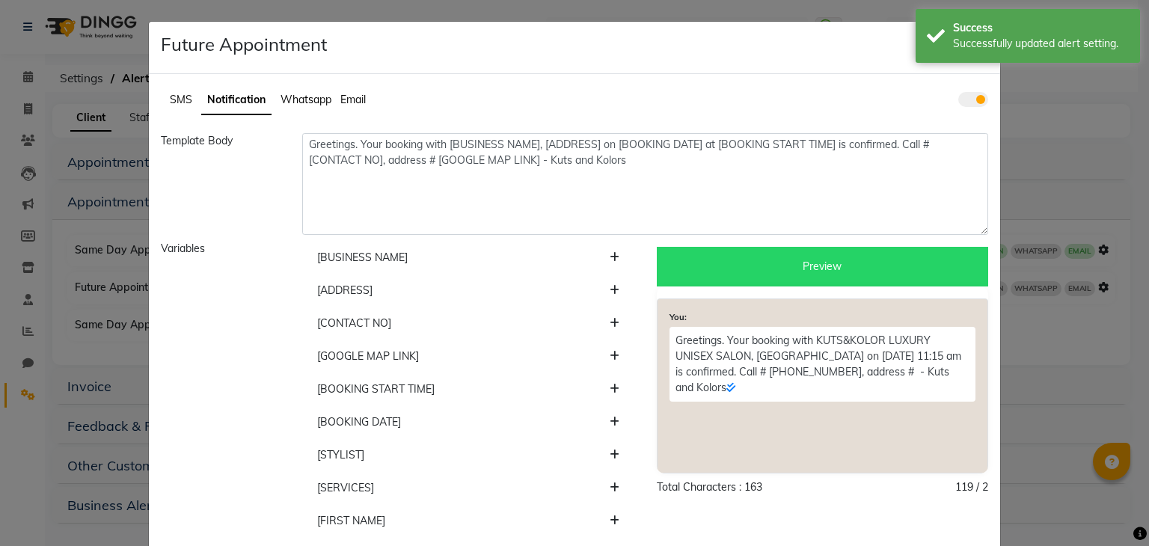
click at [958, 100] on span at bounding box center [973, 99] width 30 height 15
click at [958, 102] on input "checkbox" at bounding box center [958, 102] width 0 height 0
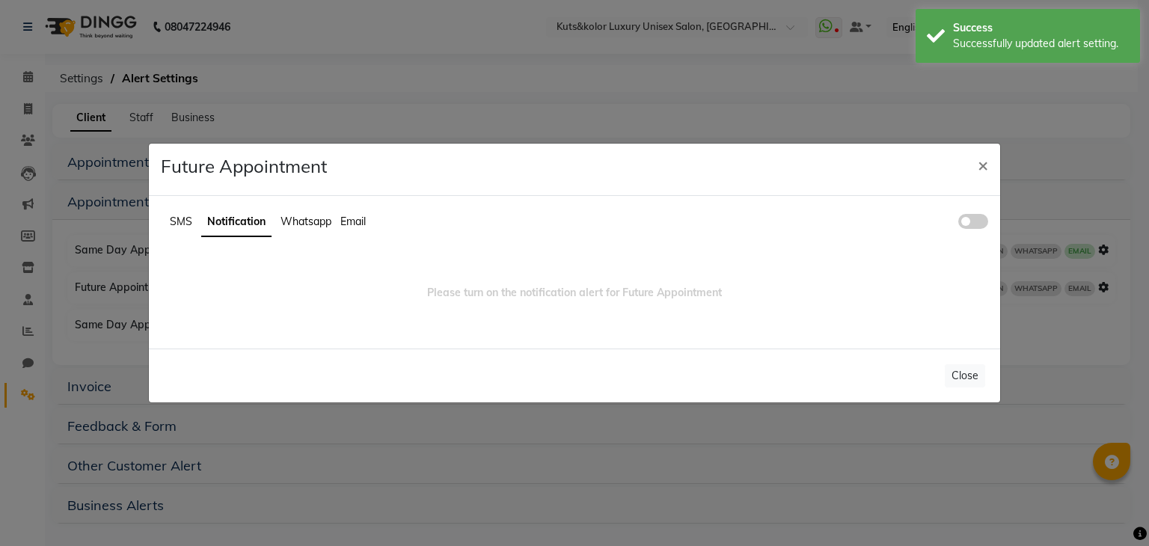
click at [302, 218] on span "Whatsapp" at bounding box center [306, 221] width 51 height 13
click at [979, 227] on span at bounding box center [973, 221] width 30 height 15
click at [958, 224] on input "checkbox" at bounding box center [958, 224] width 0 height 0
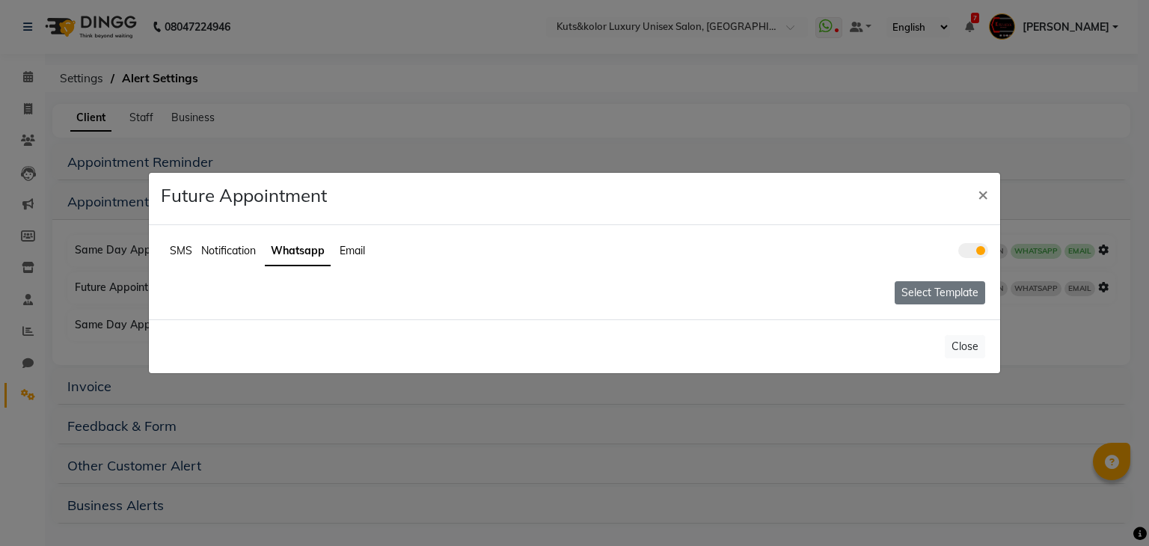
click at [907, 294] on button "Select Template" at bounding box center [940, 292] width 91 height 23
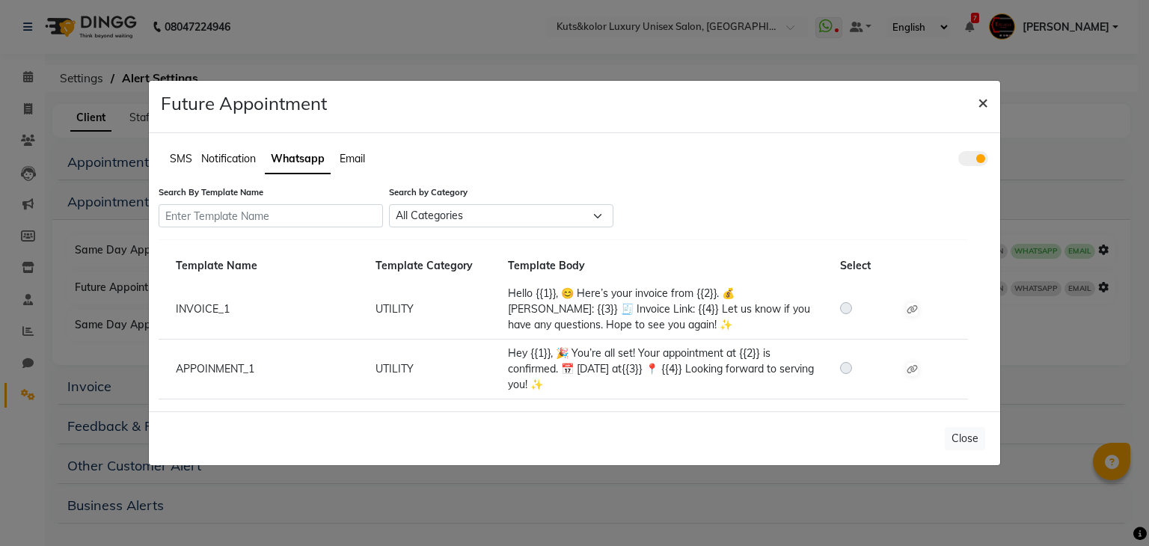
click at [979, 105] on span "×" at bounding box center [983, 102] width 10 height 22
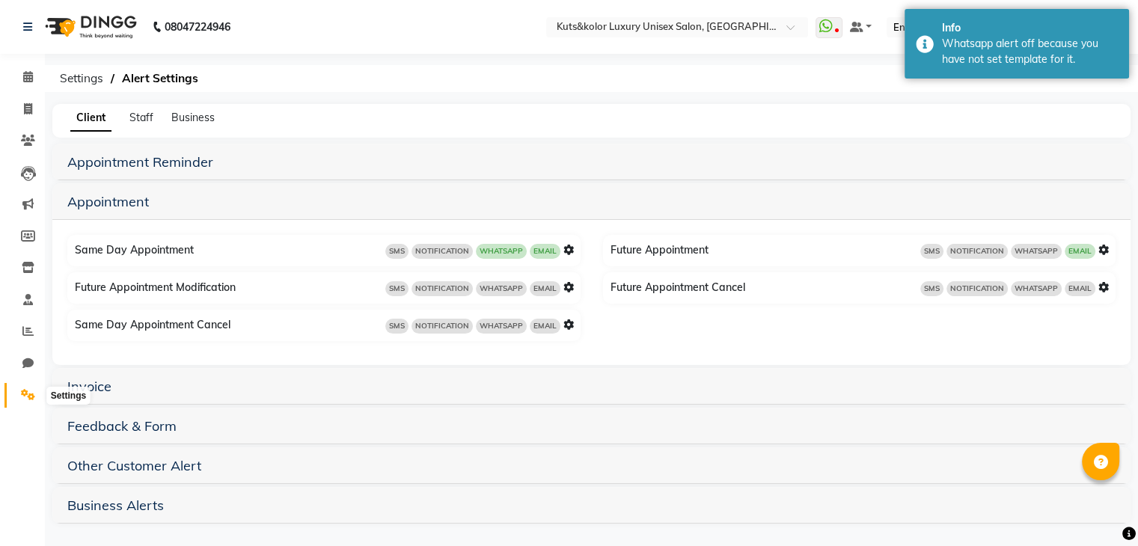
click at [30, 390] on icon at bounding box center [28, 394] width 14 height 11
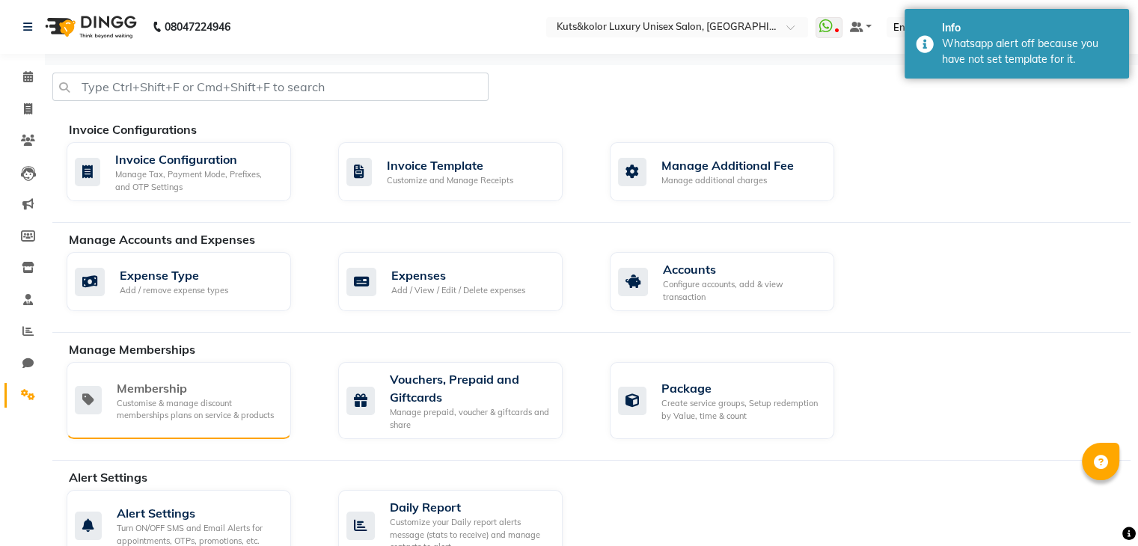
scroll to position [667, 0]
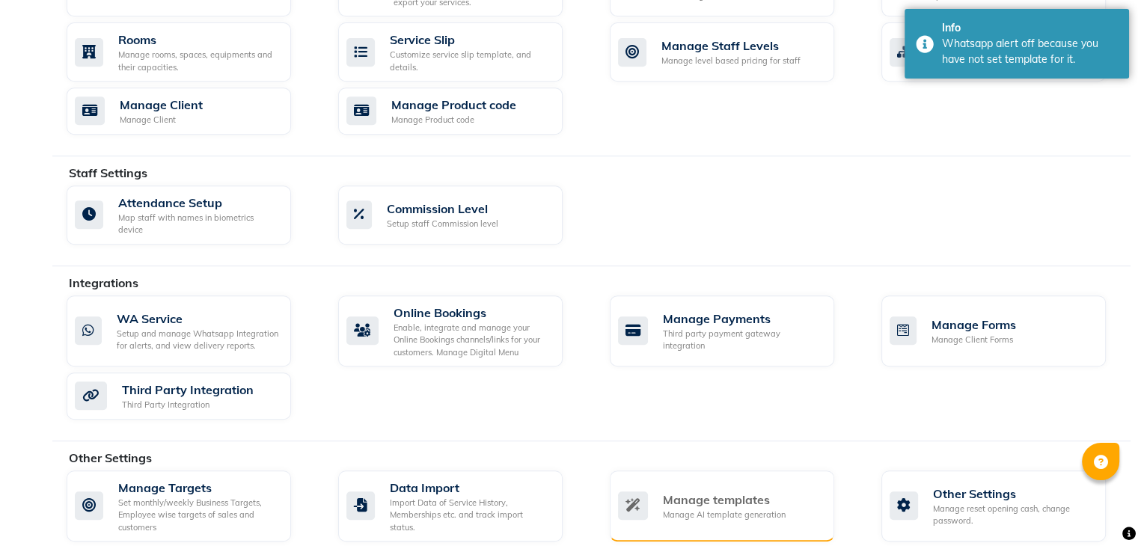
click at [696, 471] on div "Manage templates Manage AI template generation" at bounding box center [722, 507] width 224 height 72
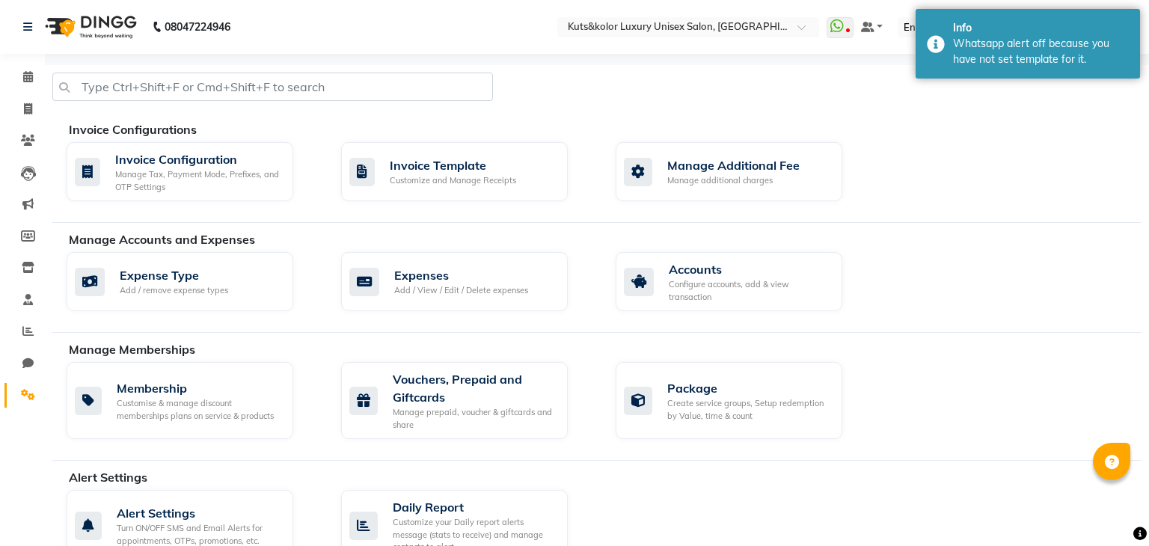
select select "APPROVED"
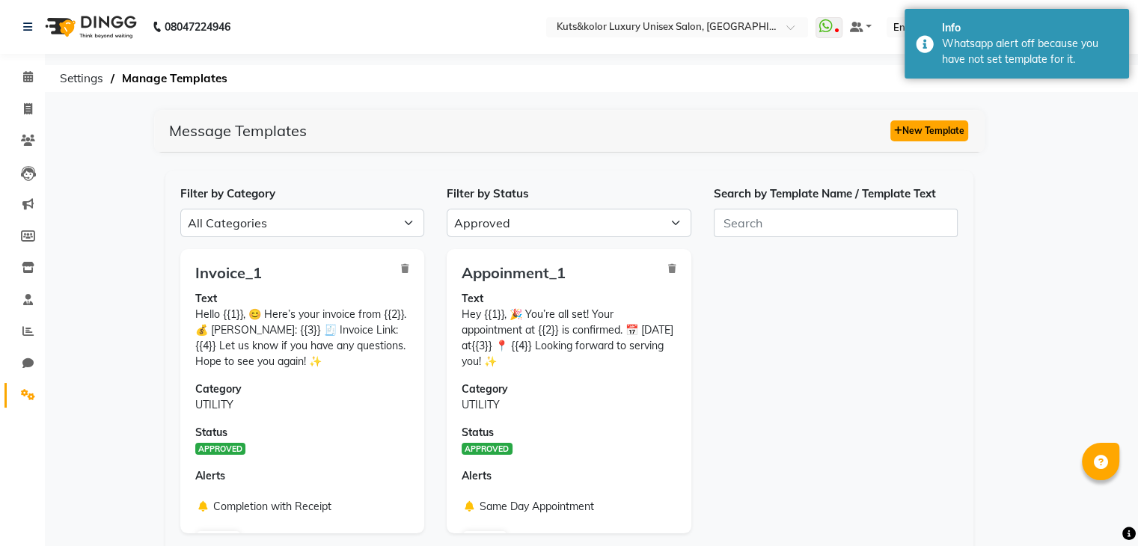
click at [929, 137] on button "New Template" at bounding box center [929, 130] width 78 height 21
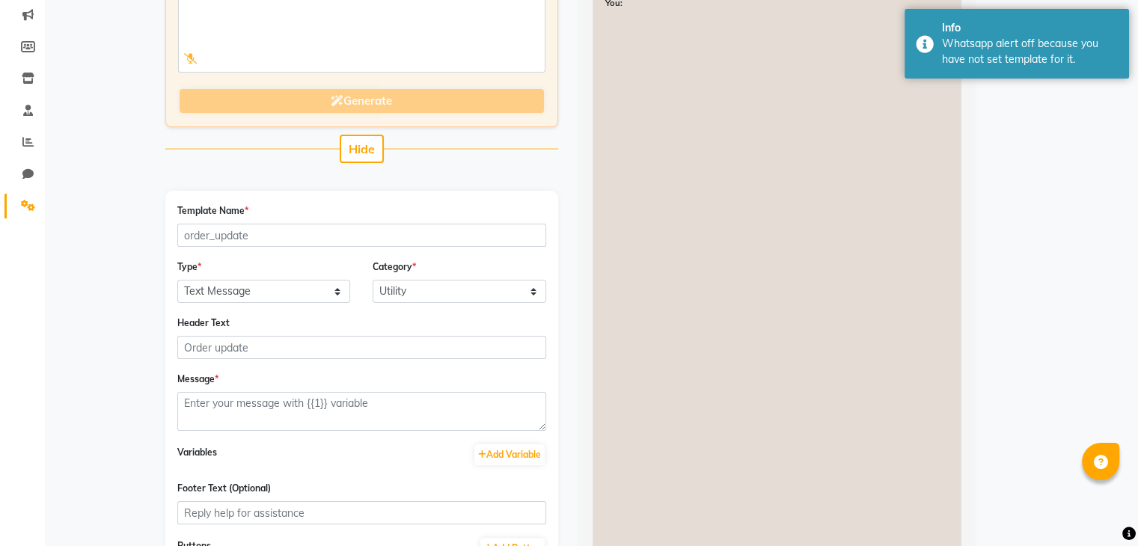
scroll to position [242, 0]
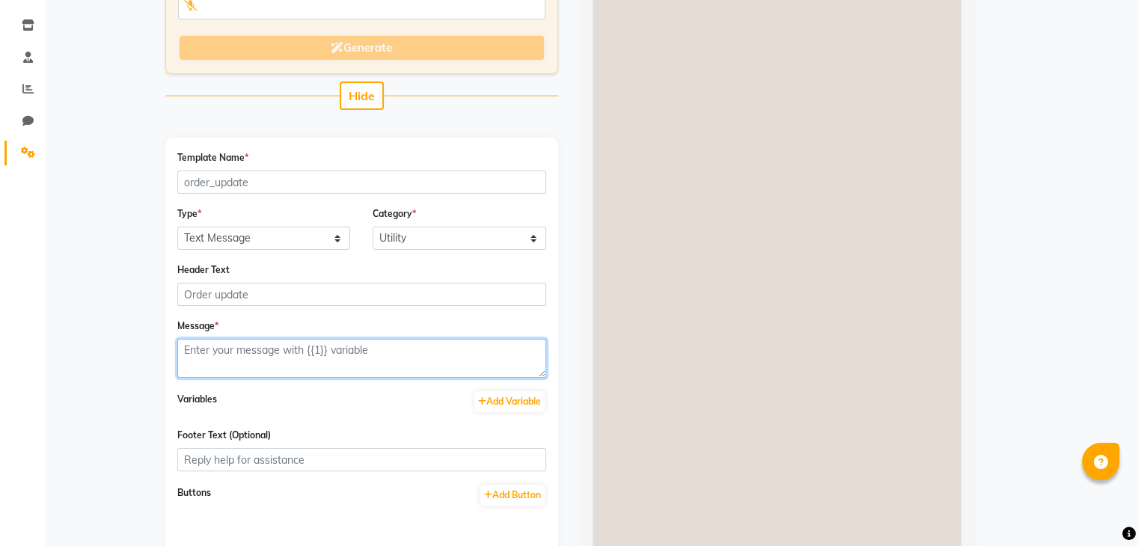
click at [358, 362] on textarea at bounding box center [361, 358] width 369 height 39
paste textarea "Hello <NAME>, 👋 Your appointment with <BRAND_NAME> is confirmed! 🎉 📅 <DATE> 🕒 <…"
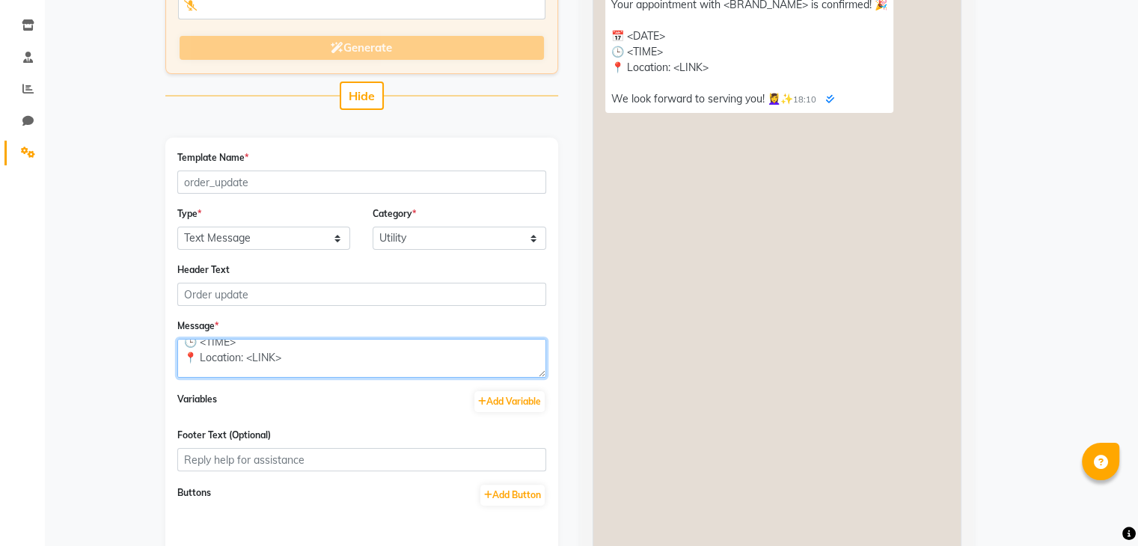
scroll to position [0, 0]
drag, startPoint x: 542, startPoint y: 377, endPoint x: 563, endPoint y: 462, distance: 87.7
click at [563, 462] on div "Enter your prompt BETA Limited to 5 AI generations per business during beta. Ge…" at bounding box center [361, 243] width 415 height 751
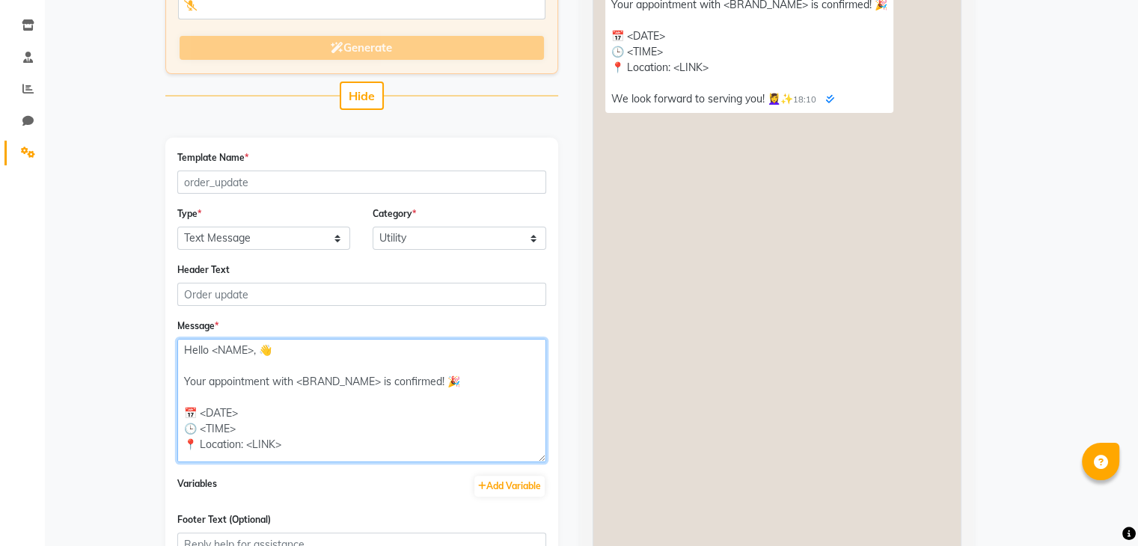
type textarea "Hello <NAME>, 👋 Your appointment with <BRAND_NAME> is confirmed! 🎉 📅 <DATE> 🕒 <…"
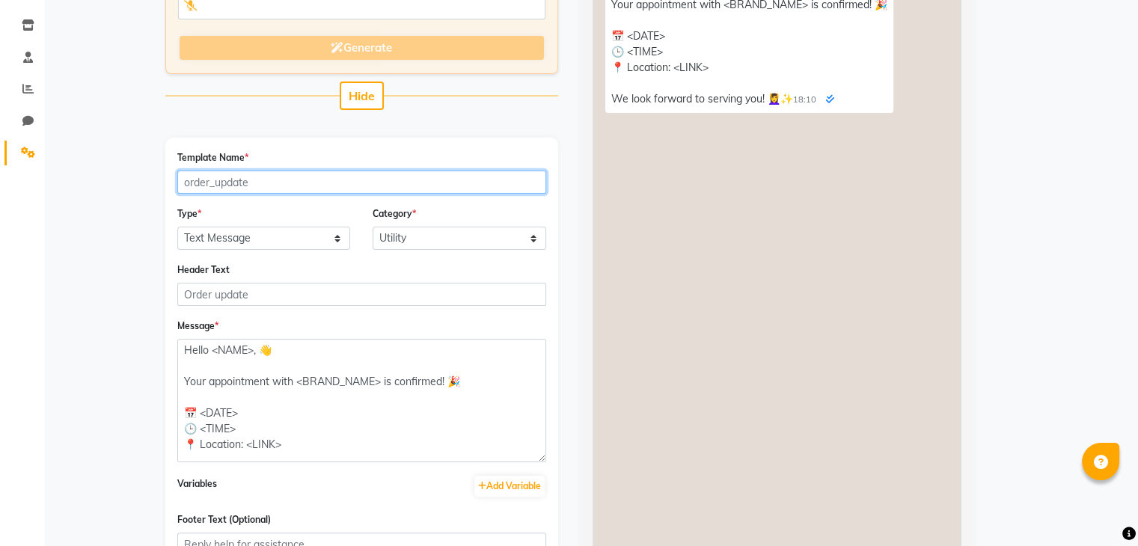
click at [288, 186] on input "Template Name *" at bounding box center [361, 182] width 369 height 23
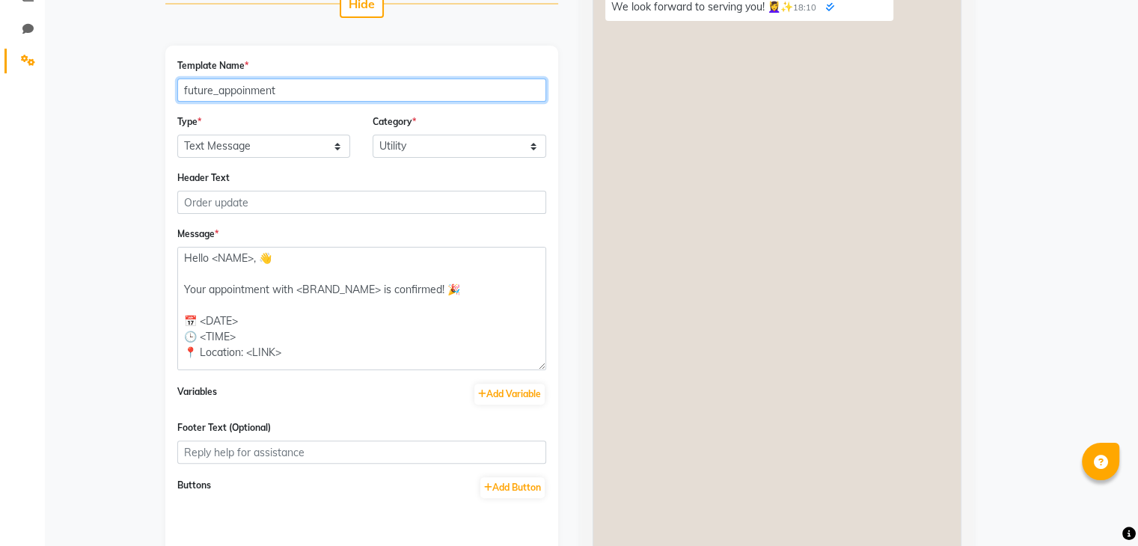
scroll to position [367, 0]
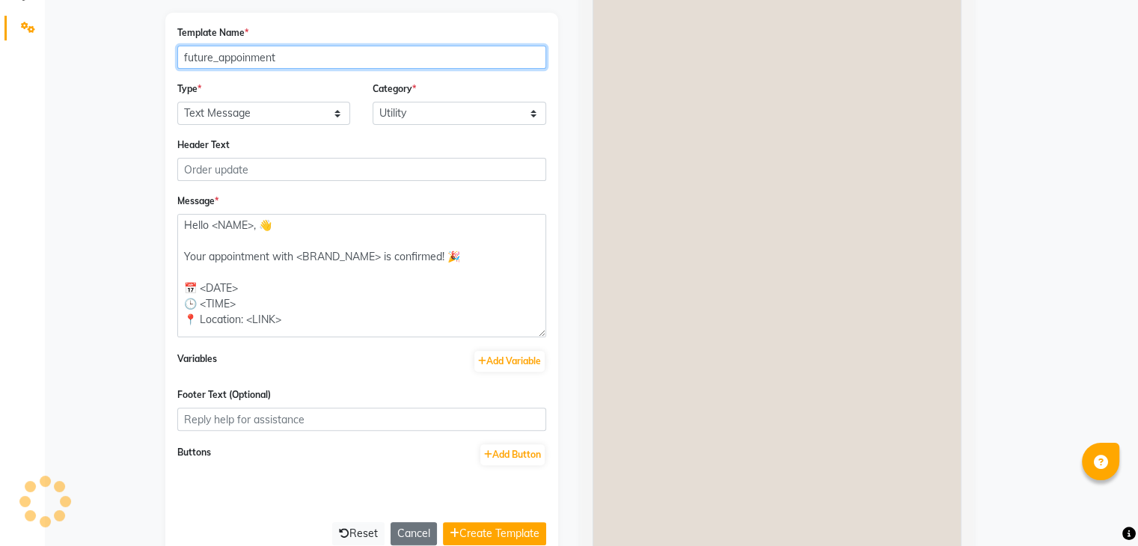
type input "future_appoinment"
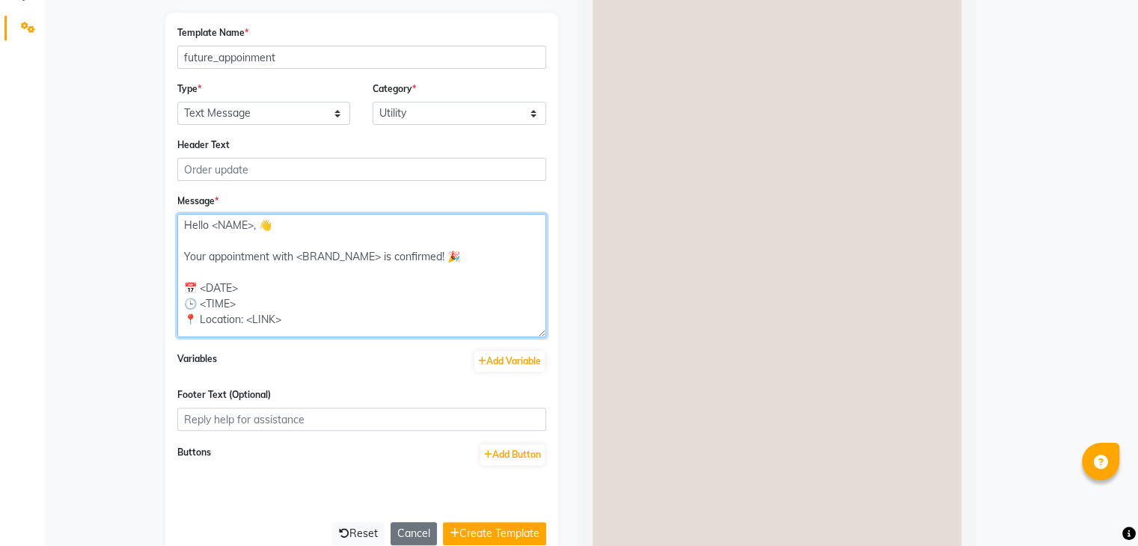
drag, startPoint x: 251, startPoint y: 241, endPoint x: 213, endPoint y: 243, distance: 39.0
click at [213, 243] on textarea "Hello <NAME>, 👋 Your appointment with <BRAND_NAME> is confirmed! 🎉 📅 <DATE> 🕒 <…" at bounding box center [361, 275] width 369 height 123
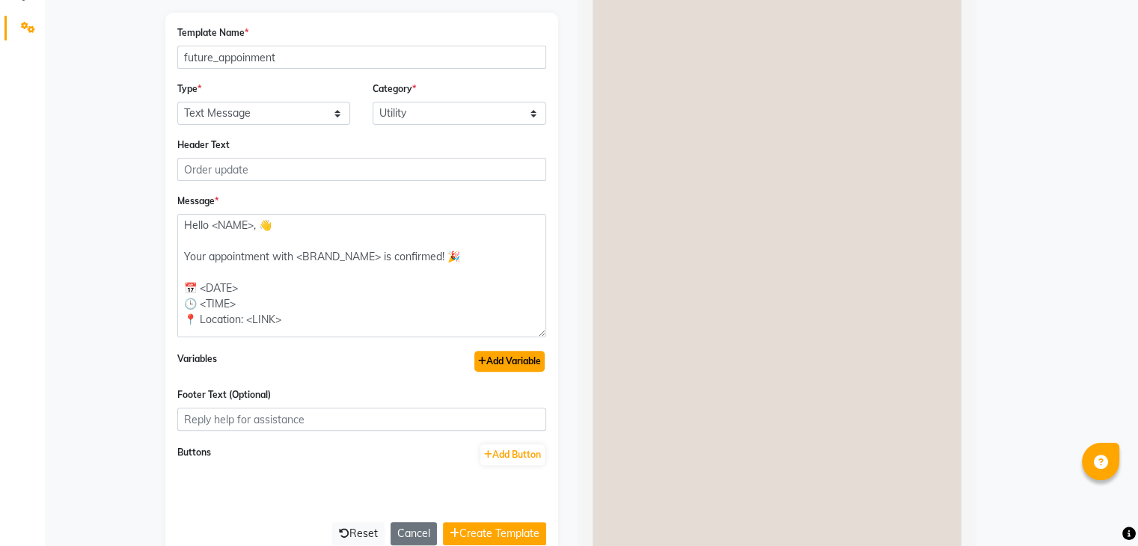
click at [480, 354] on button "Add Variable" at bounding box center [509, 361] width 70 height 21
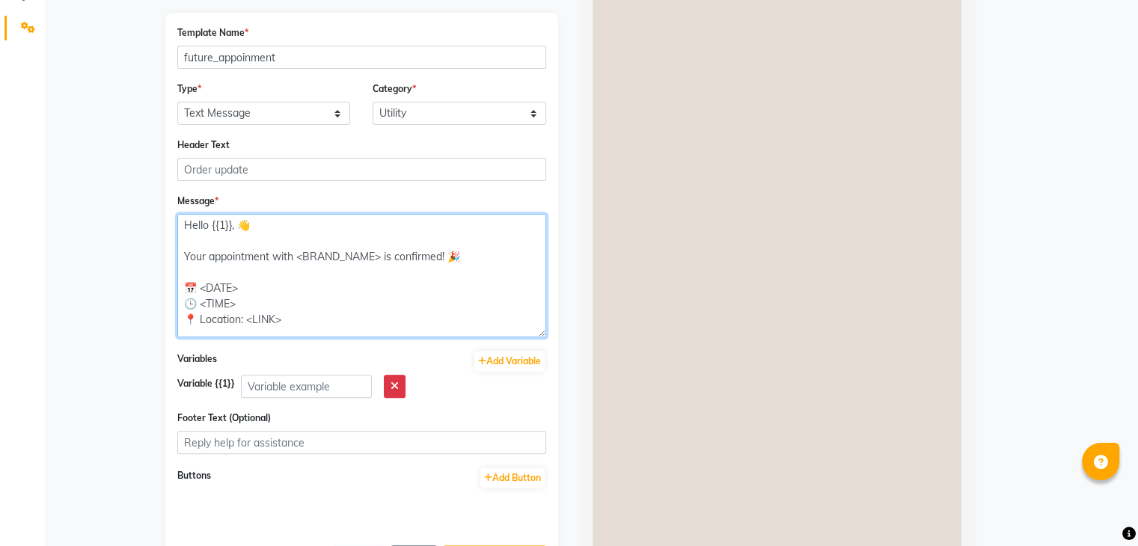
drag, startPoint x: 297, startPoint y: 275, endPoint x: 380, endPoint y: 277, distance: 83.1
click at [380, 277] on textarea "Hello {{1}}, 👋 Your appointment with <BRAND_NAME> is confirmed! 🎉 📅 <DATE> 🕒 <T…" at bounding box center [361, 275] width 369 height 123
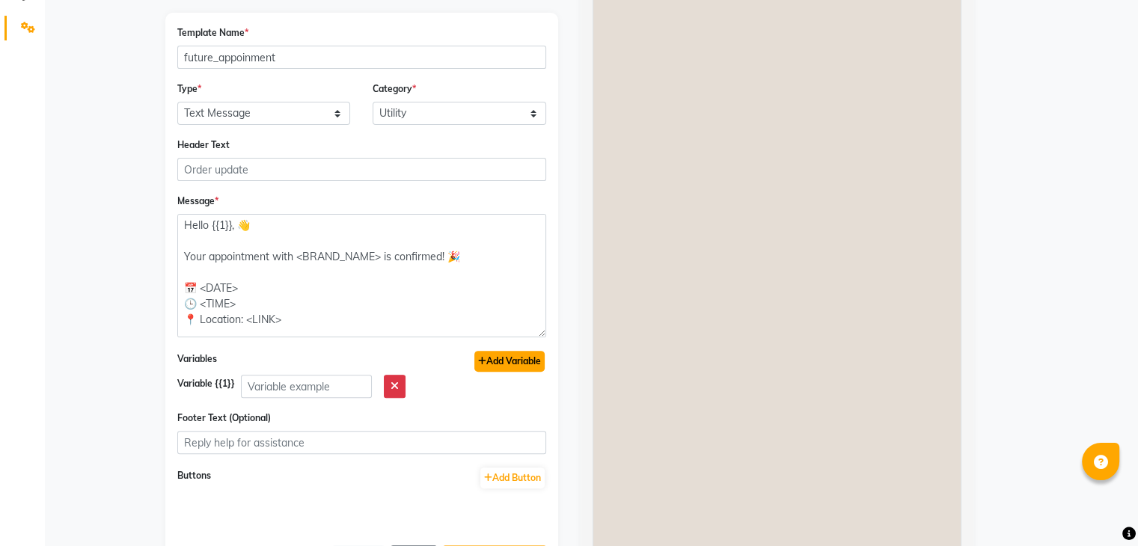
click at [497, 357] on button "Add Variable" at bounding box center [509, 361] width 70 height 21
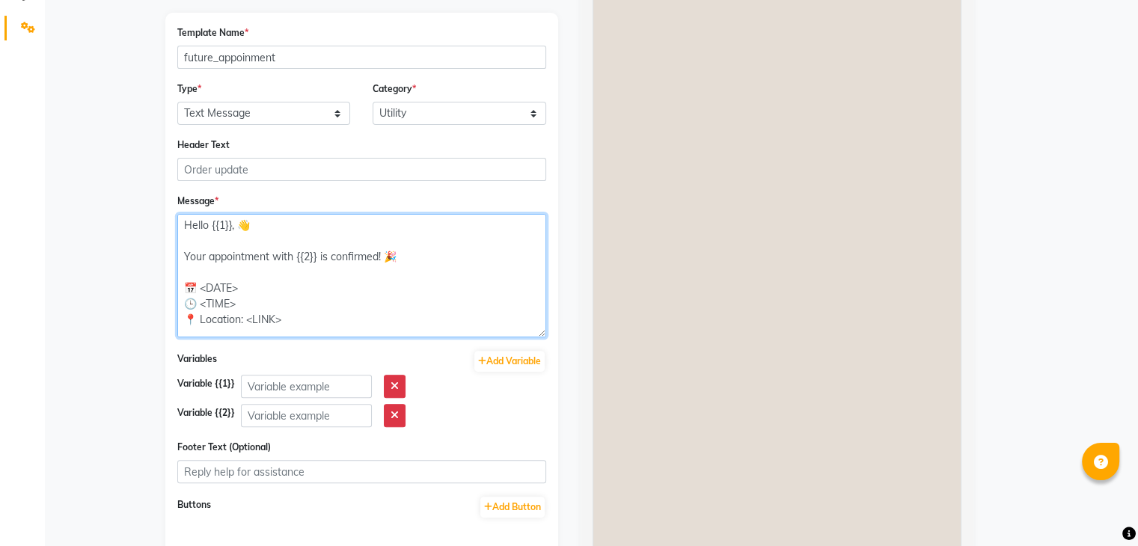
drag, startPoint x: 199, startPoint y: 308, endPoint x: 237, endPoint y: 309, distance: 38.2
click at [237, 309] on textarea "Hello {{1}}, 👋 Your appointment with {{2}} is confirmed! 🎉 📅 <DATE> 🕒 <TIME> 📍 …" at bounding box center [361, 275] width 369 height 123
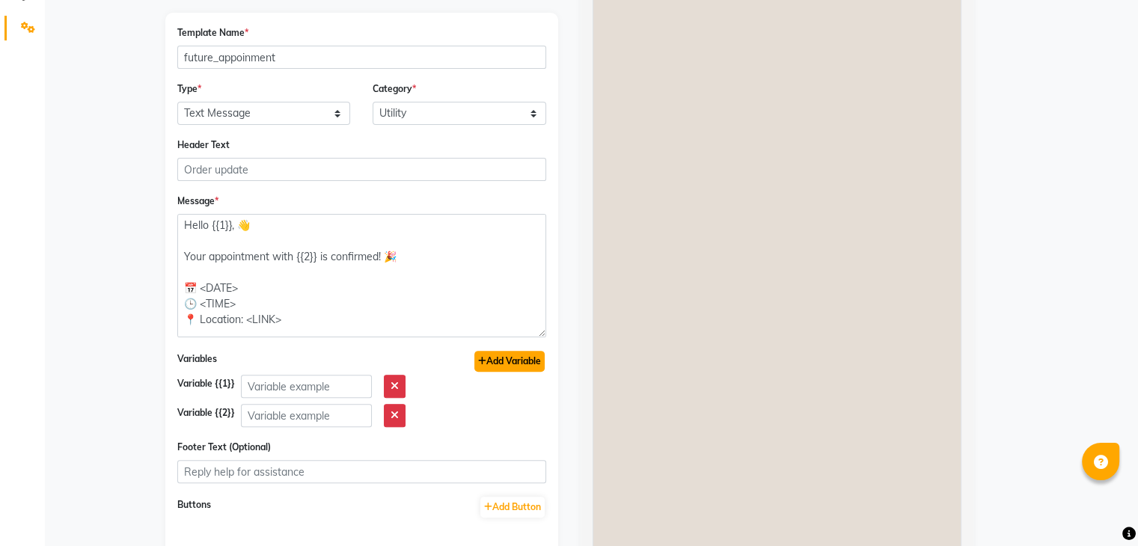
click at [480, 359] on icon "button" at bounding box center [482, 361] width 8 height 9
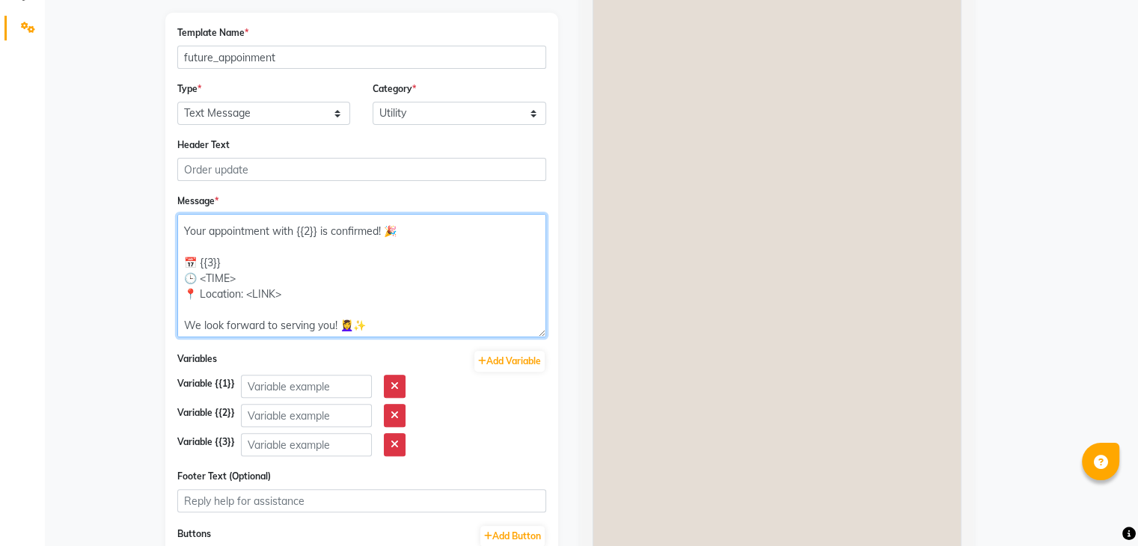
scroll to position [72, 0]
drag, startPoint x: 201, startPoint y: 251, endPoint x: 244, endPoint y: 249, distance: 43.5
click at [244, 249] on textarea "Hello {{1}}, 👋 Your appointment with {{2}} is confirmed! 🎉 📅 {{3}} 🕒 <TIME> 📍 L…" at bounding box center [361, 275] width 369 height 123
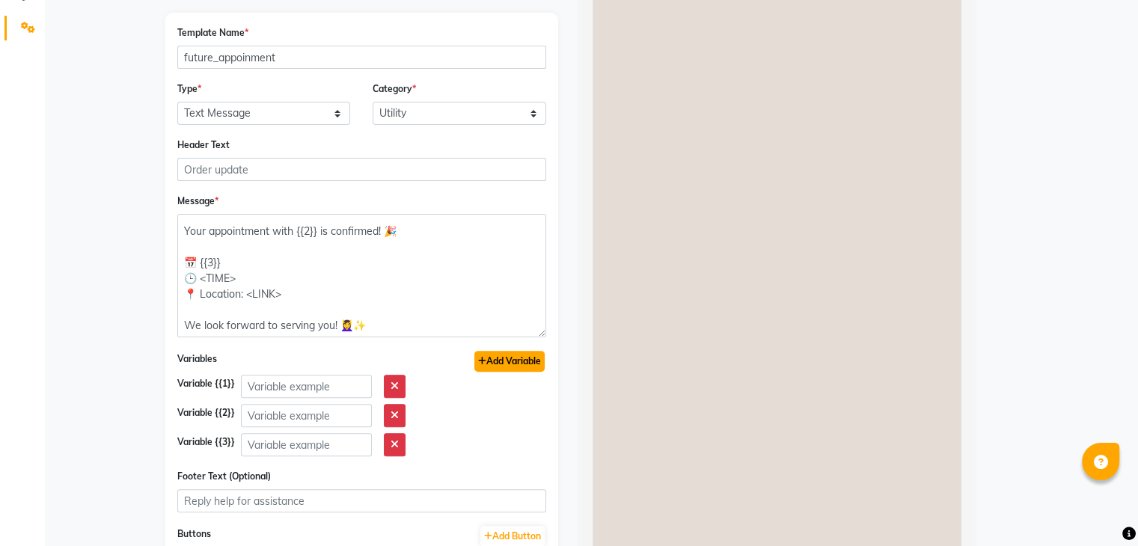
click at [500, 362] on button "Add Variable" at bounding box center [509, 361] width 70 height 21
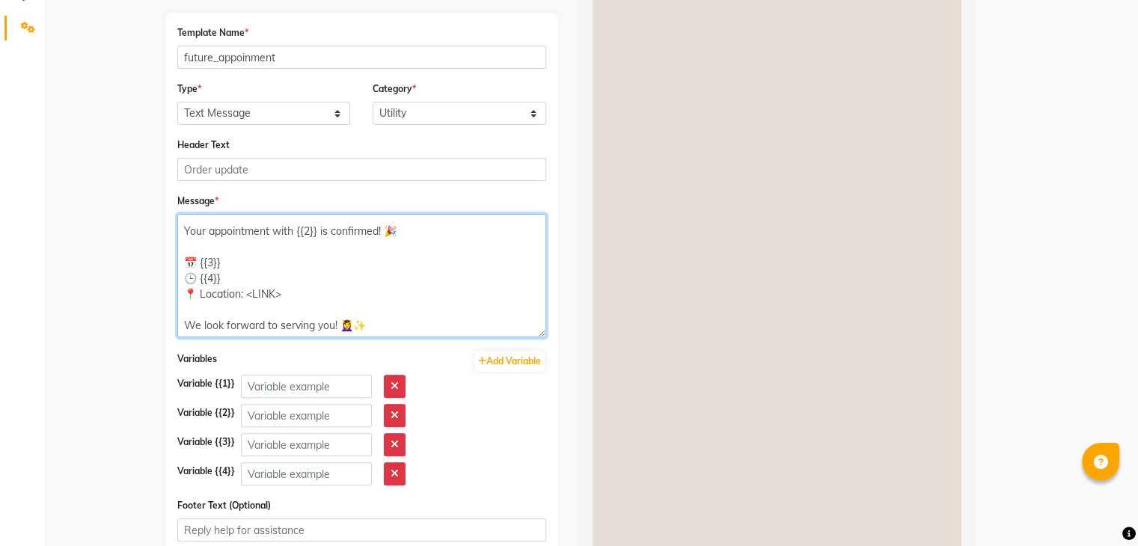
drag, startPoint x: 246, startPoint y: 267, endPoint x: 305, endPoint y: 266, distance: 59.1
click at [305, 266] on textarea "Hello {{1}}, 👋 Your appointment with {{2}} is confirmed! 🎉 📅 {{3}} 🕒 {{4}} 📍 Lo…" at bounding box center [361, 275] width 369 height 123
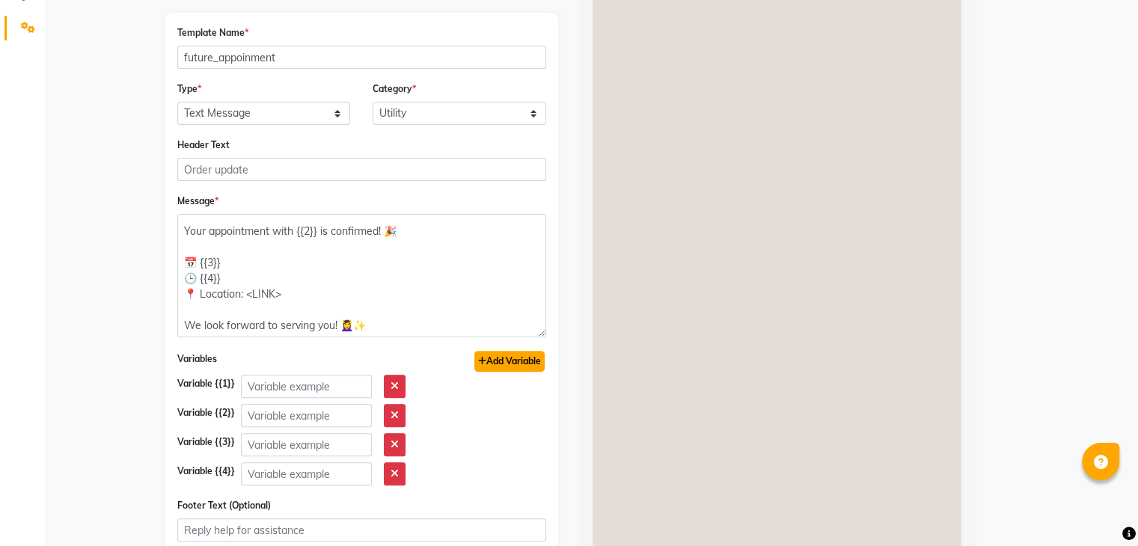
click at [494, 364] on button "Add Variable" at bounding box center [509, 361] width 70 height 21
type textarea "Hello {{1}}, 👋 Your appointment with {{2}} is confirmed! 🎉 📅 {{3}} 🕒 {{4}} 📍 Lo…"
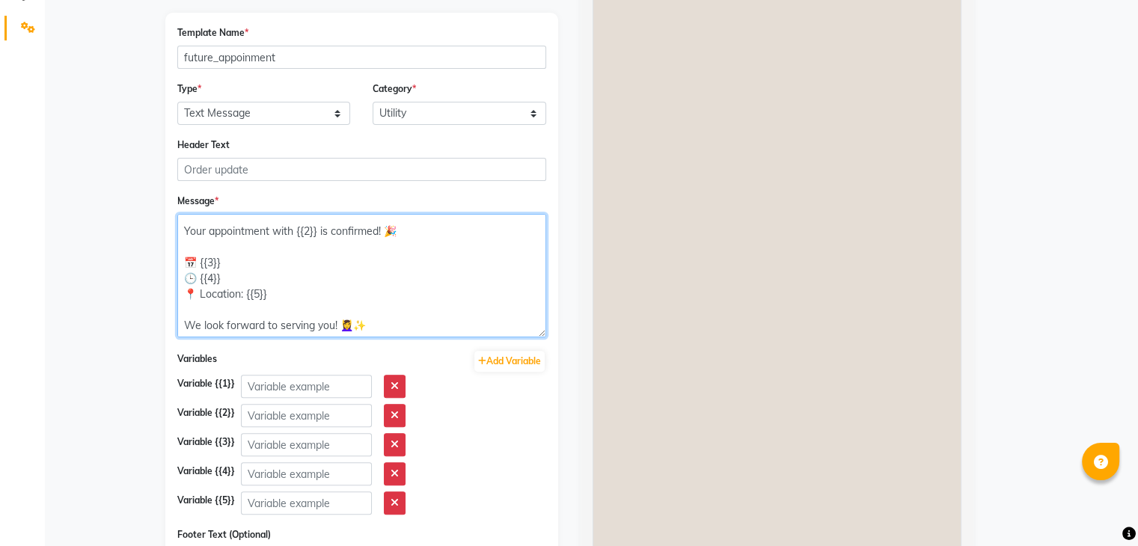
scroll to position [426, 0]
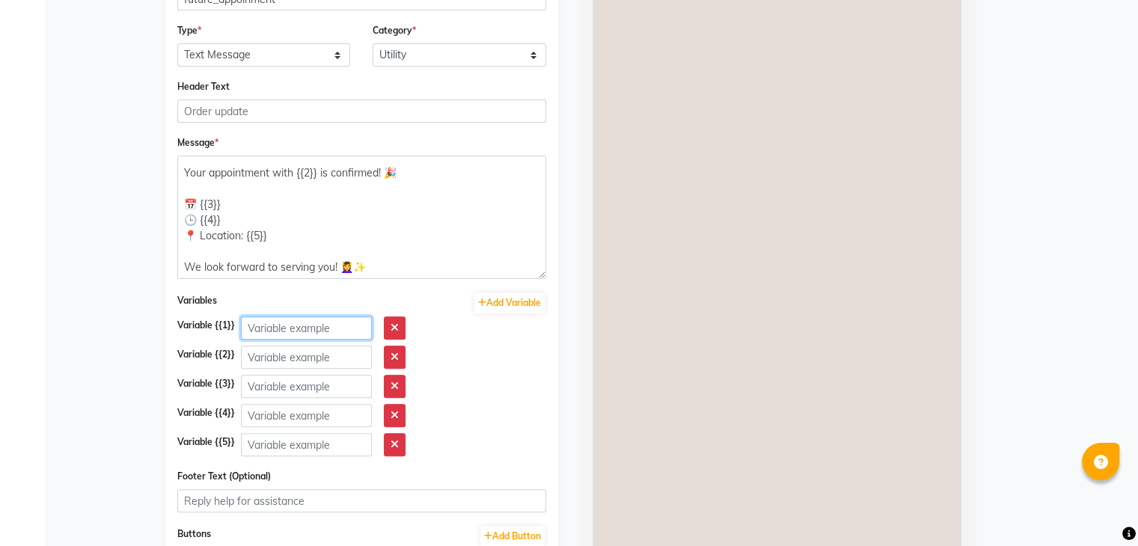
click at [319, 328] on input "text" at bounding box center [306, 328] width 131 height 23
type input "Client name"
click at [316, 357] on input "text" at bounding box center [306, 357] width 131 height 23
type input "salon name"
click at [314, 391] on input "text" at bounding box center [306, 386] width 131 height 23
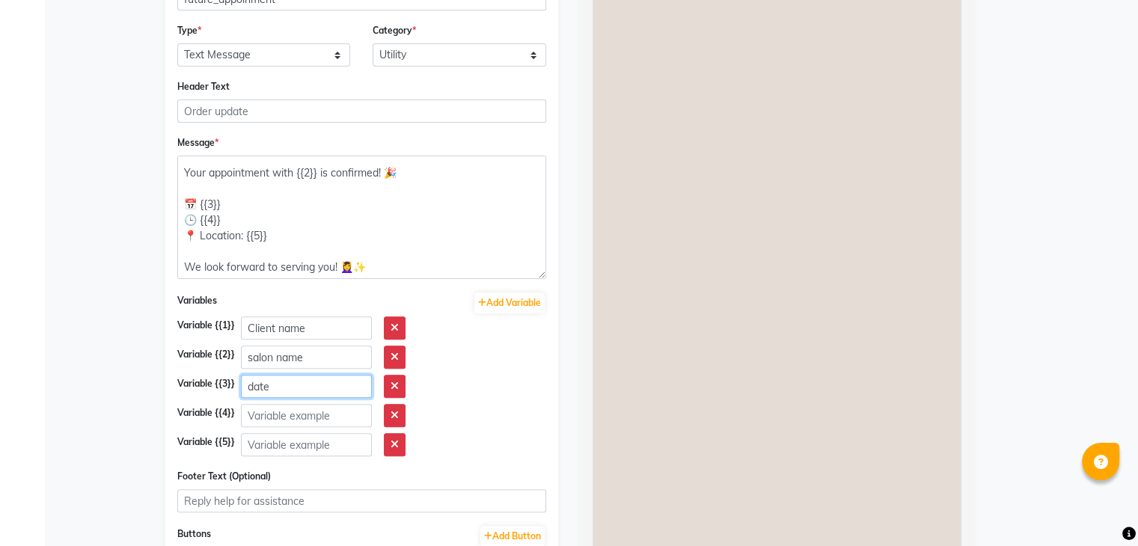
type input "date"
click at [305, 423] on input "text" at bounding box center [306, 415] width 131 height 23
type input "time"
click at [305, 449] on input "text" at bounding box center [306, 444] width 131 height 23
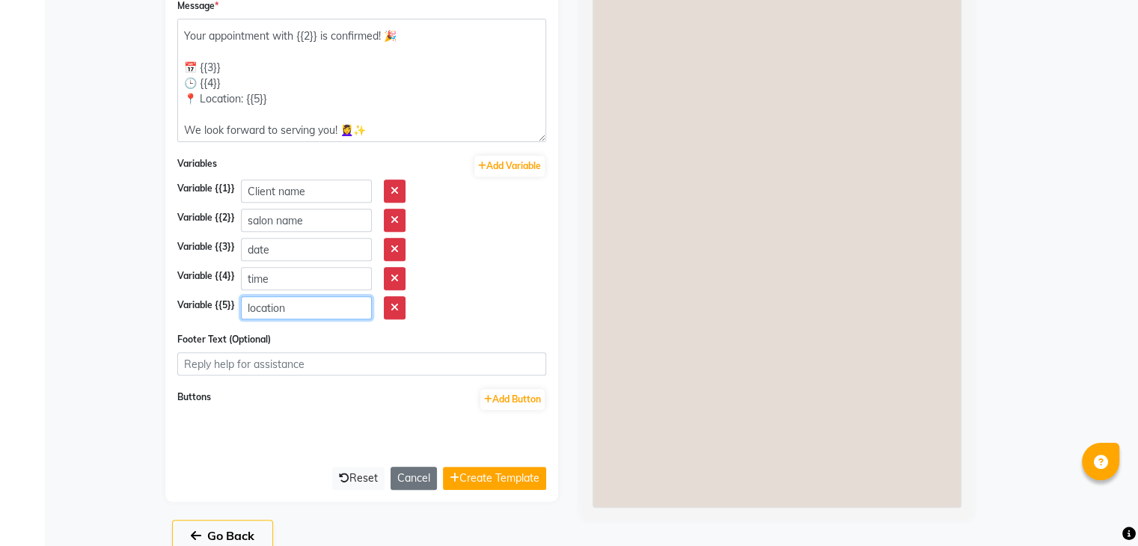
scroll to position [589, 0]
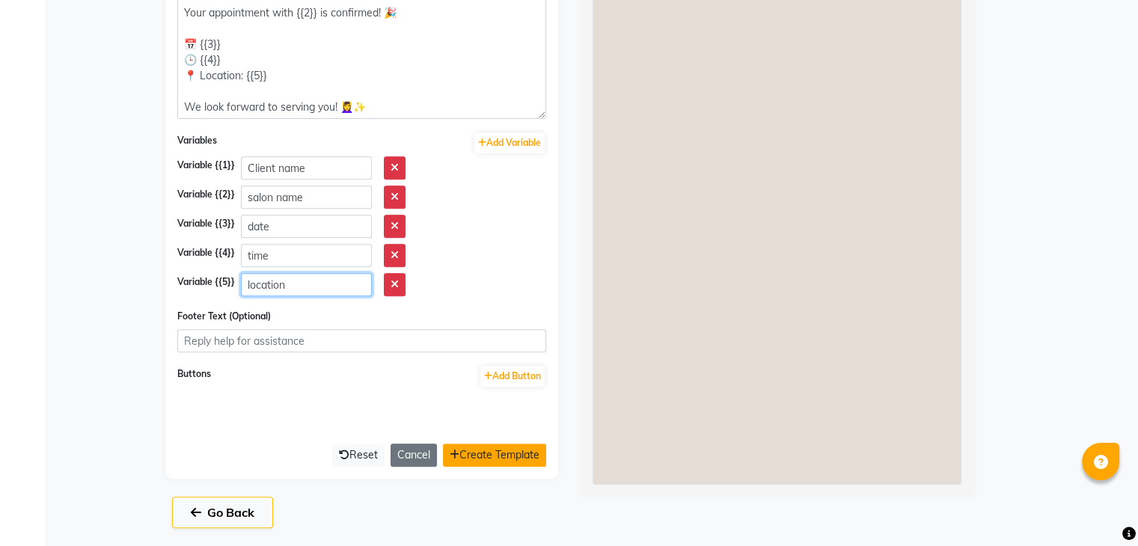
type input "location"
click at [510, 447] on button "Create Template" at bounding box center [494, 455] width 103 height 23
select select "APPROVED"
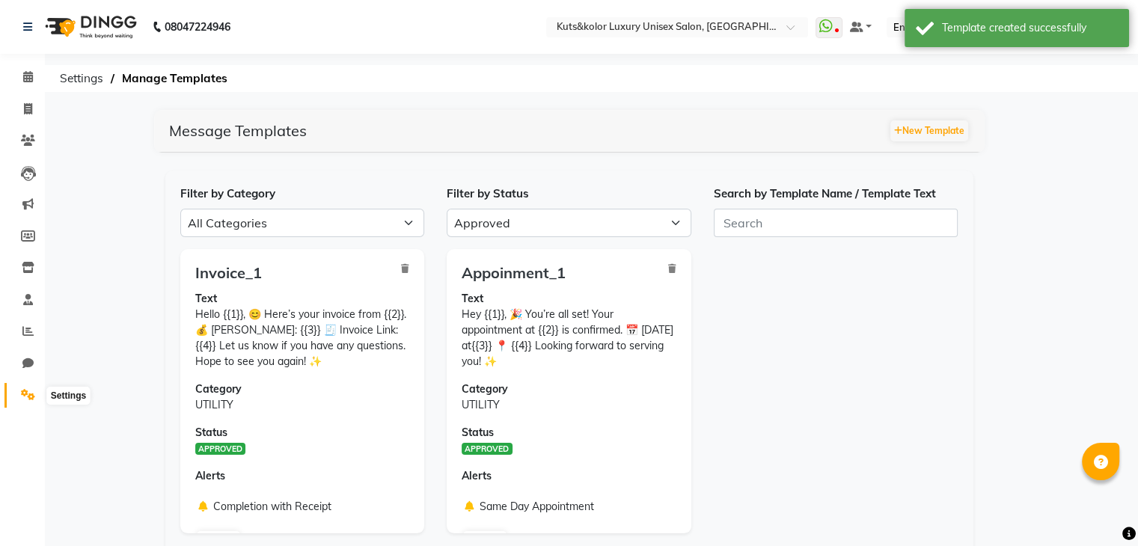
click at [25, 402] on span at bounding box center [28, 395] width 26 height 17
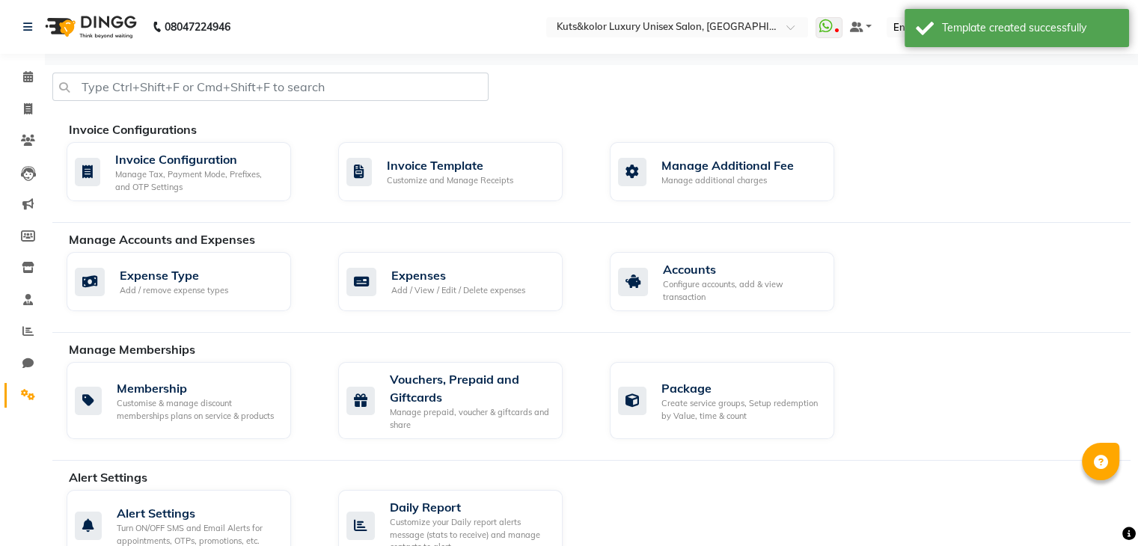
scroll to position [120, 0]
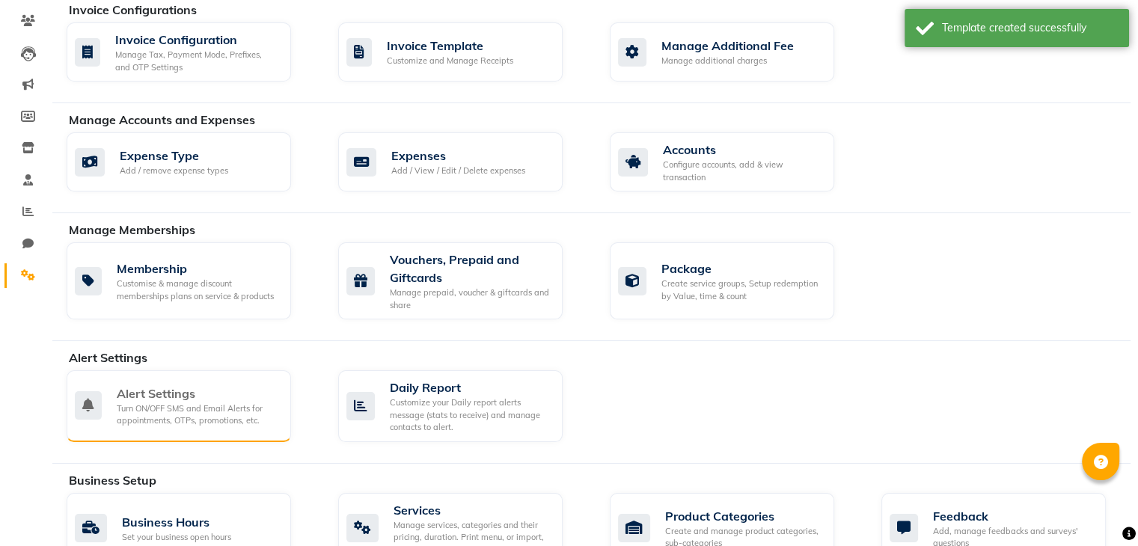
click at [187, 385] on div "Alert Settings" at bounding box center [198, 394] width 162 height 18
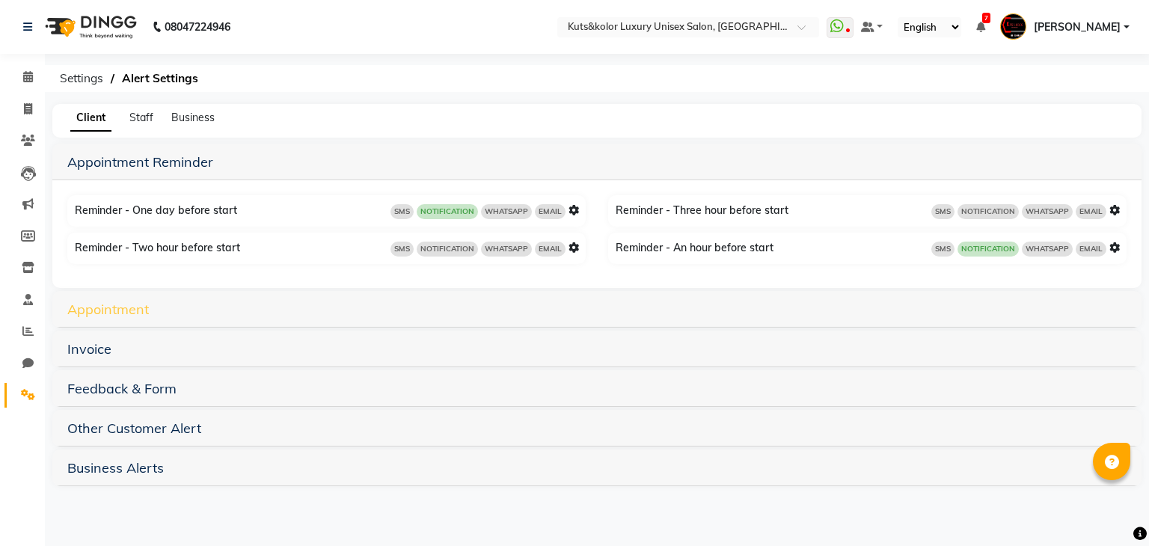
click at [141, 309] on link "Appointment" at bounding box center [108, 309] width 82 height 17
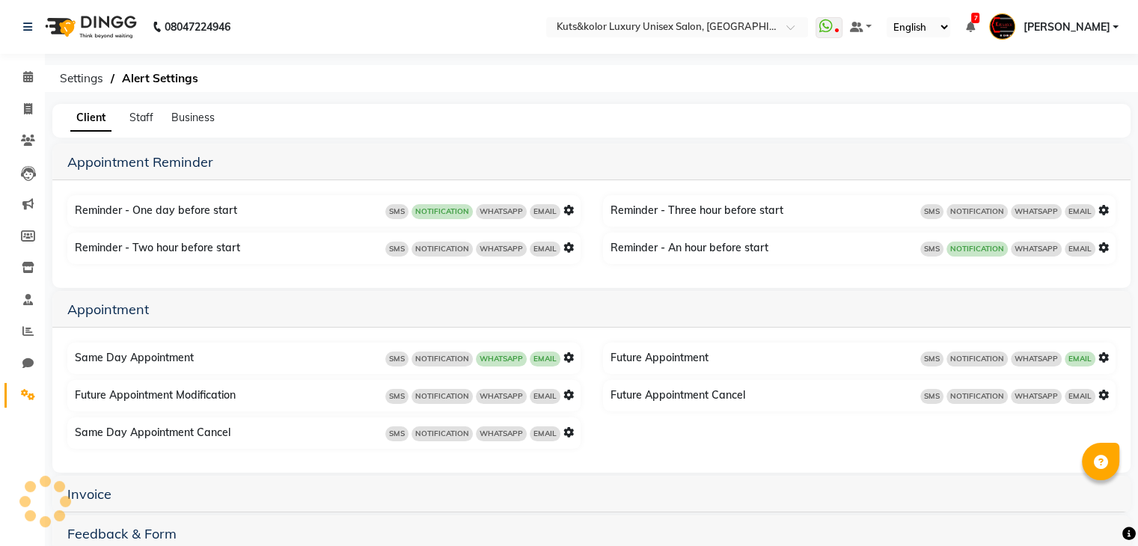
click at [1102, 354] on icon at bounding box center [1103, 357] width 10 height 10
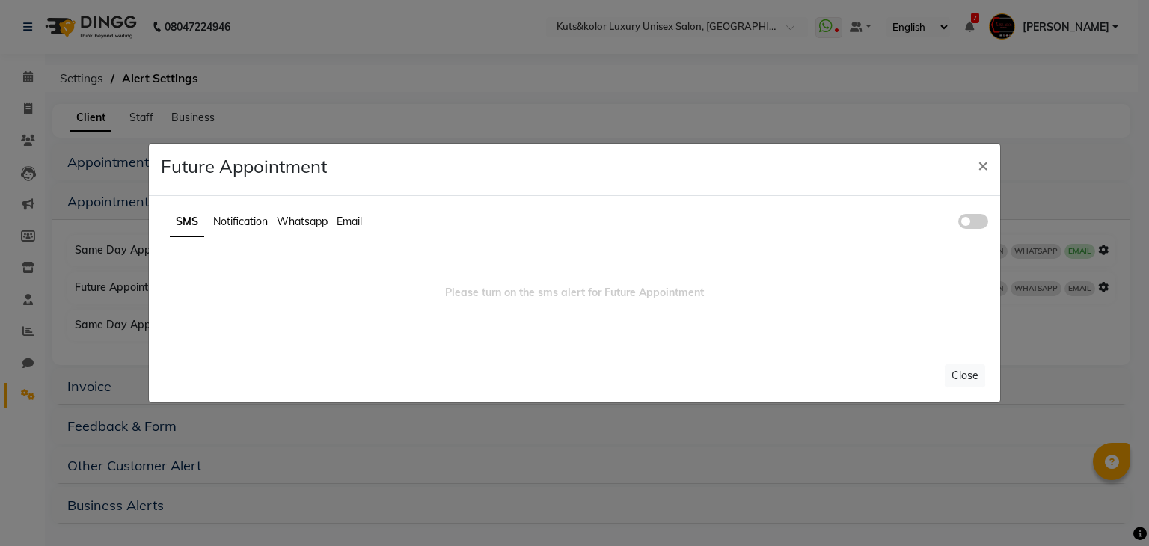
click at [312, 225] on span "Whatsapp" at bounding box center [302, 221] width 51 height 13
click at [970, 217] on span at bounding box center [973, 221] width 30 height 15
click at [958, 224] on input "checkbox" at bounding box center [958, 224] width 0 height 0
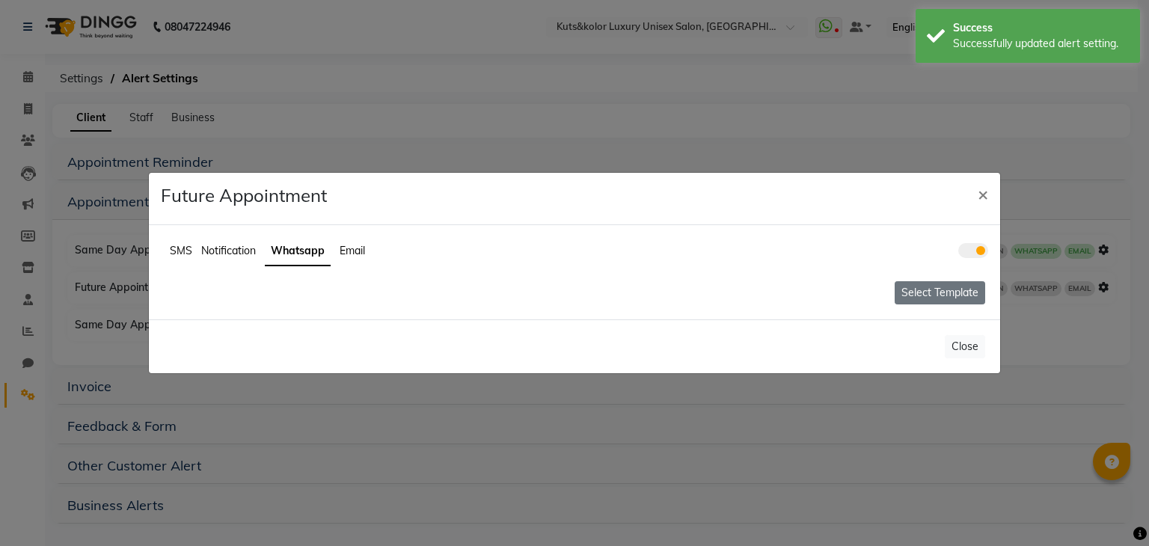
click at [955, 302] on button "Select Template" at bounding box center [940, 292] width 91 height 23
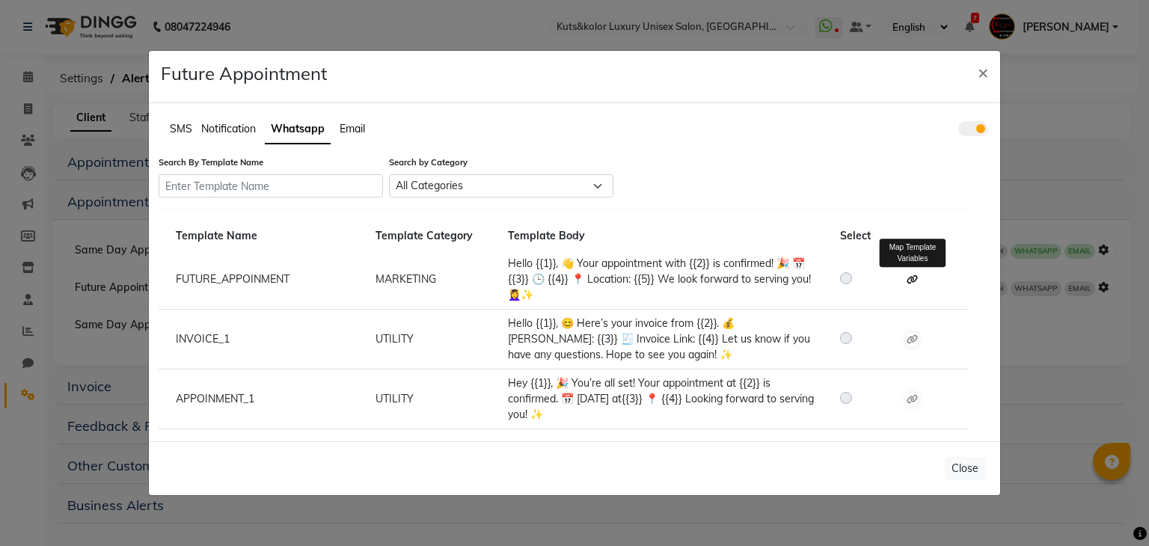
click at [913, 284] on icon at bounding box center [912, 279] width 11 height 9
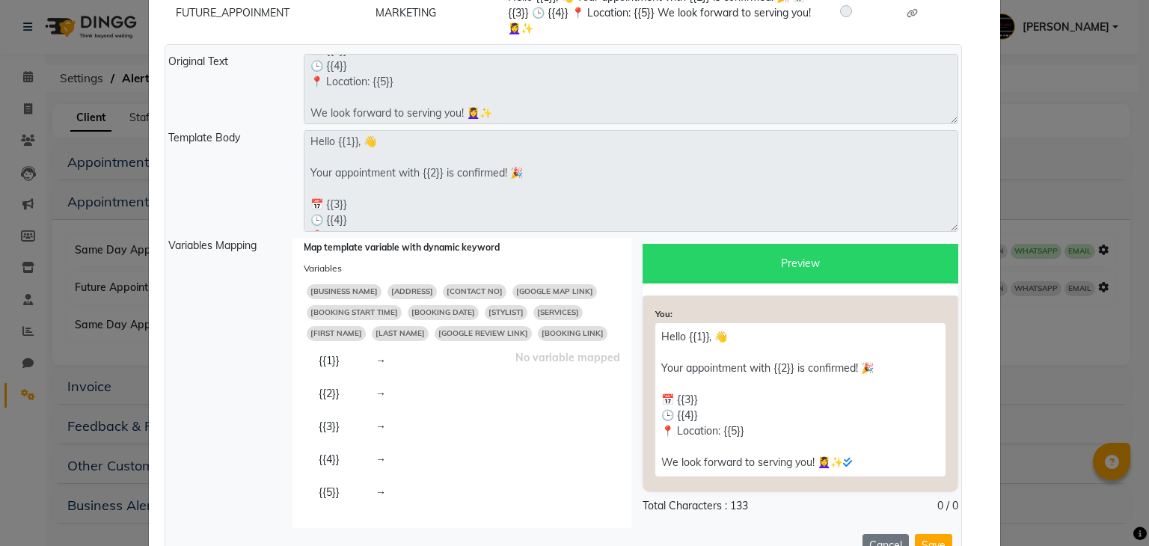
scroll to position [245, 0]
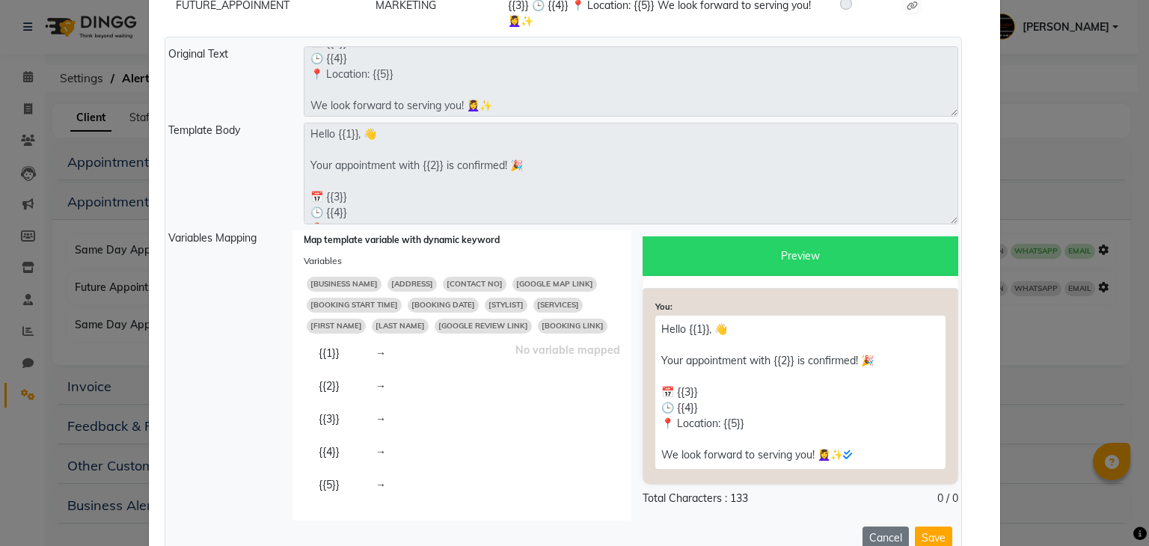
click at [337, 326] on span "[FIRST NAME]" at bounding box center [336, 326] width 59 height 15
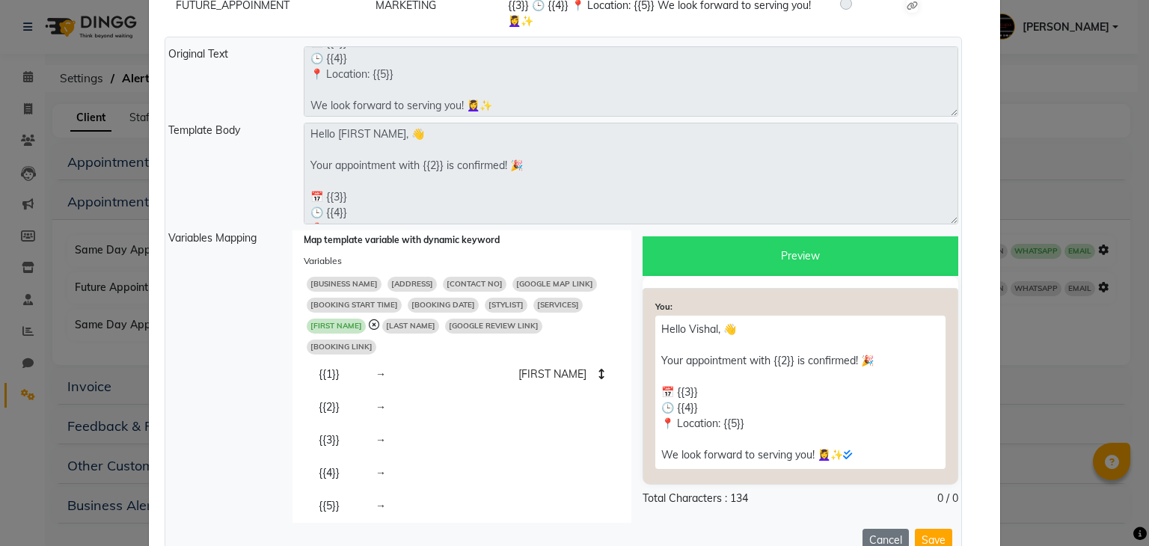
click at [354, 280] on span "[BUSINESS NAME]" at bounding box center [344, 284] width 75 height 15
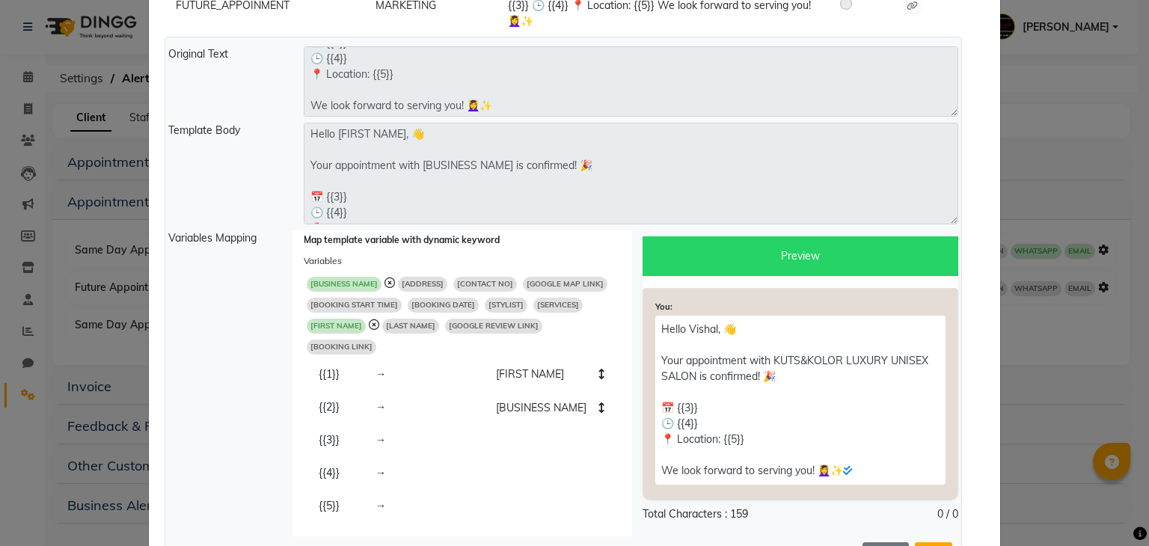
click at [417, 302] on span "[BOOKING DATE]" at bounding box center [443, 305] width 71 height 15
click at [385, 299] on span "[BOOKING START TIME]" at bounding box center [354, 305] width 95 height 15
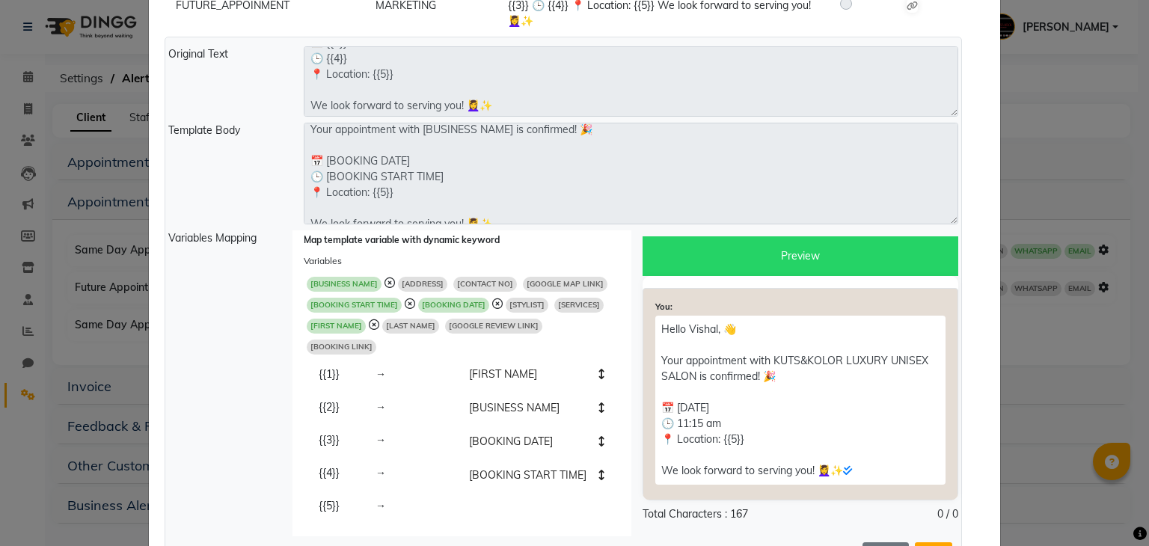
scroll to position [46, 0]
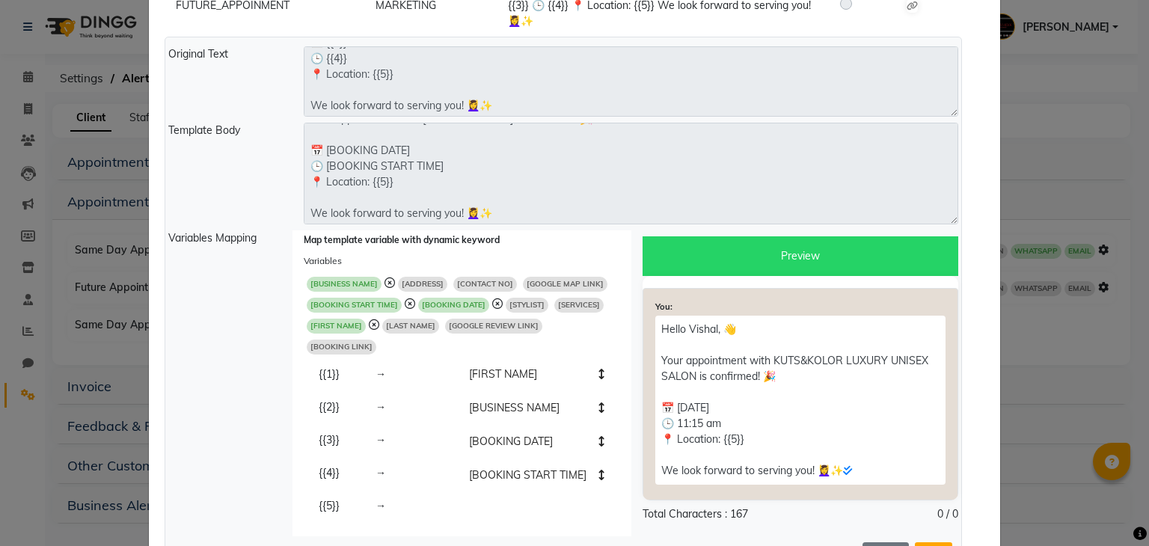
click at [569, 282] on span "[GOOGLE MAP LINK]" at bounding box center [565, 284] width 85 height 15
type textarea "Hello [FIRST NAME], 👋 Your appointment with [BUSINESS NAME] is confirmed! 🎉 📅 […"
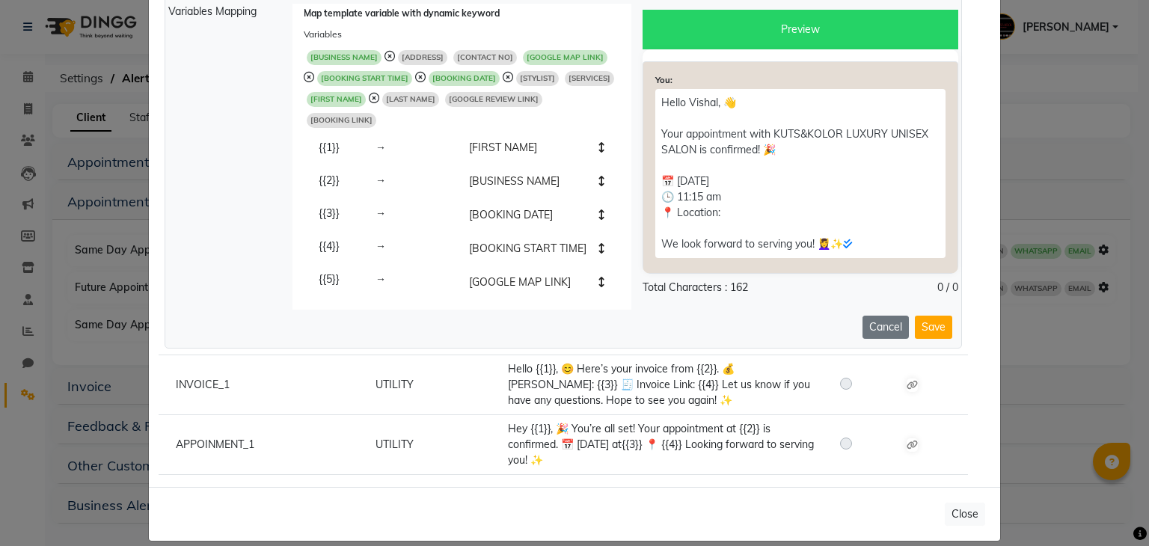
scroll to position [486, 0]
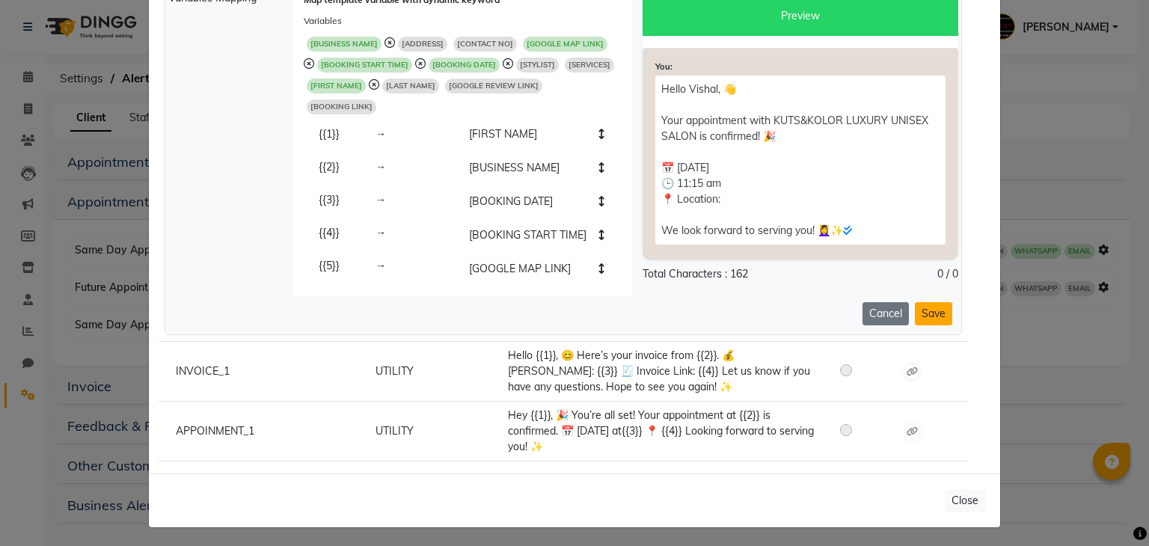
click at [926, 312] on button "Save" at bounding box center [933, 313] width 37 height 23
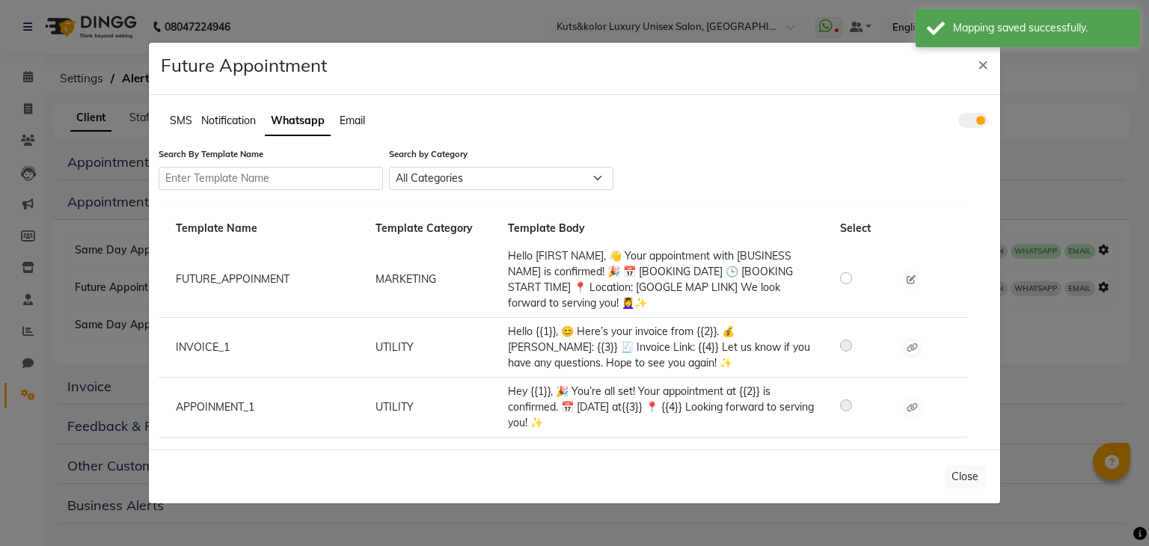
scroll to position [0, 0]
click at [858, 277] on label at bounding box center [858, 278] width 0 height 18
click at [848, 277] on input "radio" at bounding box center [848, 277] width 10 height 10
radio input "true"
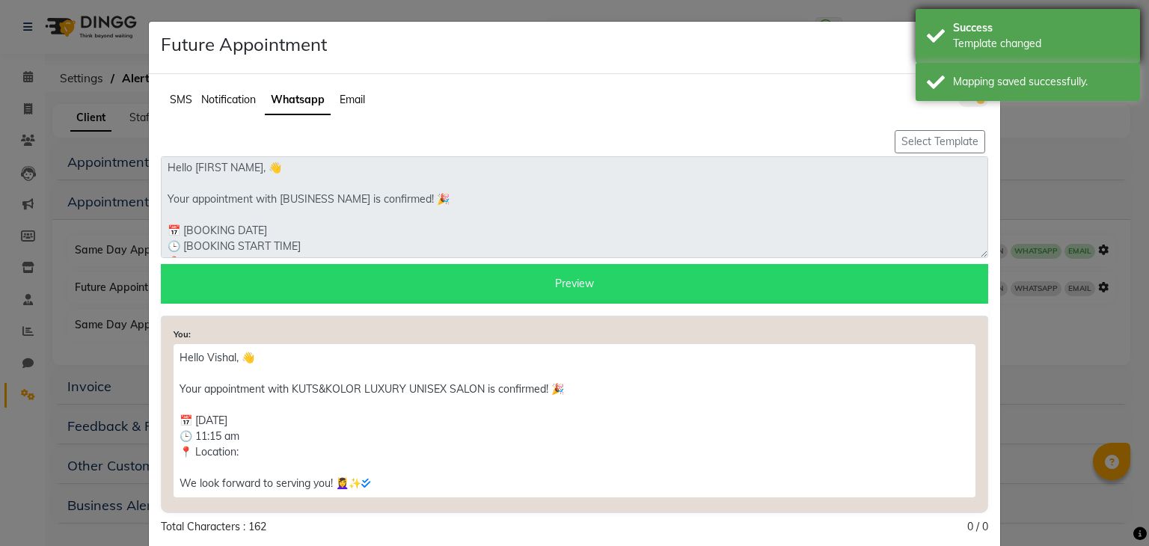
click at [1015, 41] on div "Template changed" at bounding box center [1041, 44] width 176 height 16
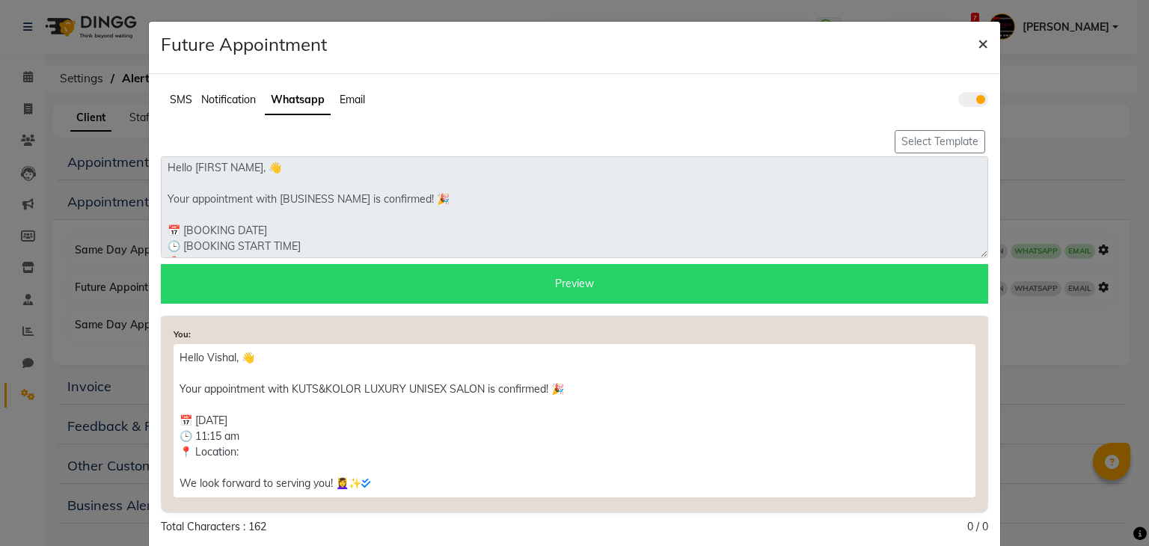
click at [982, 46] on button "×" at bounding box center [983, 43] width 34 height 42
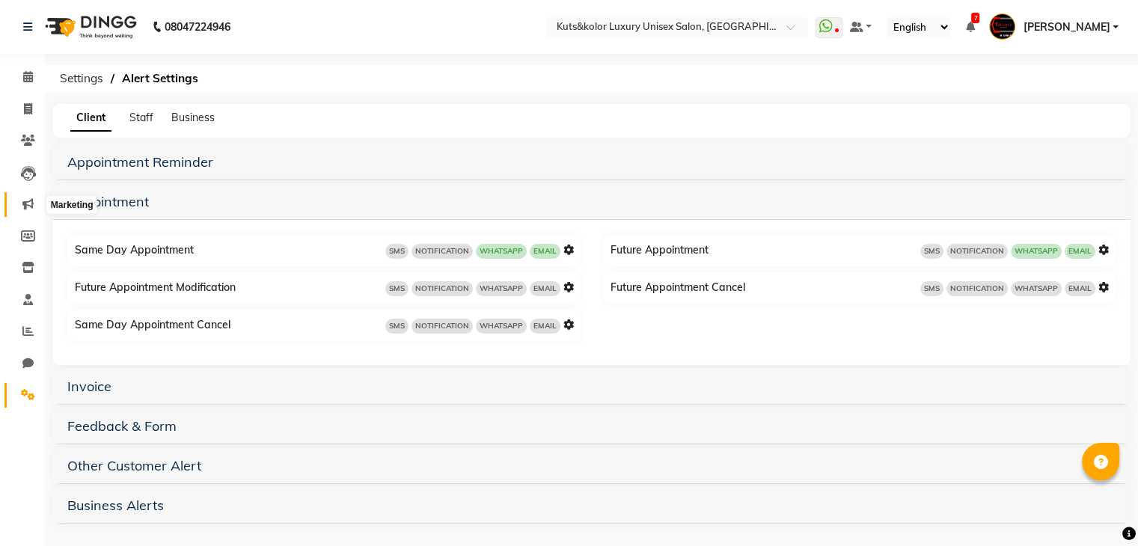
click at [31, 200] on icon at bounding box center [27, 203] width 11 height 11
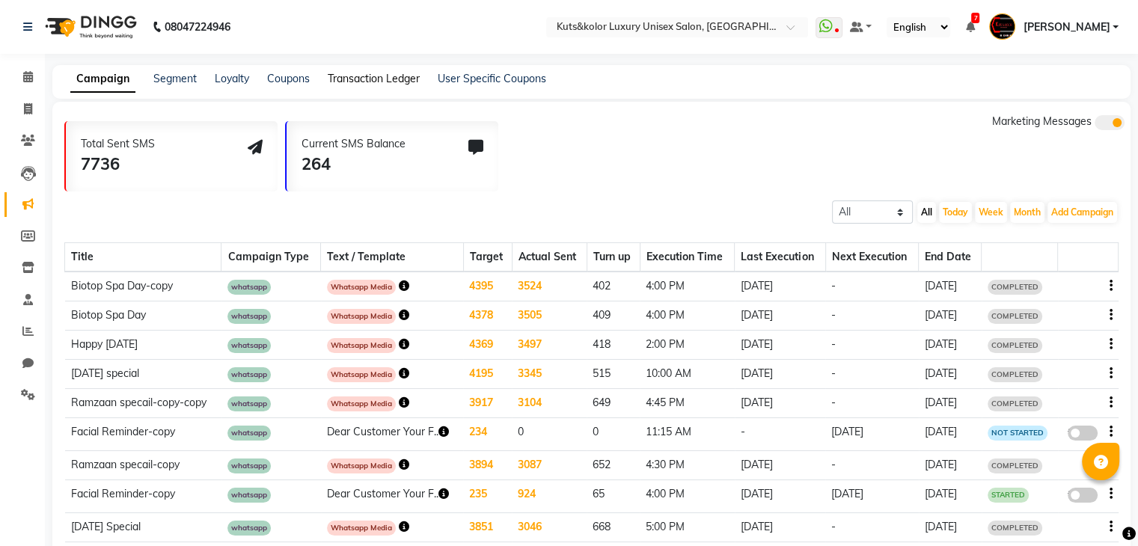
click at [363, 83] on link "Transaction Ledger" at bounding box center [374, 78] width 92 height 13
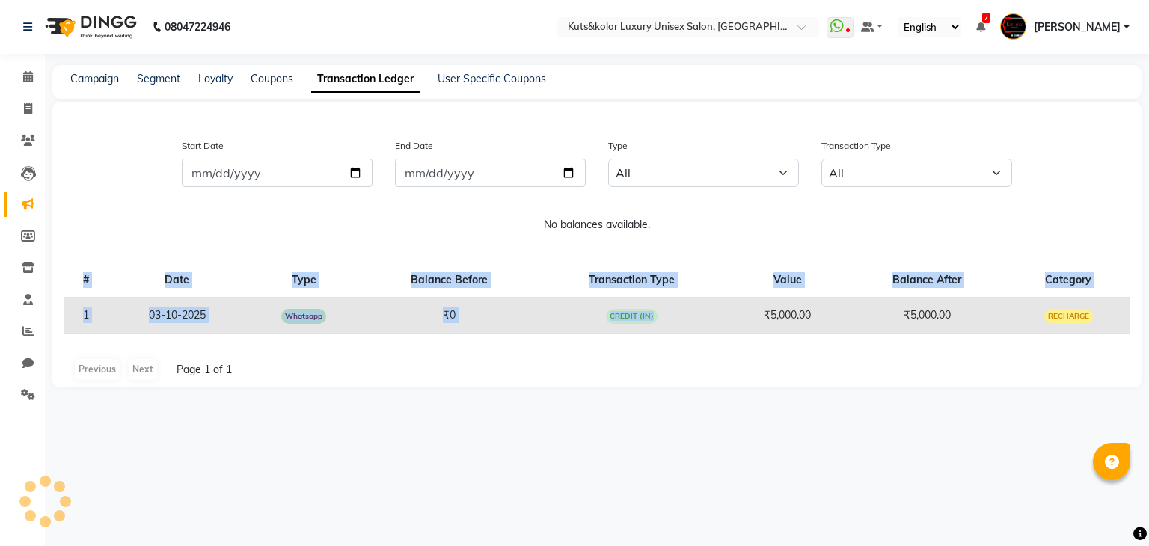
drag, startPoint x: 766, startPoint y: 320, endPoint x: 836, endPoint y: 346, distance: 74.4
click at [836, 346] on div "# Date Type Balance Before Transaction Type Value Balance After Category [PHONE…" at bounding box center [596, 316] width 1065 height 143
